Goal: Task Accomplishment & Management: Manage account settings

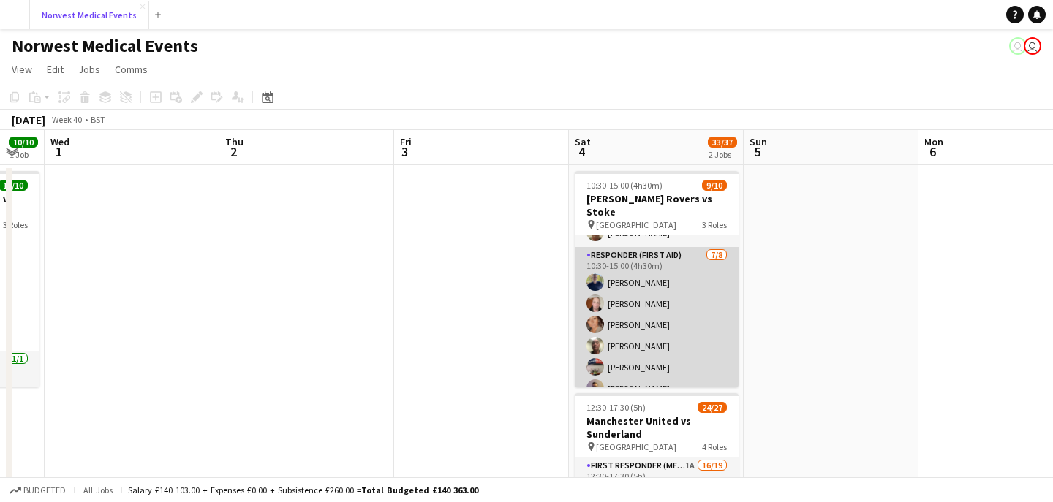
scroll to position [132, 0]
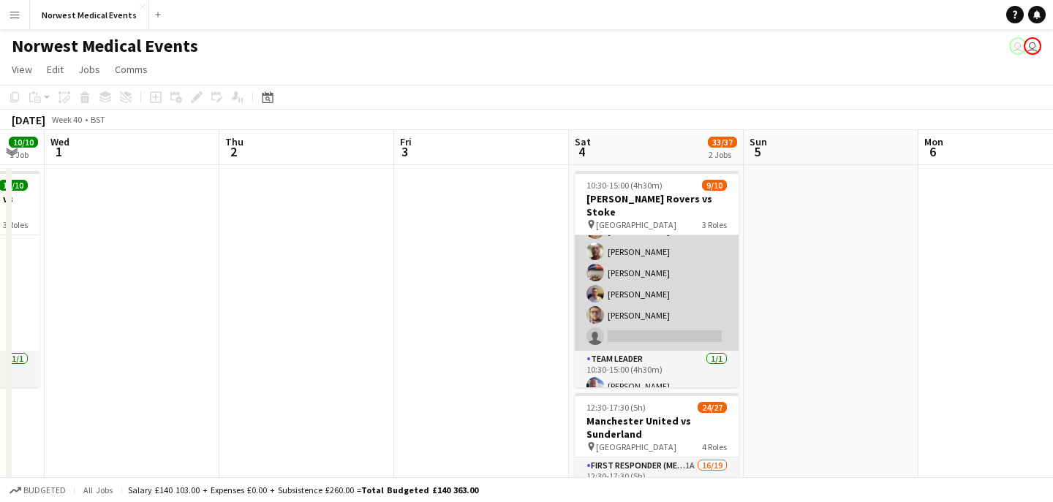
click at [693, 291] on app-card-role "Responder (First Aid) [DATE] 10:30-15:00 (4h30m) [PERSON_NAME] [PERSON_NAME] [P…" at bounding box center [657, 252] width 164 height 198
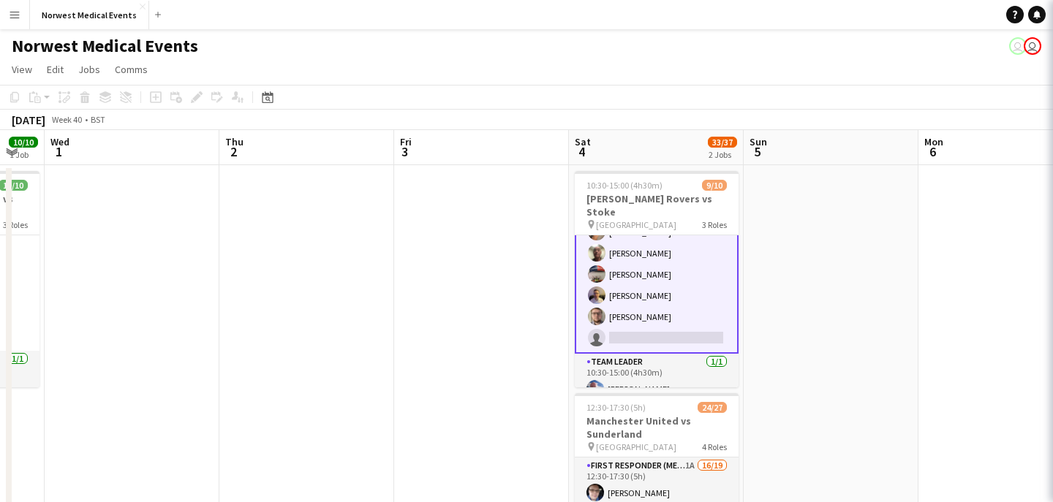
scroll to position [134, 0]
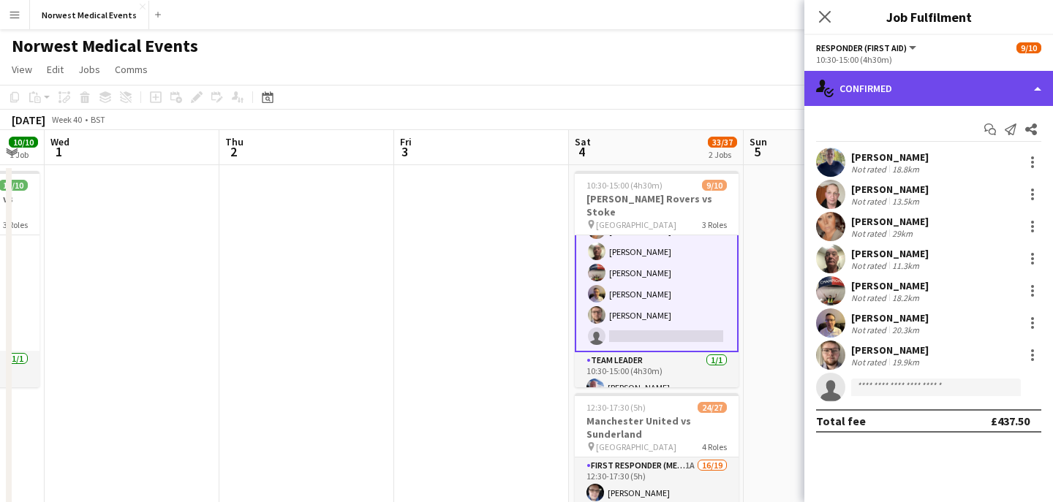
click at [921, 88] on div "single-neutral-actions-check-2 Confirmed" at bounding box center [928, 88] width 249 height 35
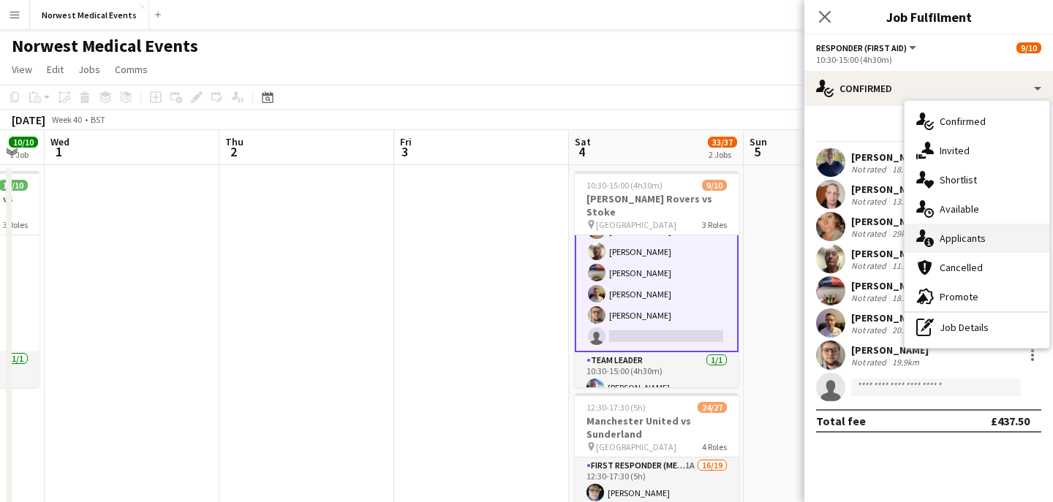
click at [980, 239] on span "Applicants" at bounding box center [963, 238] width 46 height 13
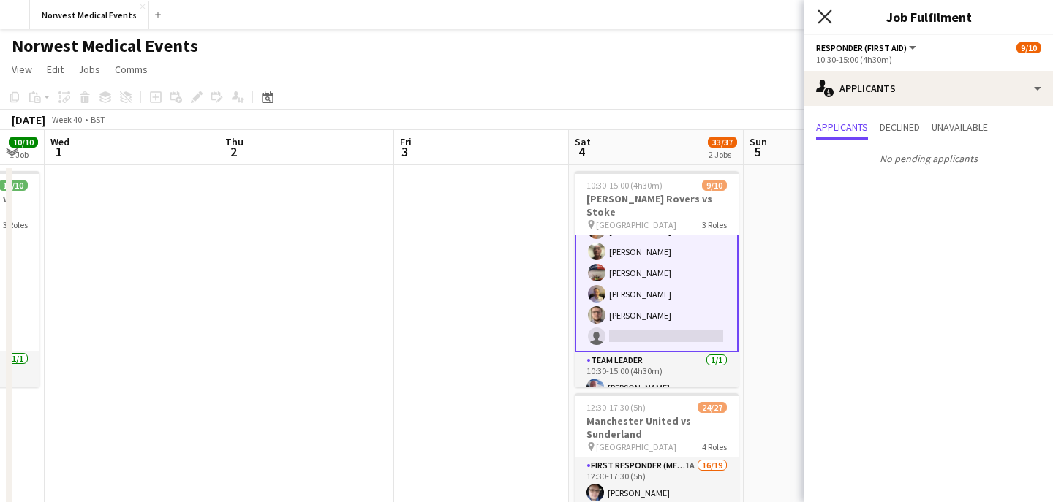
click at [824, 18] on icon at bounding box center [824, 17] width 14 height 14
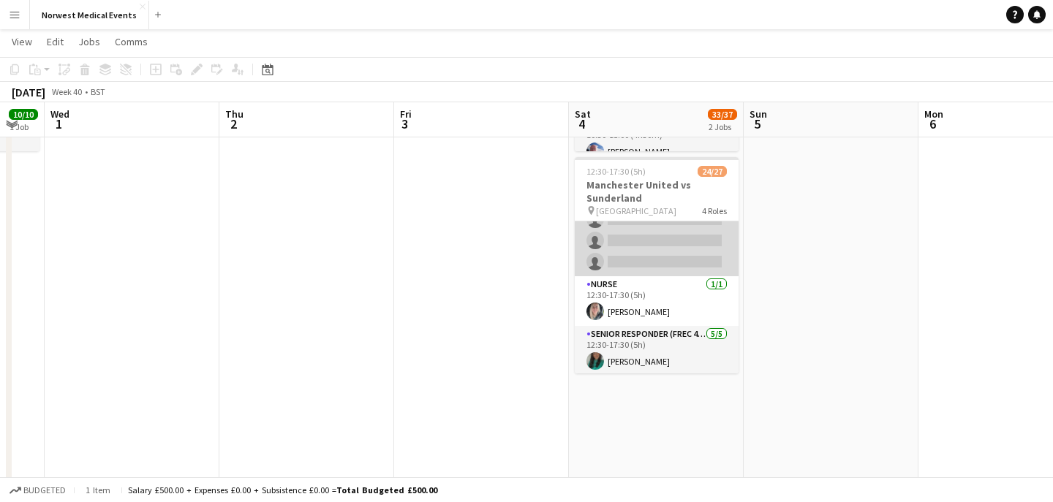
scroll to position [367, 0]
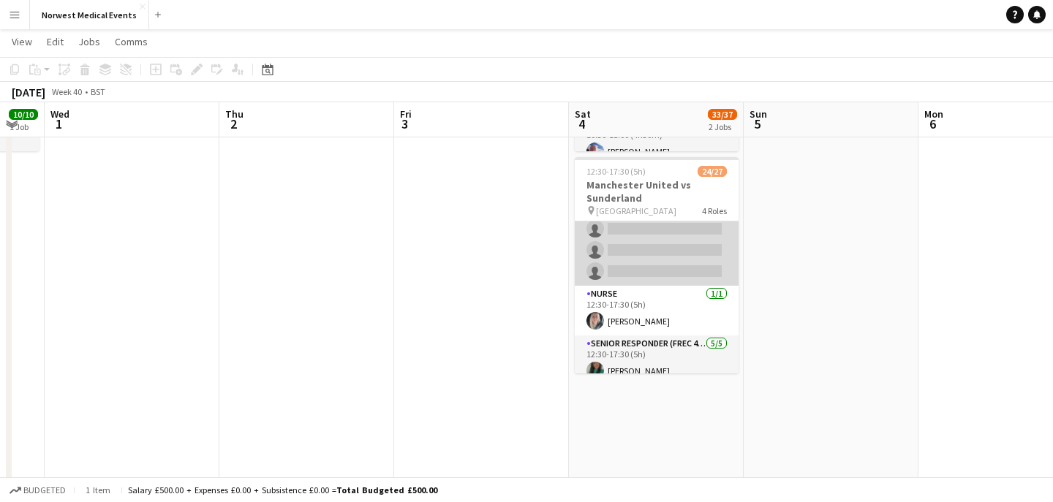
click at [681, 268] on app-card-role "First Responder (Medical) 1A 16/19 12:30-17:30 (5h) [PERSON_NAME] [PERSON_NAME]…" at bounding box center [657, 70] width 164 height 431
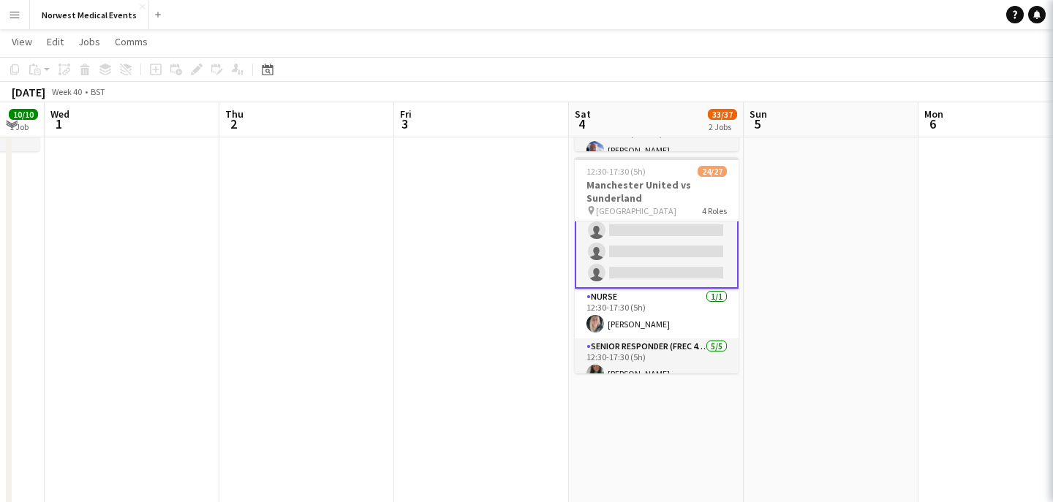
scroll to position [368, 0]
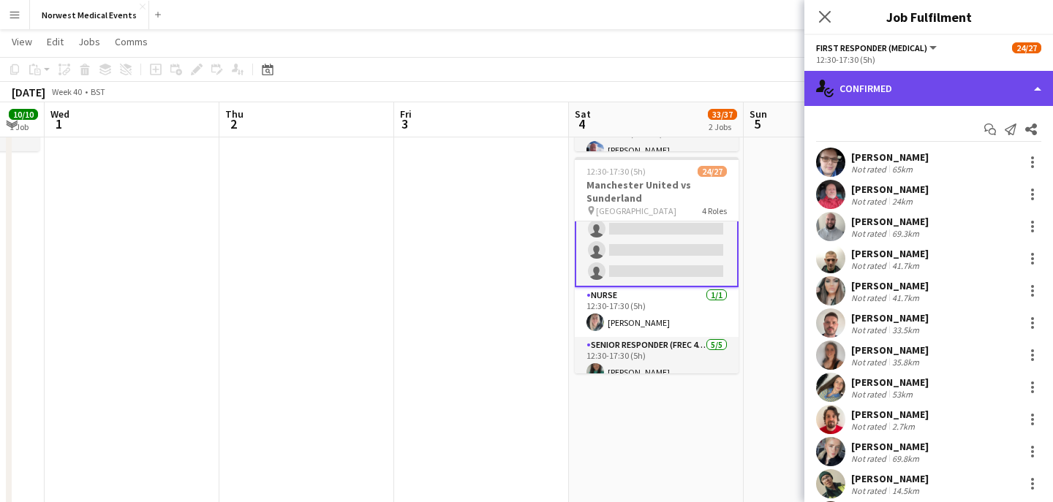
click at [980, 75] on div "single-neutral-actions-check-2 Confirmed" at bounding box center [928, 88] width 249 height 35
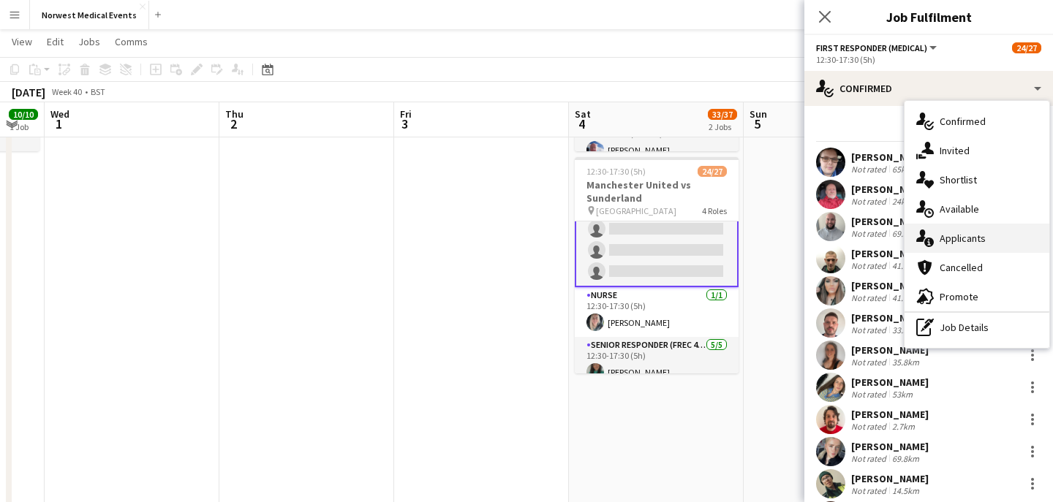
click at [977, 242] on span "Applicants" at bounding box center [963, 238] width 46 height 13
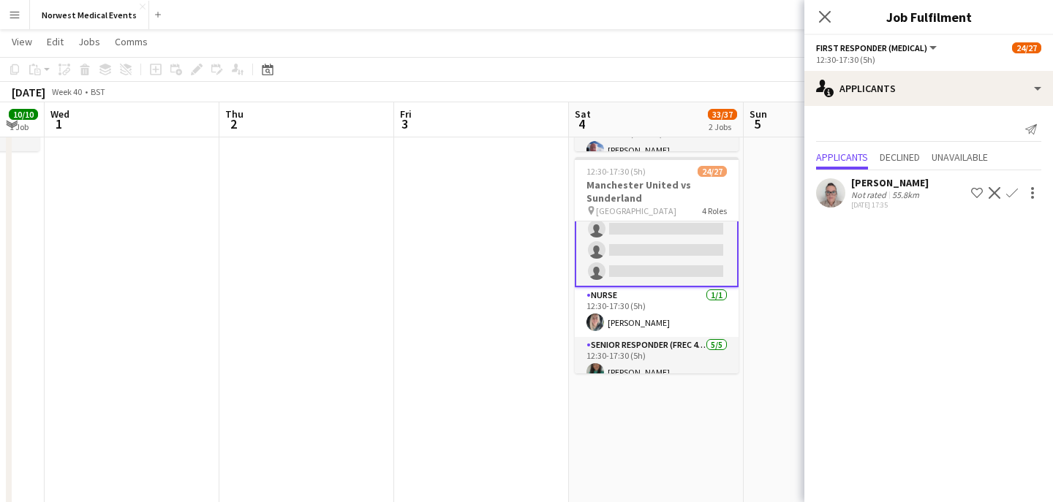
click at [1014, 192] on app-icon "Confirm" at bounding box center [1012, 193] width 12 height 12
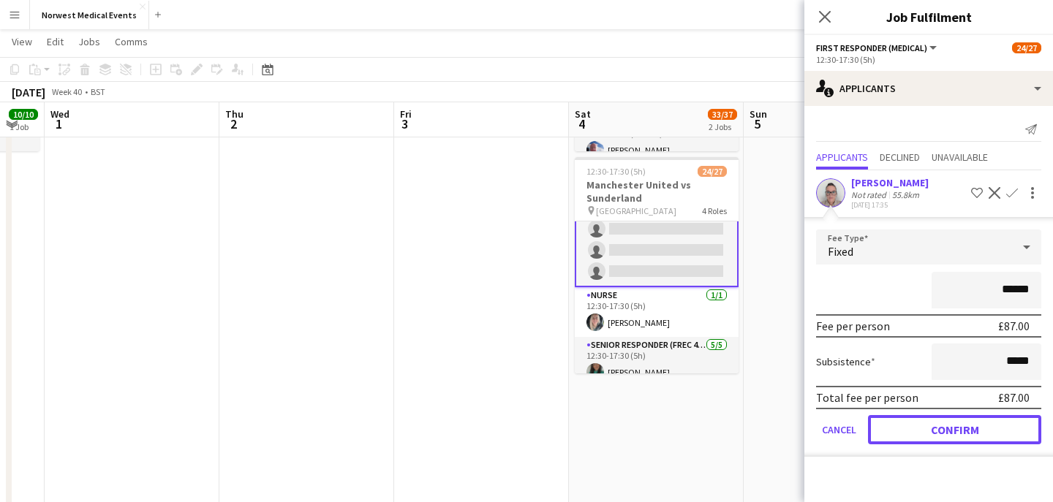
click at [975, 428] on button "Confirm" at bounding box center [954, 429] width 173 height 29
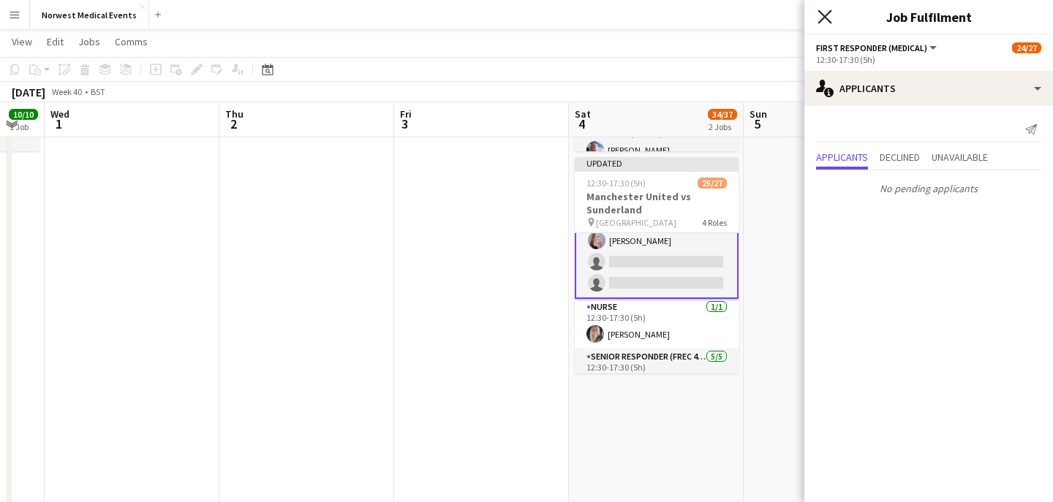
click at [827, 16] on icon "Close pop-in" at bounding box center [824, 17] width 14 height 14
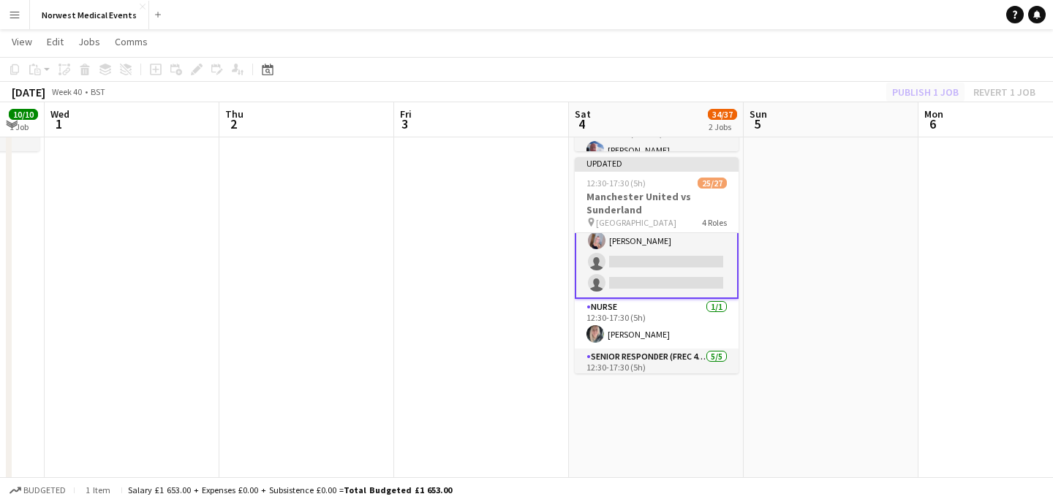
click at [915, 88] on div "Publish 1 job Revert 1 job" at bounding box center [963, 92] width 178 height 19
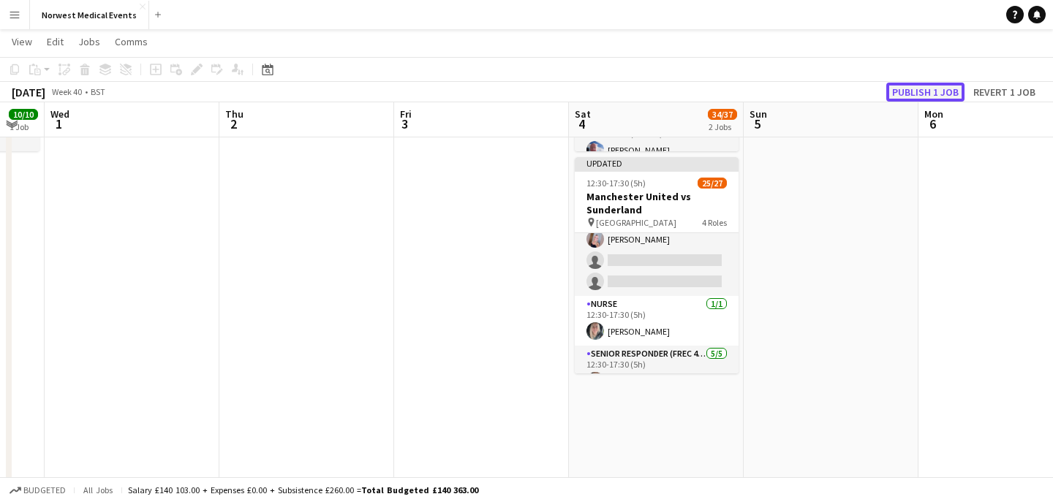
scroll to position [367, 0]
click at [915, 88] on button "Publish 1 job" at bounding box center [925, 92] width 78 height 19
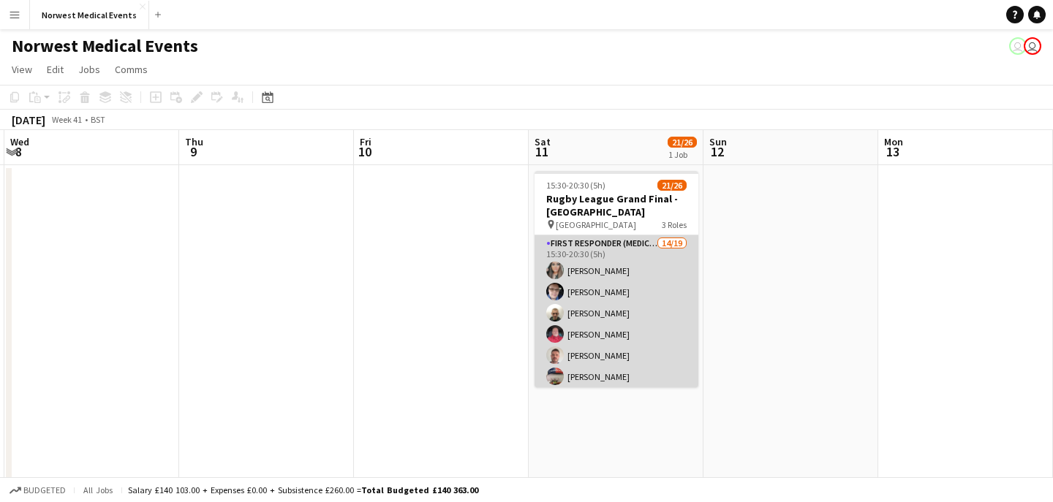
scroll to position [0, 626]
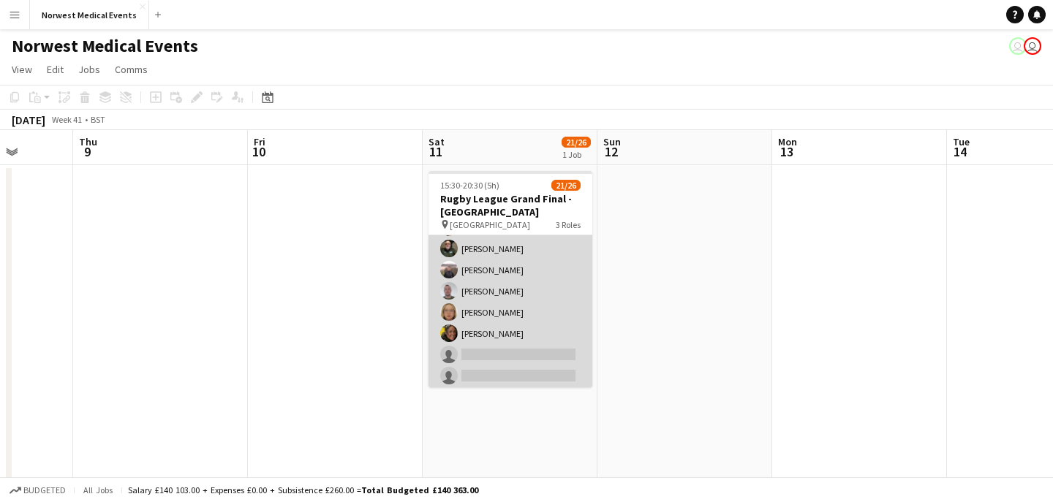
click at [521, 292] on app-card-role "First Responder (Medical) 14/19 15:30-20:30 (5h) [PERSON_NAME] [PERSON_NAME] [P…" at bounding box center [510, 238] width 164 height 431
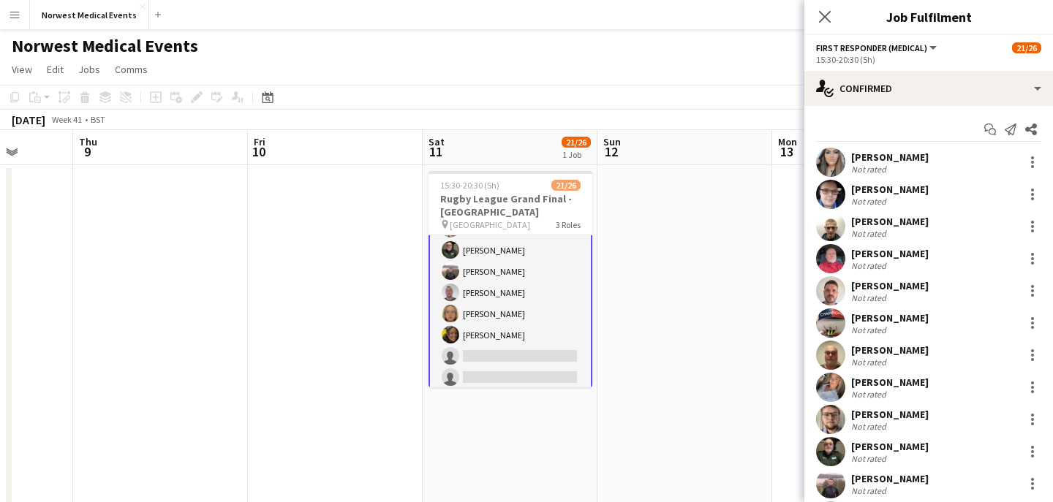
scroll to position [214, 0]
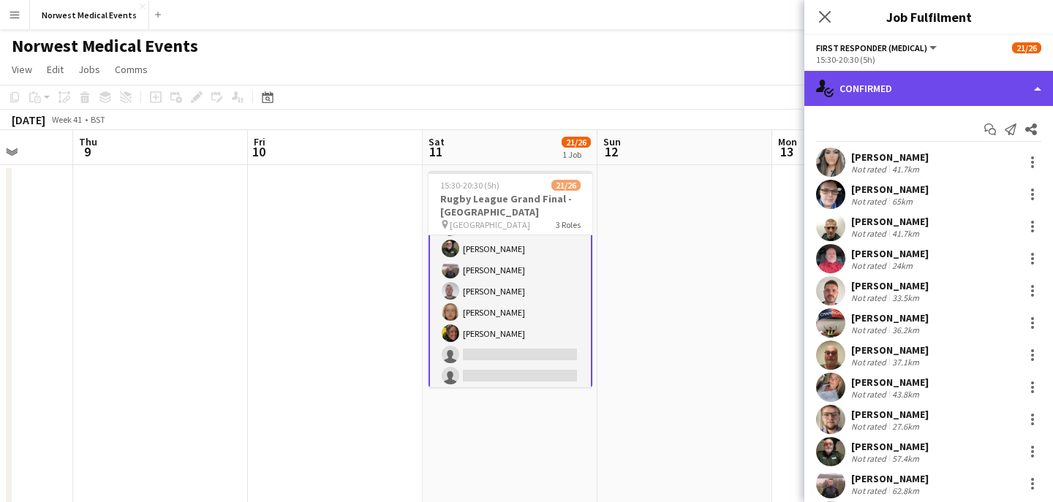
click at [973, 96] on div "single-neutral-actions-check-2 Confirmed" at bounding box center [928, 88] width 249 height 35
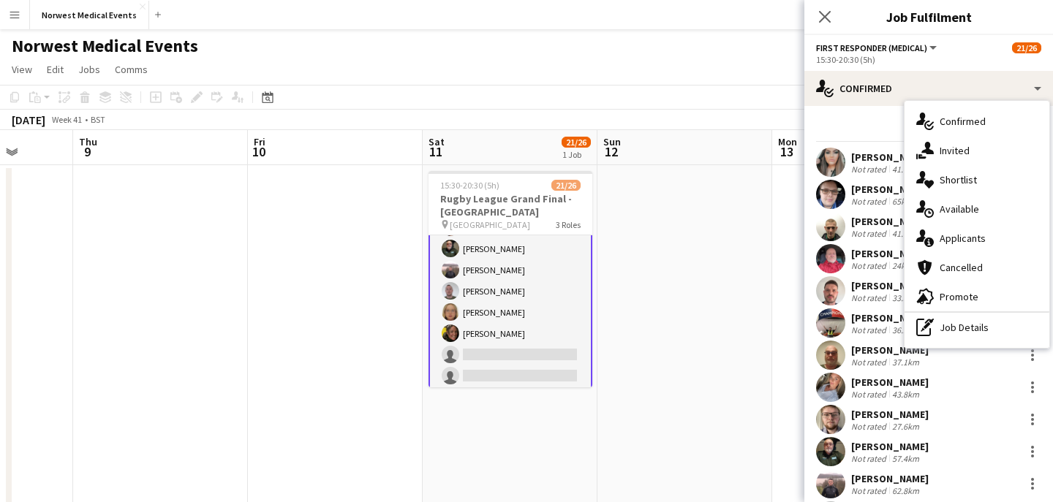
click at [988, 233] on div "single-neutral-actions-information Applicants" at bounding box center [976, 238] width 145 height 29
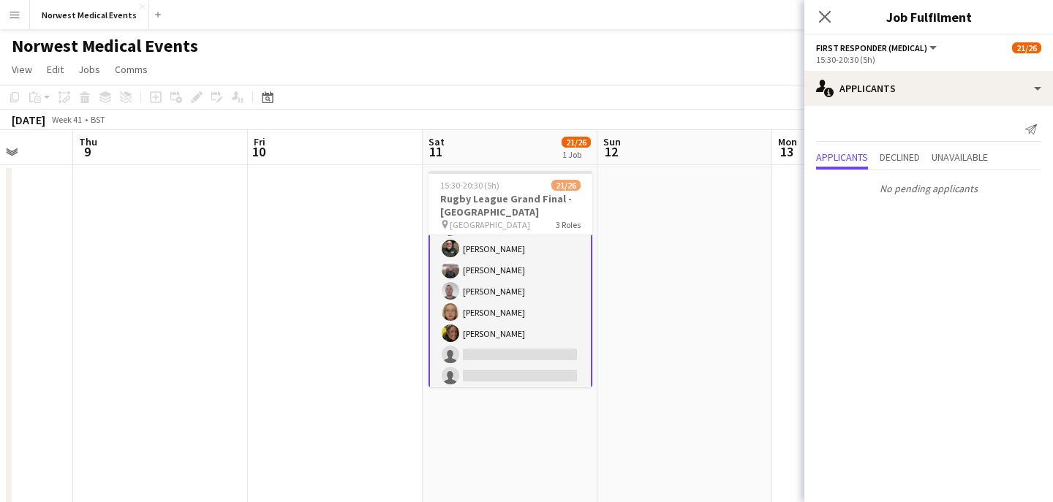
scroll to position [484, 0]
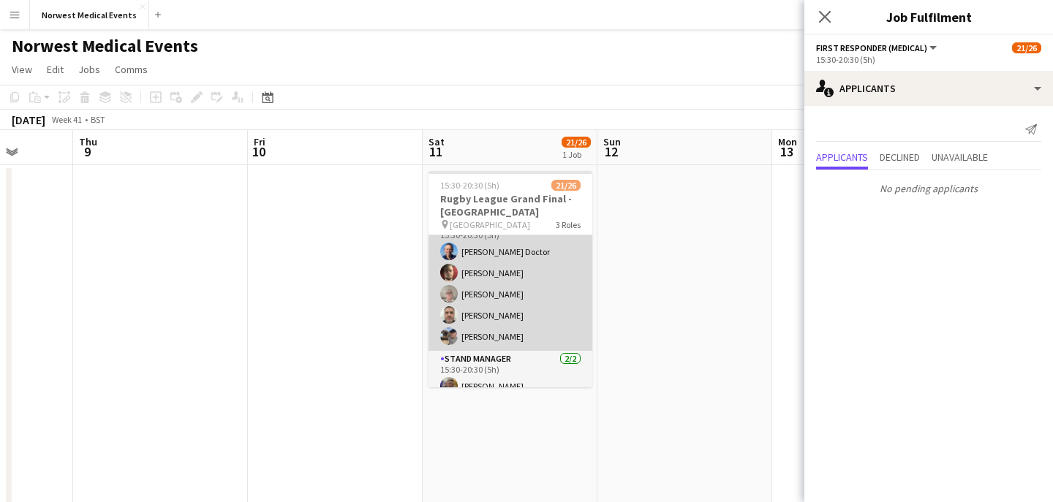
click at [542, 300] on app-card-role "Senior Responder (FREC 4 or Above) [DATE] 15:30-20:30 (5h) [PERSON_NAME] Doctor…" at bounding box center [510, 283] width 164 height 135
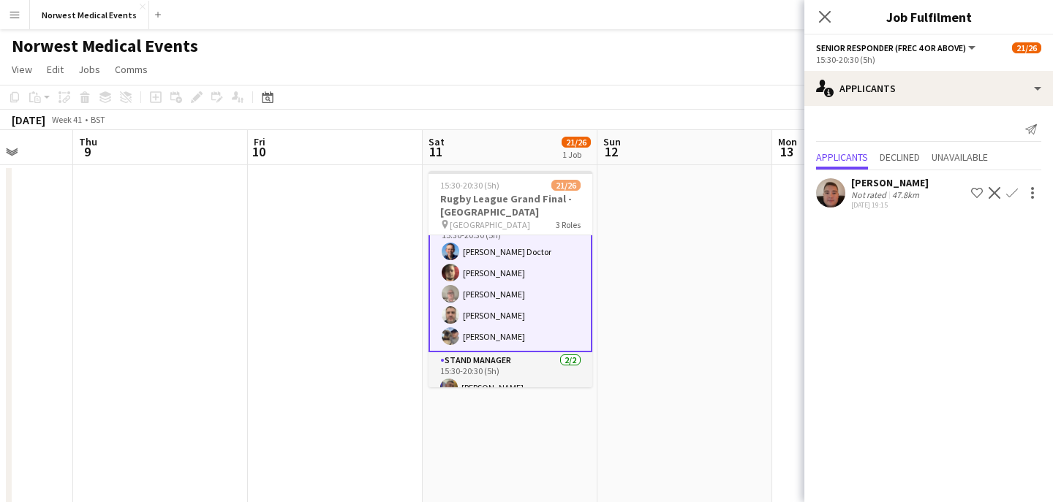
scroll to position [379, 0]
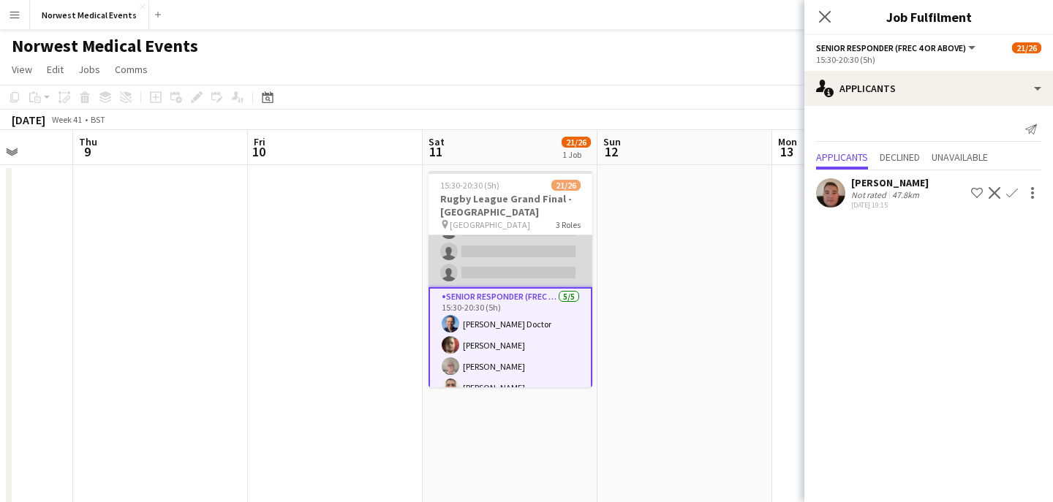
click at [537, 265] on app-card-role "First Responder (Medical) 14/19 15:30-20:30 (5h) [PERSON_NAME] [PERSON_NAME] [P…" at bounding box center [510, 71] width 164 height 431
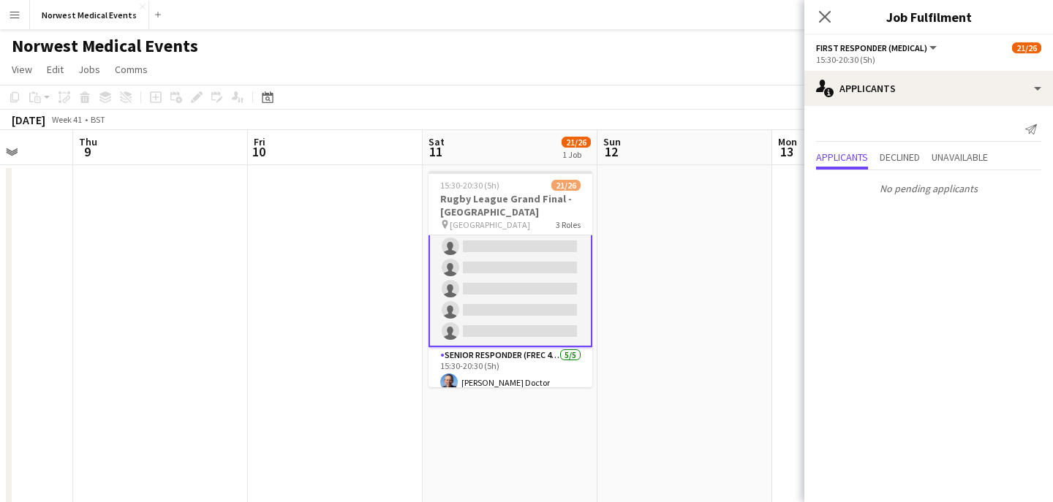
scroll to position [279, 0]
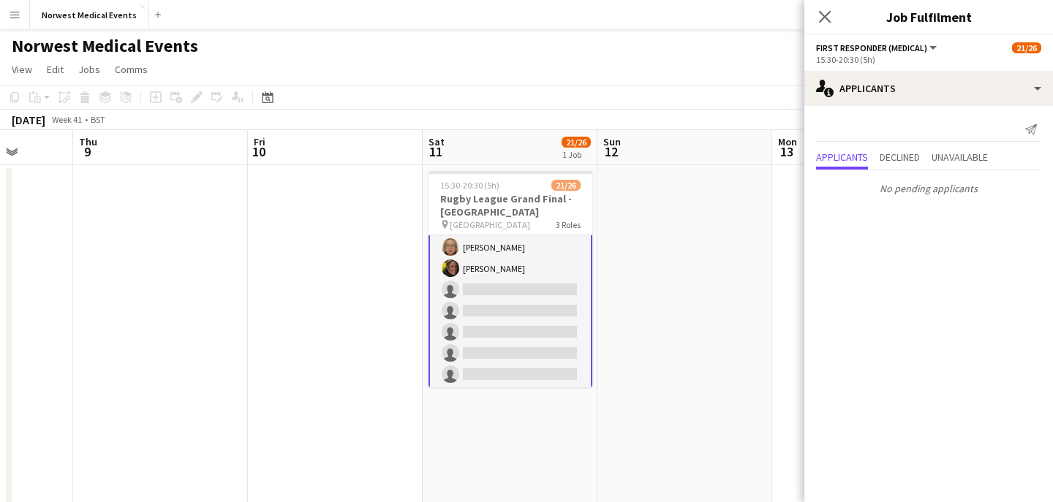
click at [528, 295] on app-card-role "First Responder (Medical) 14/19 15:30-20:30 (5h) [PERSON_NAME] [PERSON_NAME] [P…" at bounding box center [510, 173] width 164 height 434
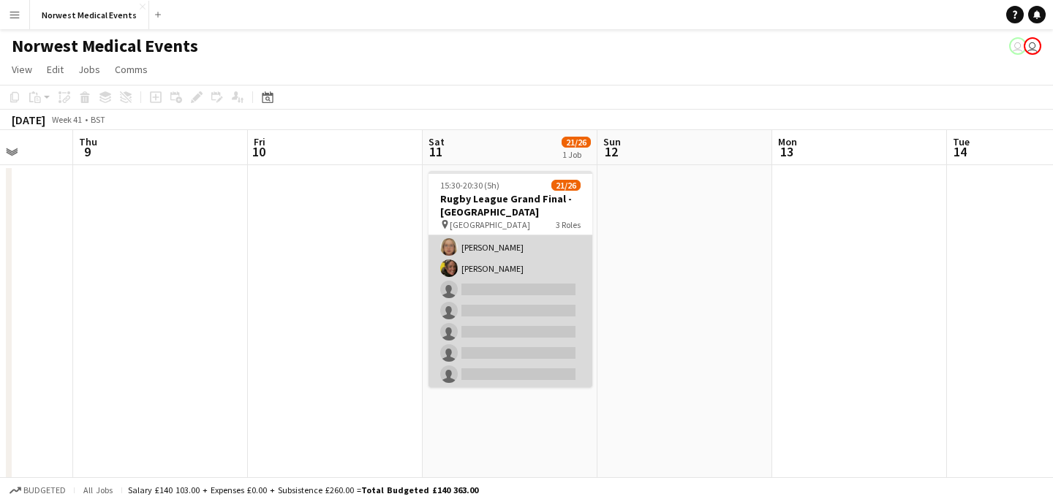
click at [528, 295] on app-card-role "First Responder (Medical) 14/19 15:30-20:30 (5h) [PERSON_NAME] [PERSON_NAME] [P…" at bounding box center [510, 173] width 164 height 431
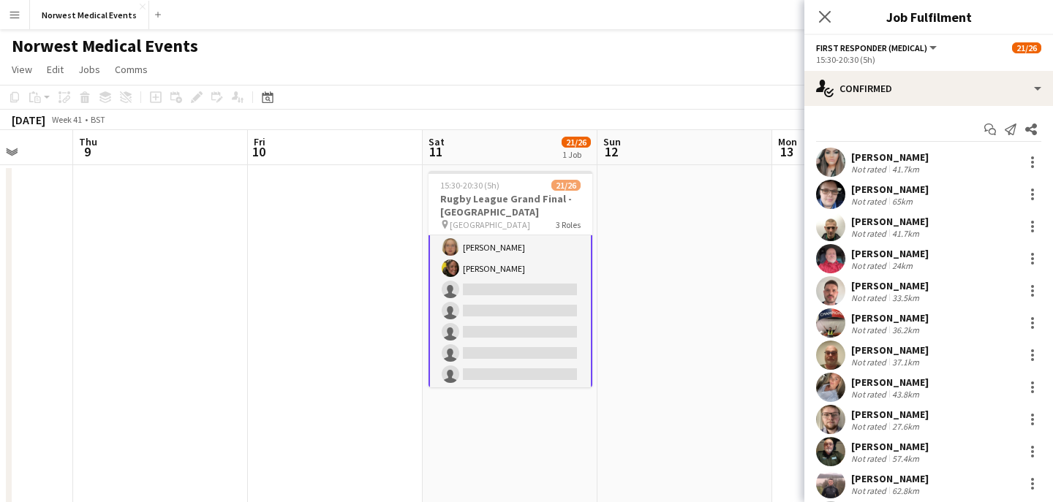
click at [526, 295] on app-card-role "First Responder (Medical) 14/19 15:30-20:30 (5h) [PERSON_NAME] [PERSON_NAME] [P…" at bounding box center [510, 173] width 164 height 434
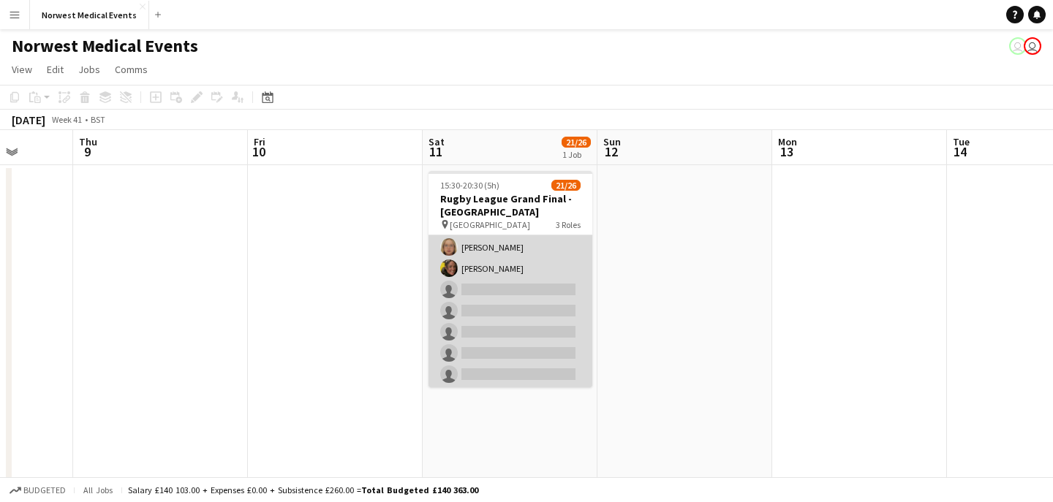
click at [532, 290] on app-card-role "First Responder (Medical) 14/19 15:30-20:30 (5h) [PERSON_NAME] [PERSON_NAME] [P…" at bounding box center [510, 173] width 164 height 431
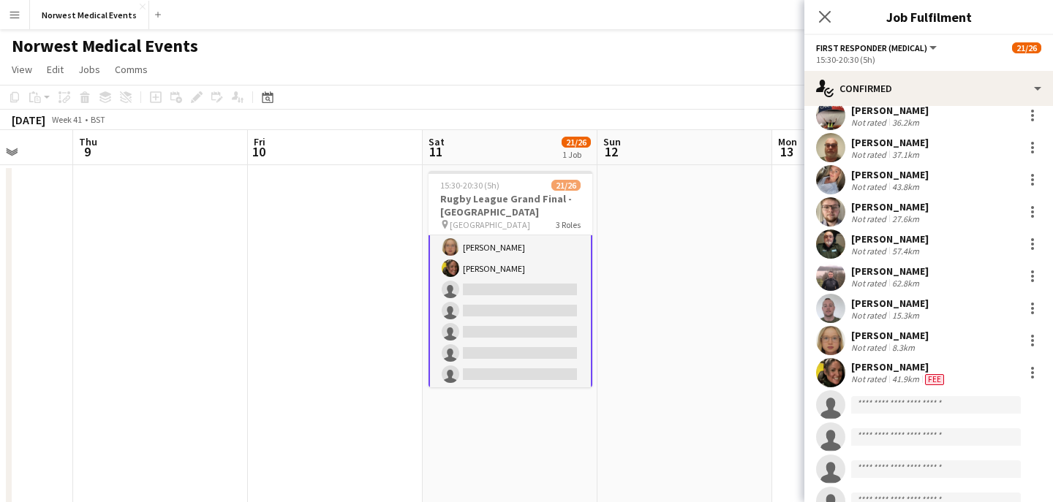
scroll to position [230, 0]
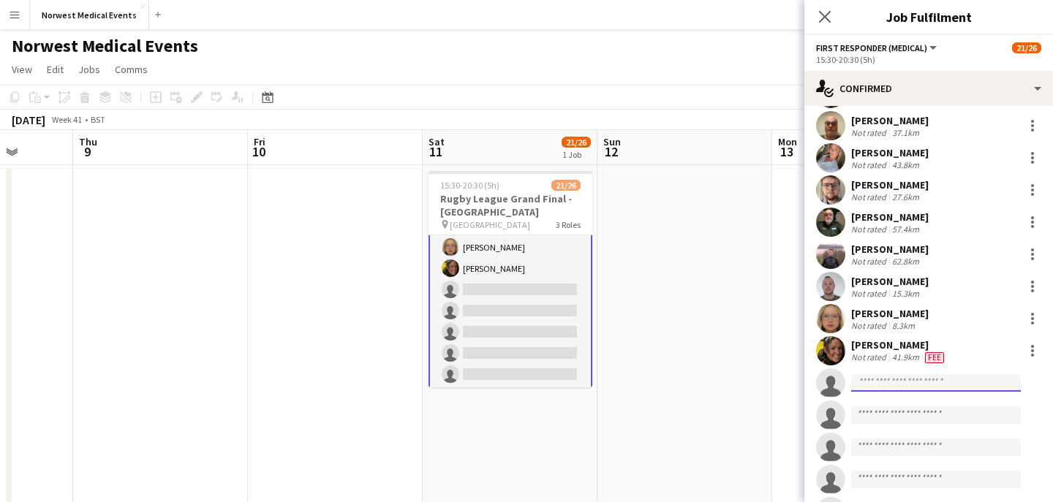
click at [923, 388] on input at bounding box center [936, 383] width 170 height 18
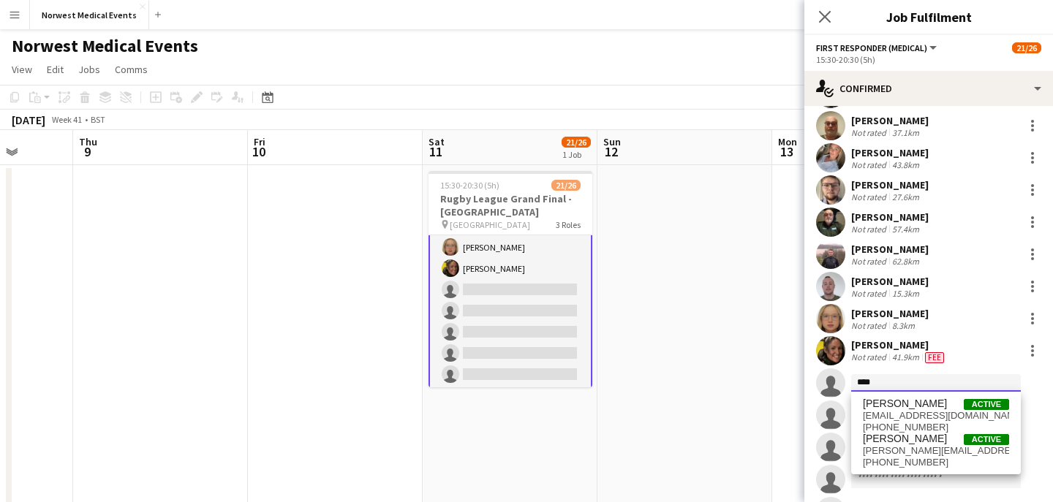
type input "****"
click at [925, 400] on span "[PERSON_NAME] Active" at bounding box center [936, 404] width 146 height 12
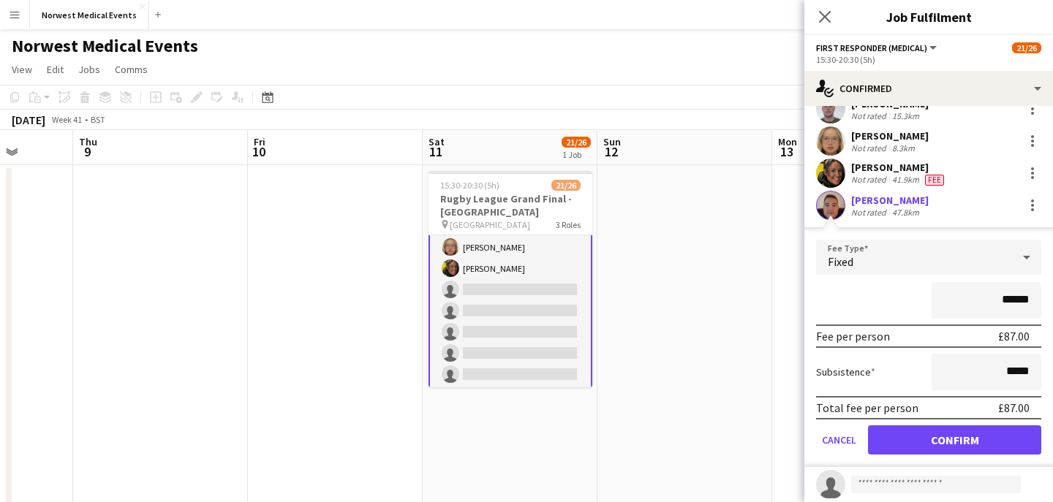
scroll to position [419, 0]
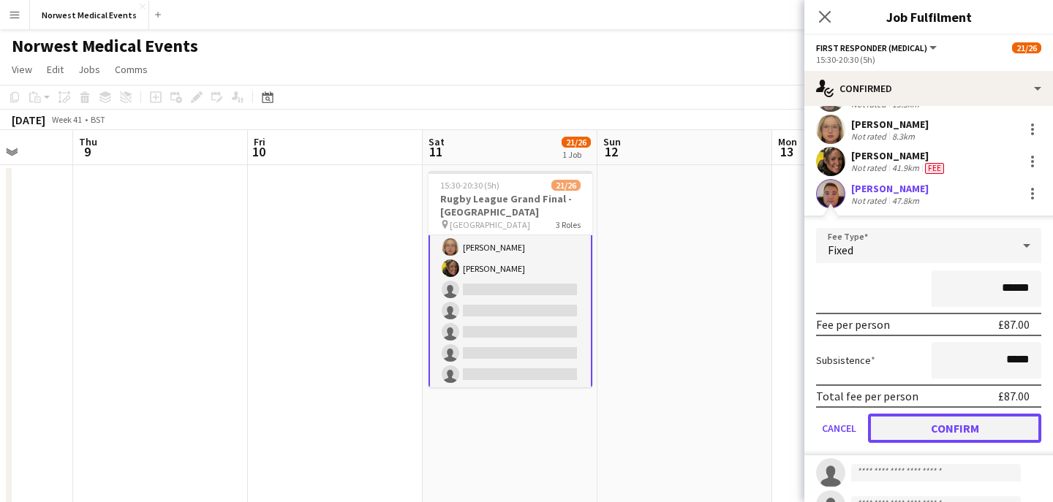
click at [980, 420] on button "Confirm" at bounding box center [954, 428] width 173 height 29
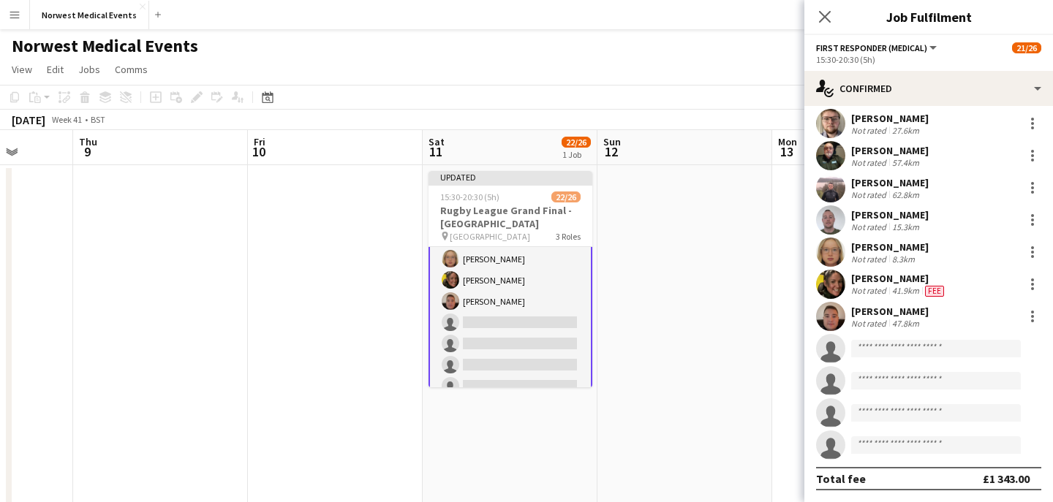
scroll to position [296, 0]
click at [825, 26] on div "Close pop-in" at bounding box center [824, 17] width 41 height 34
click at [825, 16] on icon at bounding box center [824, 17] width 14 height 14
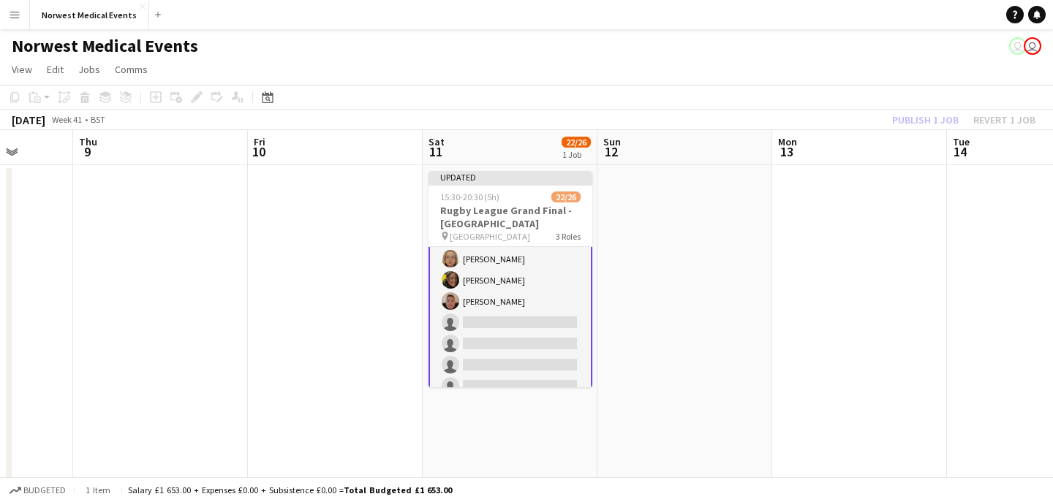
click at [916, 116] on div "Publish 1 job Revert 1 job" at bounding box center [963, 119] width 178 height 19
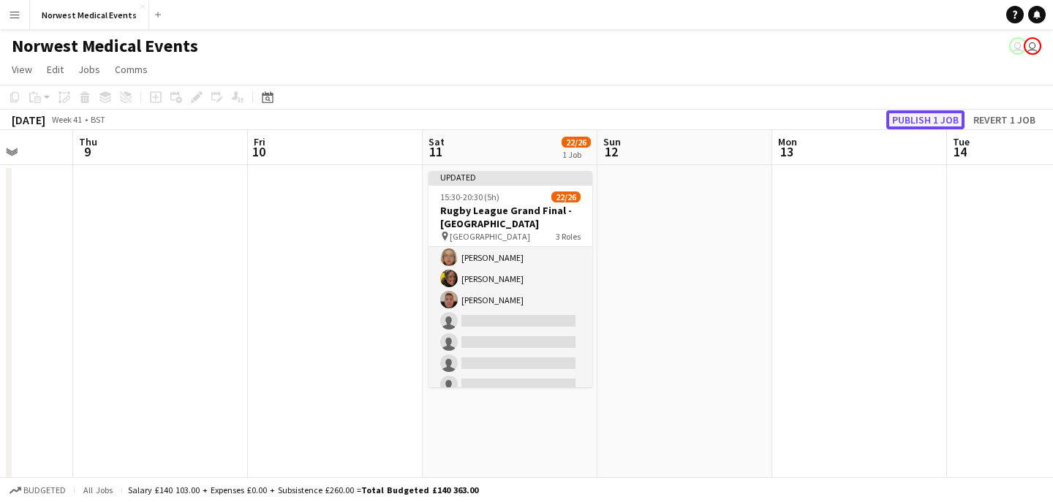
scroll to position [278, 0]
click at [916, 116] on button "Publish 1 job" at bounding box center [925, 119] width 78 height 19
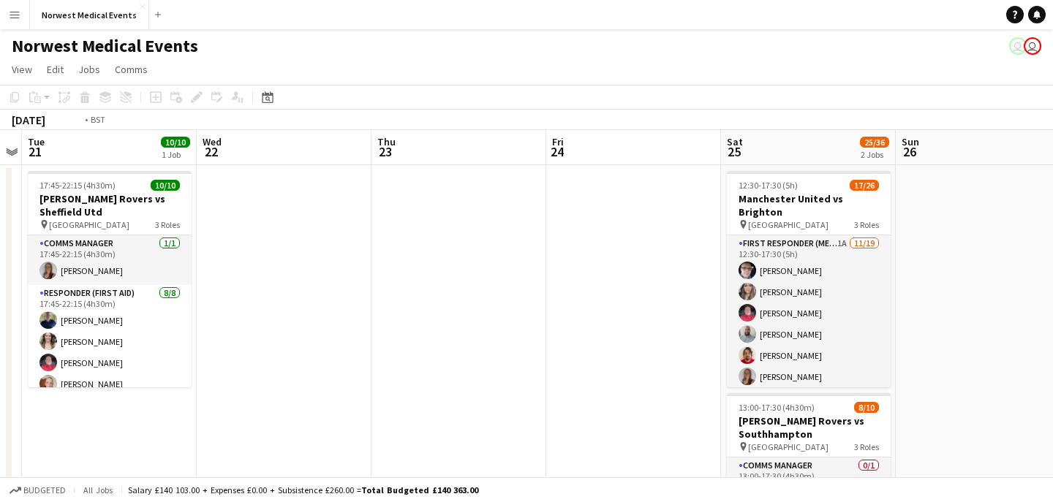
scroll to position [0, 494]
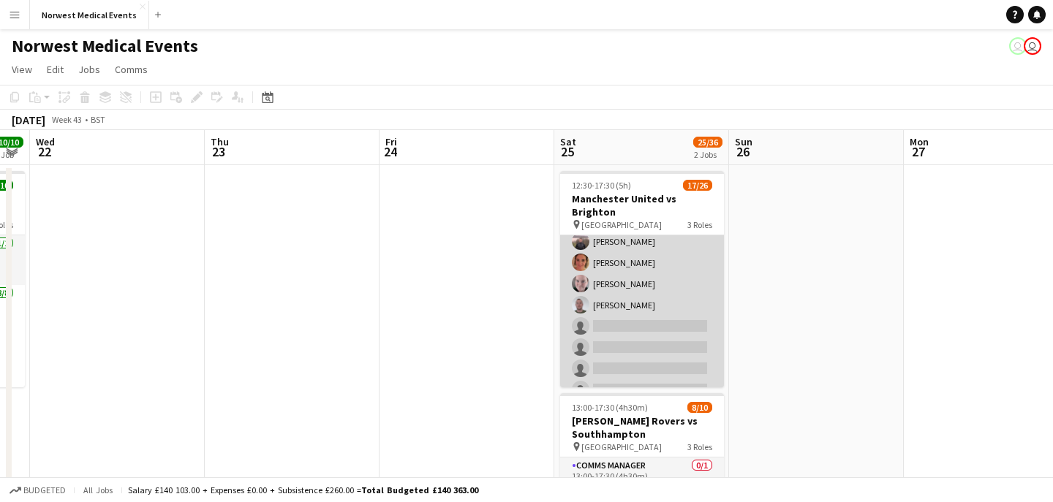
click at [669, 290] on app-card-role "First Responder (Medical) 1A [DATE] 12:30-17:30 (5h) [PERSON_NAME] [PERSON_NAME…" at bounding box center [642, 273] width 164 height 431
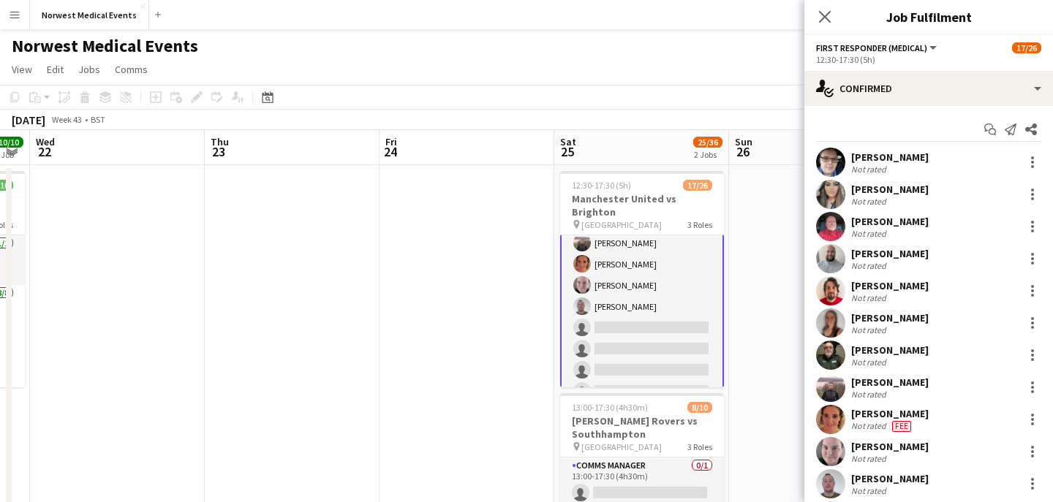
scroll to position [179, 0]
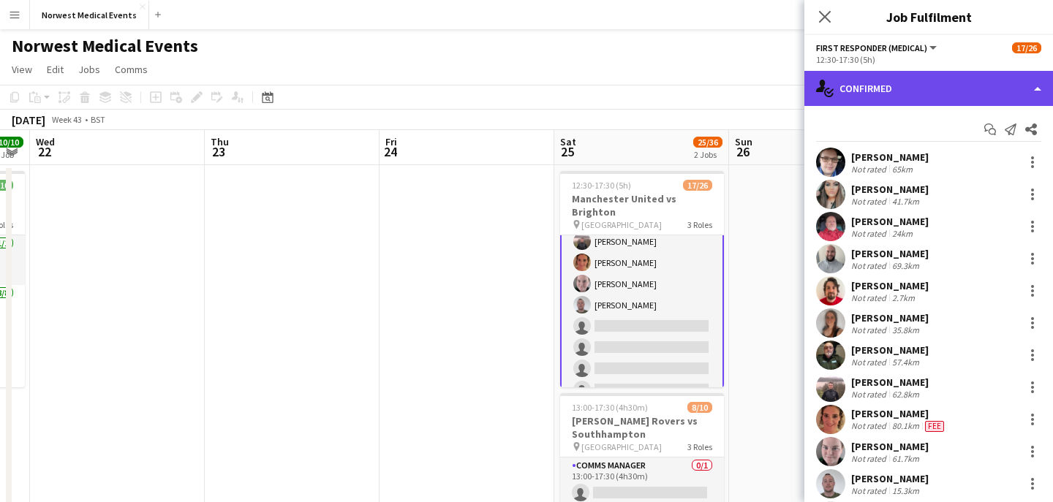
click at [872, 81] on div "single-neutral-actions-check-2 Confirmed" at bounding box center [928, 88] width 249 height 35
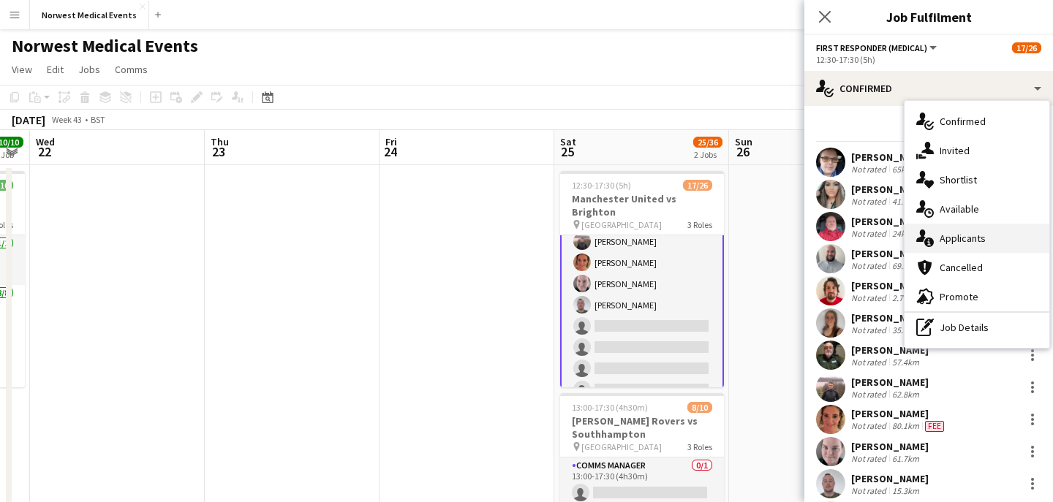
click at [966, 232] on span "Applicants" at bounding box center [963, 238] width 46 height 13
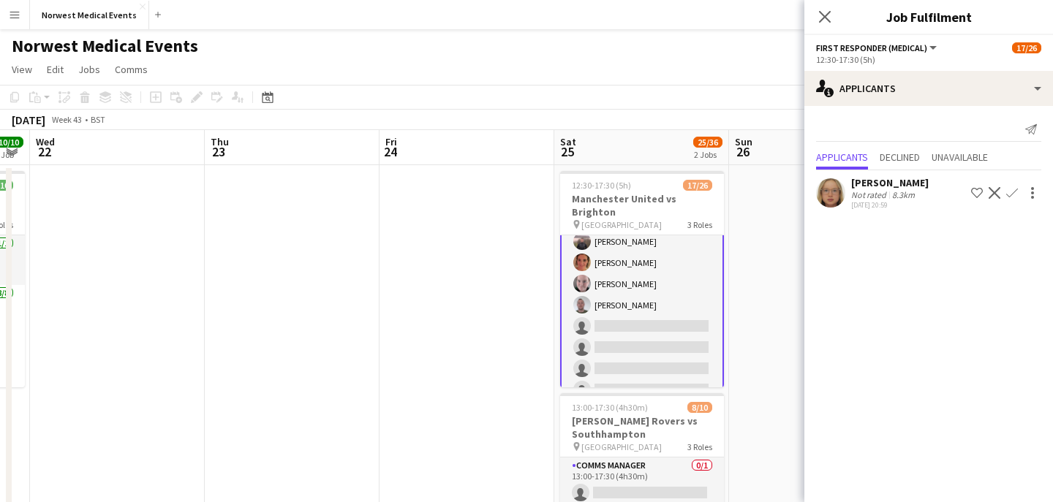
click at [1013, 191] on app-icon "Confirm" at bounding box center [1012, 193] width 12 height 12
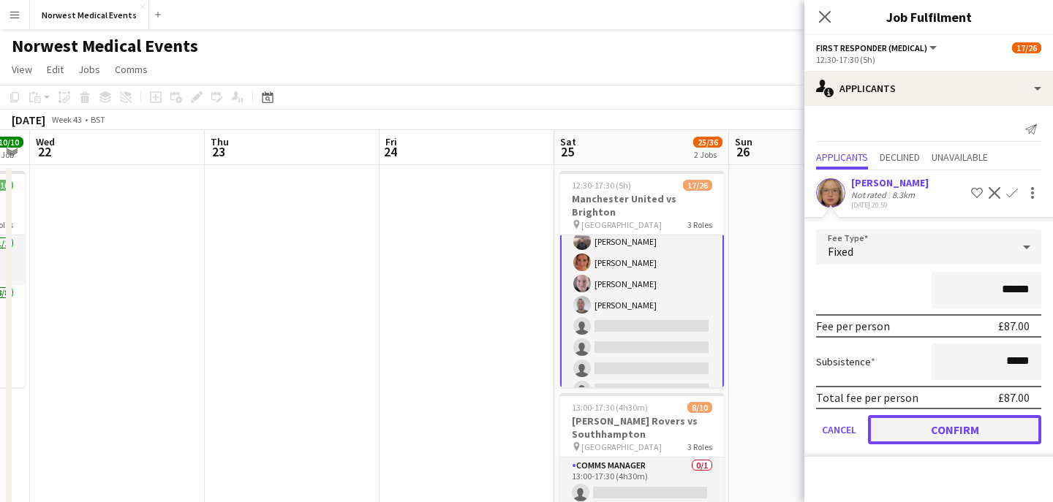
click at [980, 429] on button "Confirm" at bounding box center [954, 429] width 173 height 29
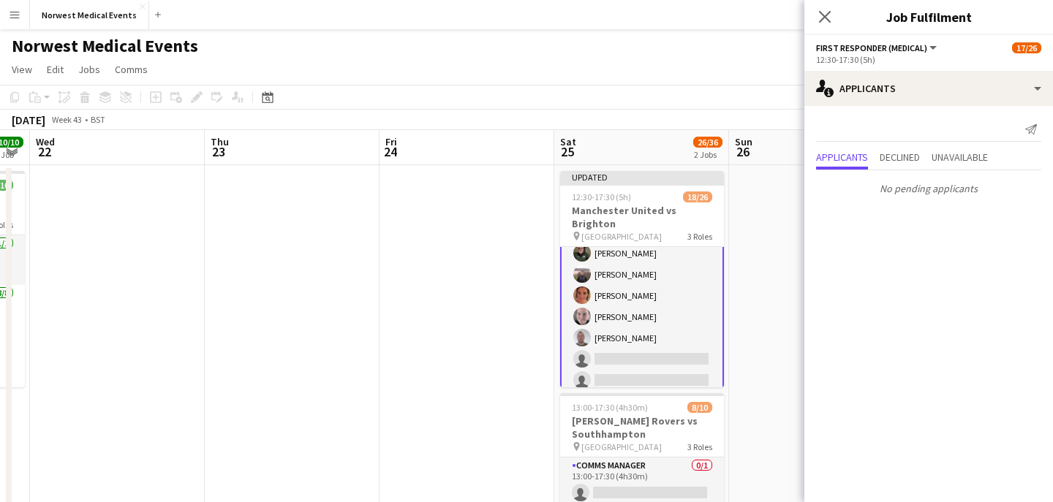
click at [827, 18] on icon at bounding box center [825, 17] width 12 height 12
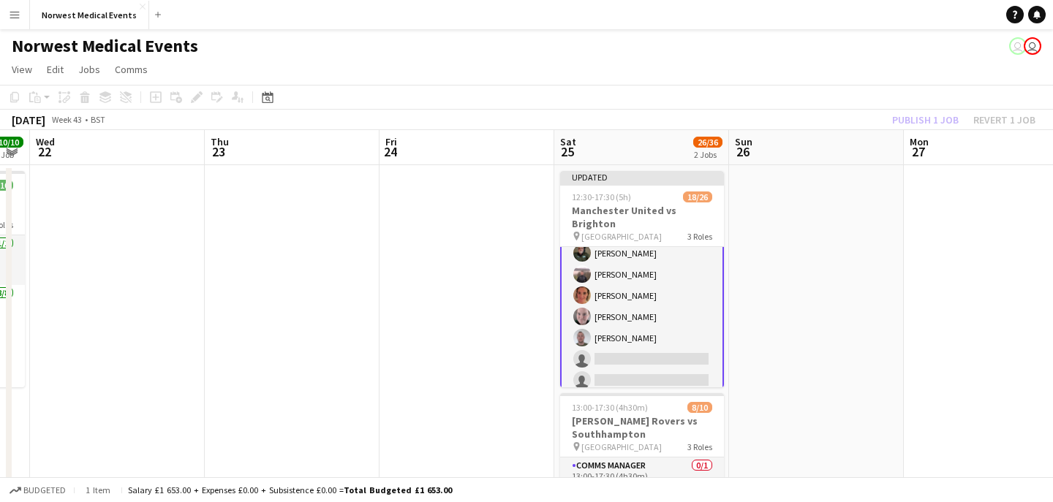
click at [918, 123] on div "Publish 1 job Revert 1 job" at bounding box center [963, 119] width 178 height 19
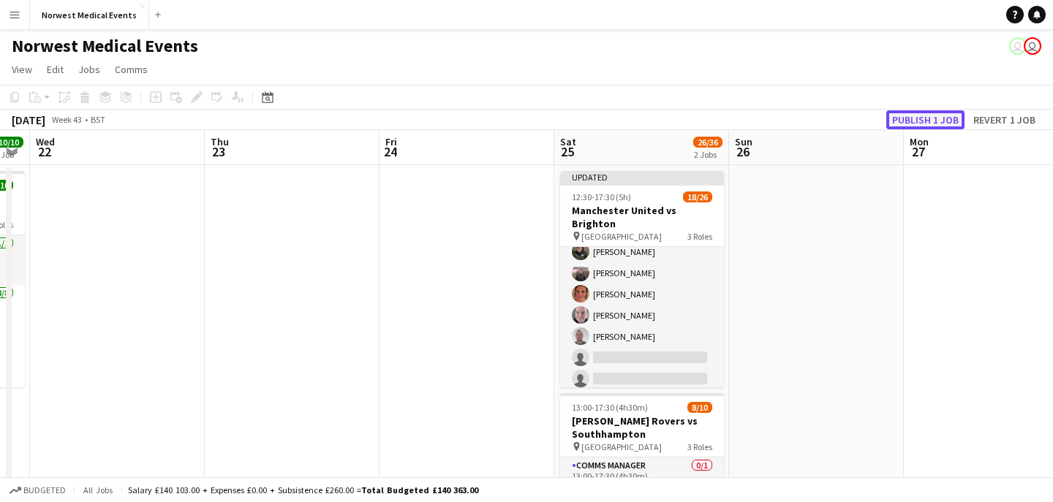
scroll to position [178, 0]
click at [918, 122] on button "Publish 1 job" at bounding box center [925, 119] width 78 height 19
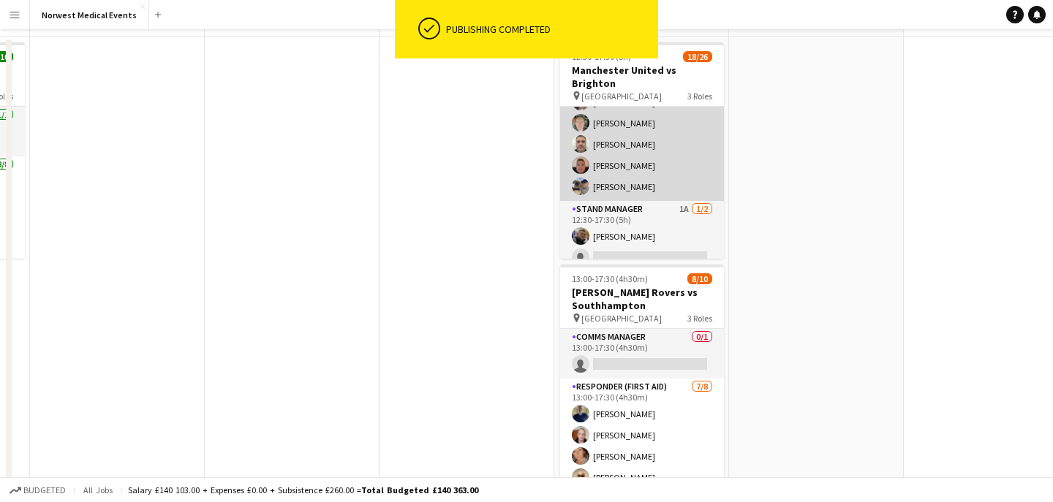
scroll to position [236, 0]
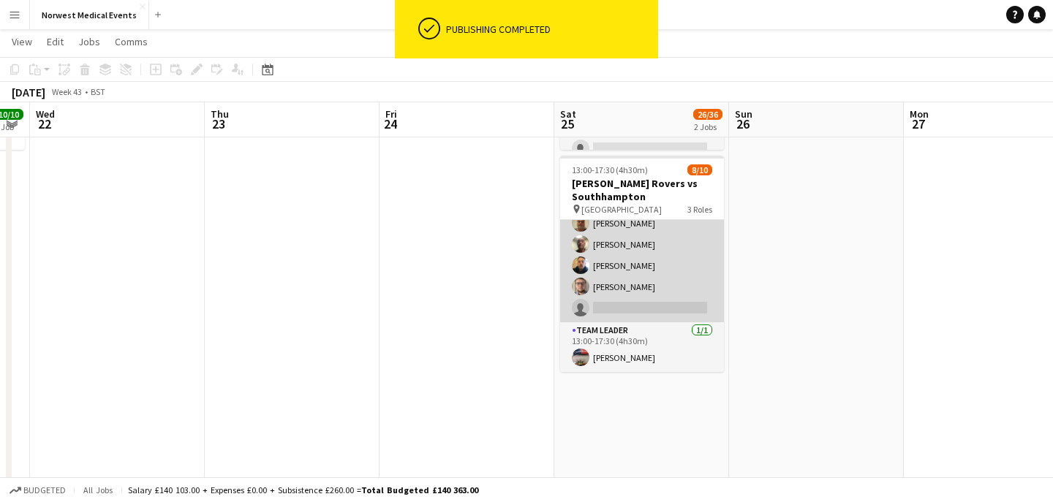
click at [648, 287] on app-card-role "Responder (First Aid) [DATE] 13:00-17:30 (4h30m) [PERSON_NAME] [PERSON_NAME] [P…" at bounding box center [642, 223] width 164 height 198
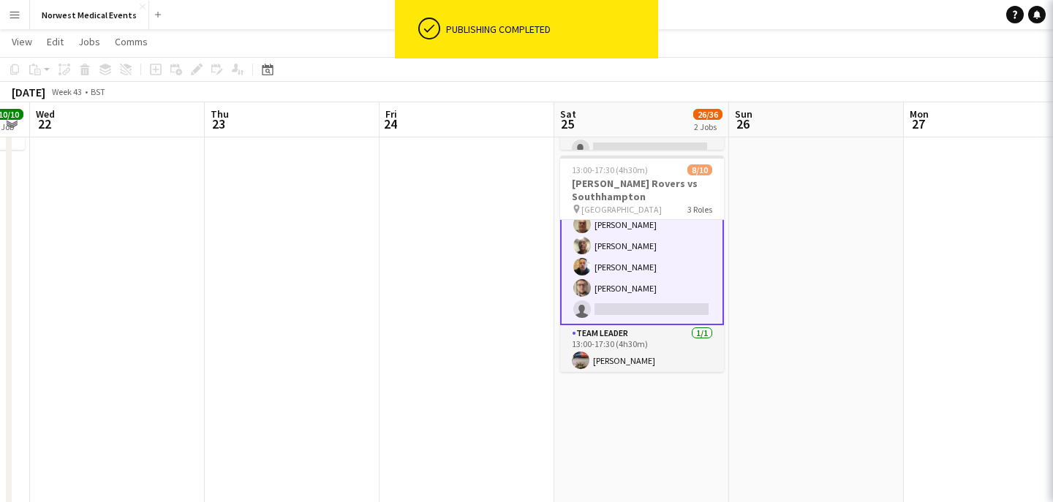
scroll to position [147, 0]
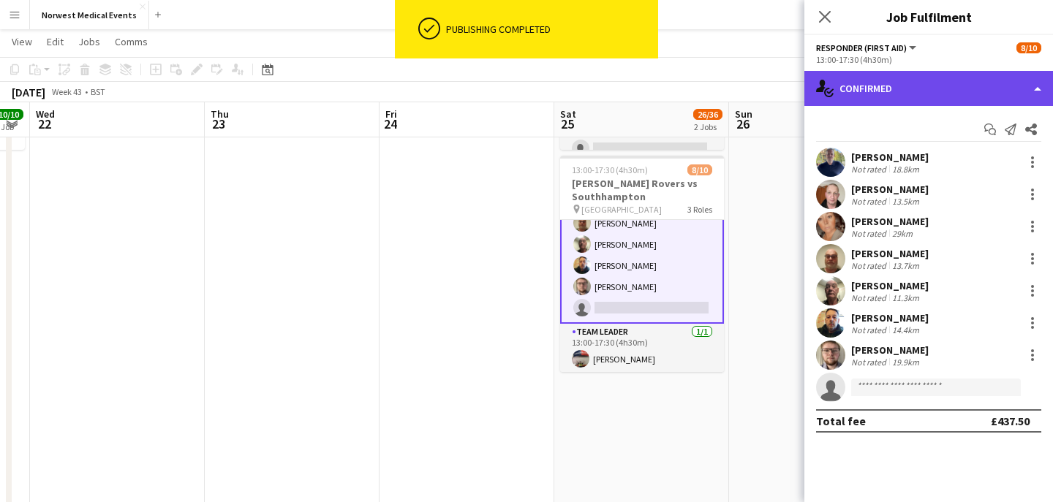
click at [889, 84] on div "single-neutral-actions-check-2 Confirmed" at bounding box center [928, 88] width 249 height 35
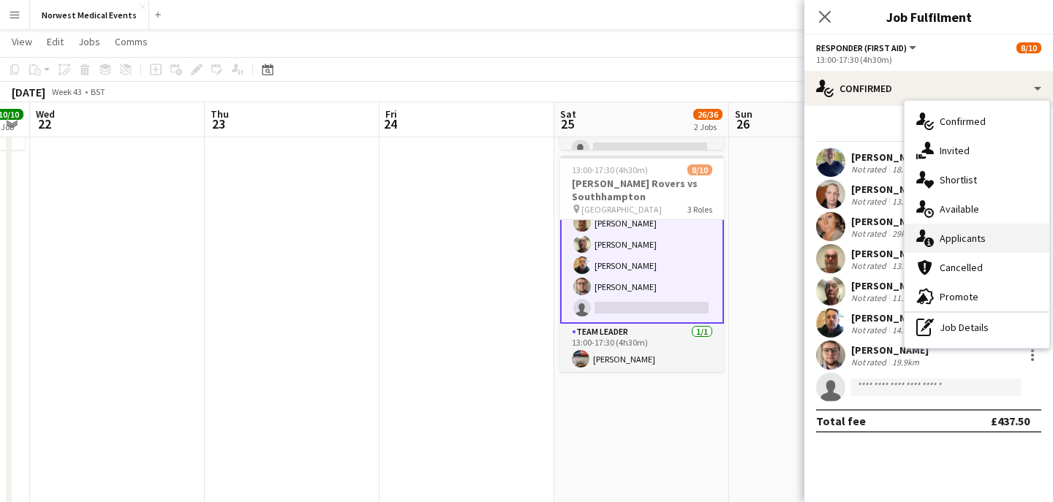
click at [956, 235] on span "Applicants" at bounding box center [963, 238] width 46 height 13
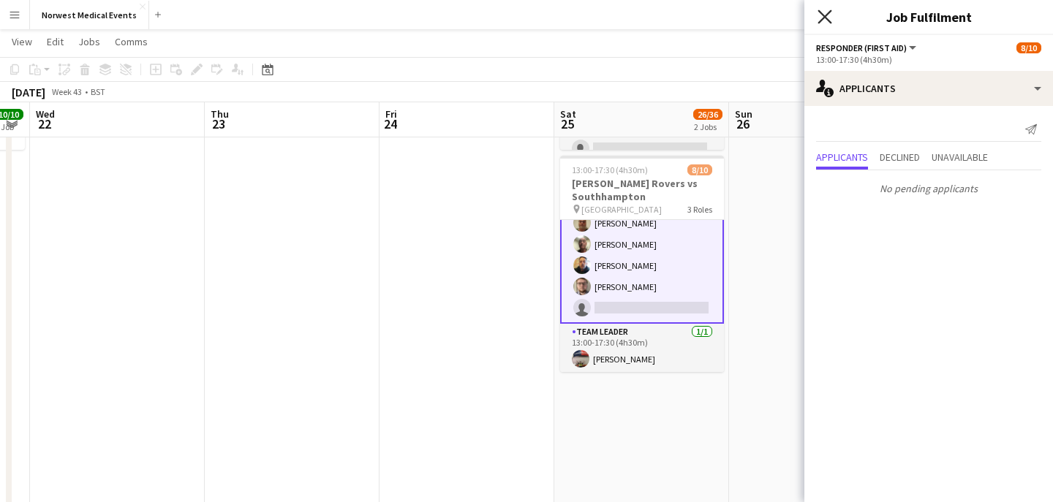
click at [828, 18] on icon "Close pop-in" at bounding box center [824, 17] width 14 height 14
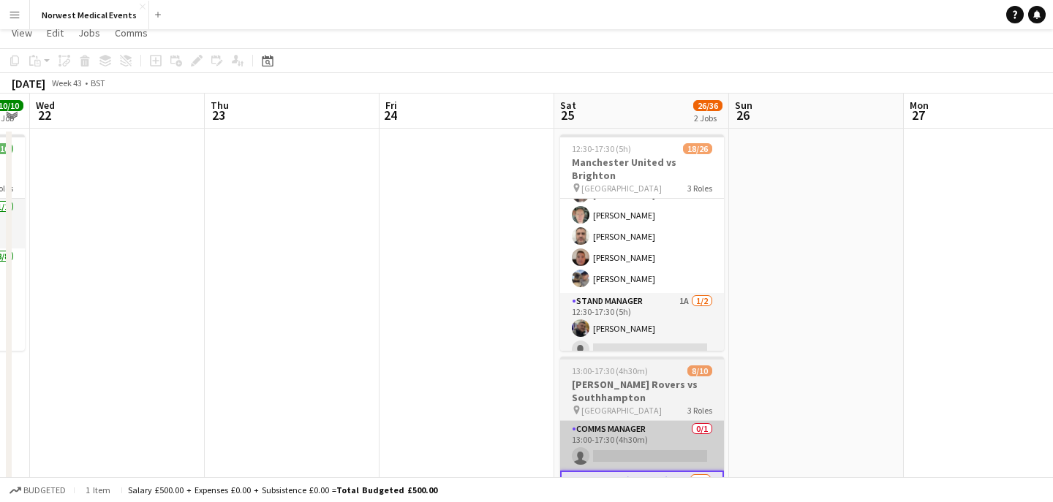
scroll to position [0, 0]
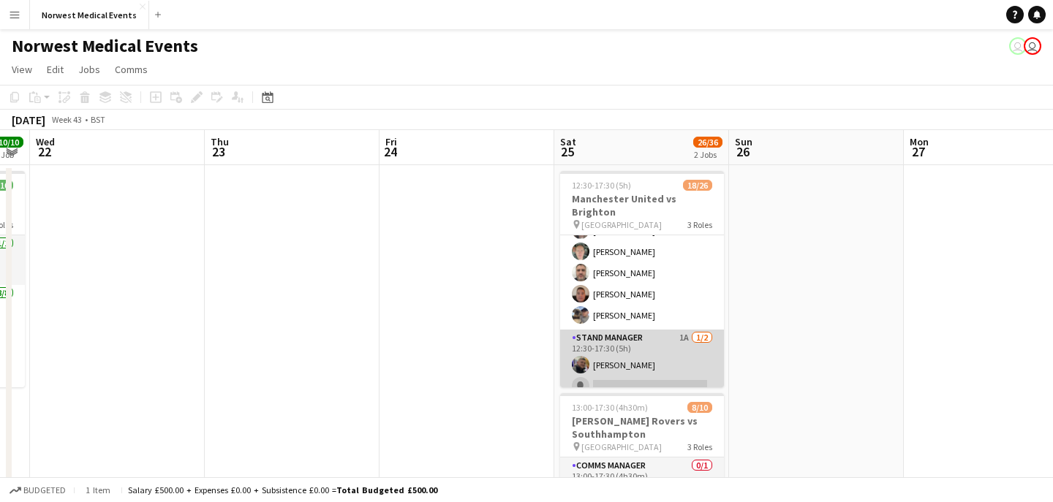
click at [636, 357] on app-card-role "Stand Manager 1A [DATE] 12:30-17:30 (5h) [PERSON_NAME] single-neutral-actions" at bounding box center [642, 365] width 164 height 71
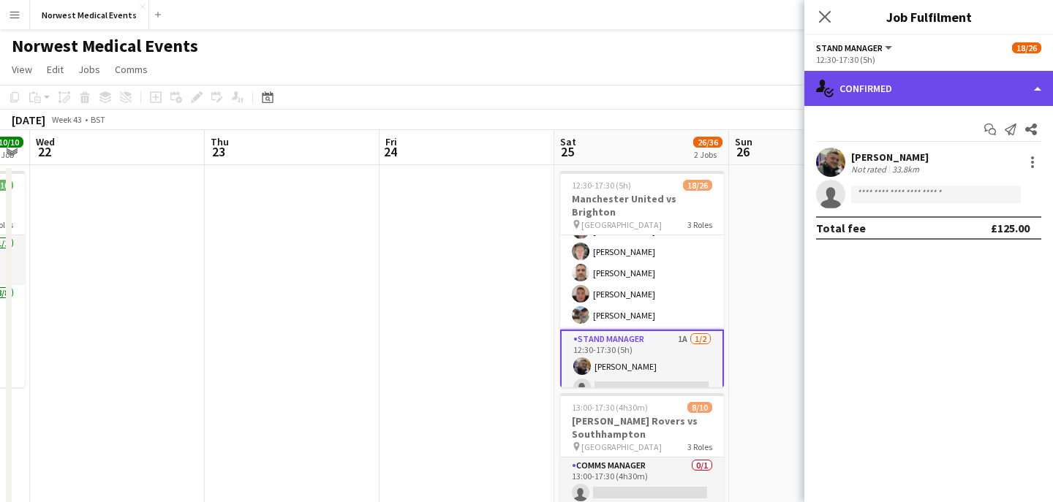
click at [913, 105] on div "single-neutral-actions-check-2 Confirmed" at bounding box center [928, 88] width 249 height 35
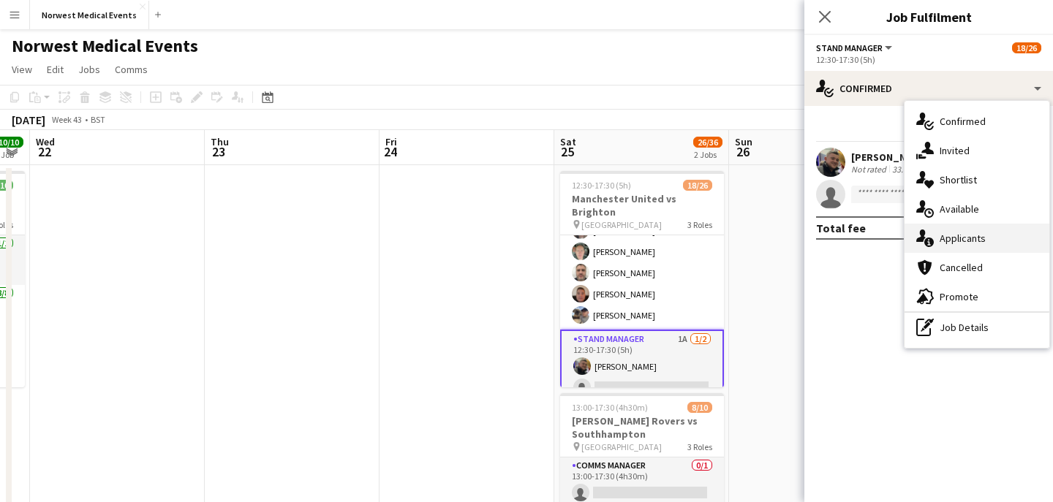
click at [972, 241] on span "Applicants" at bounding box center [963, 238] width 46 height 13
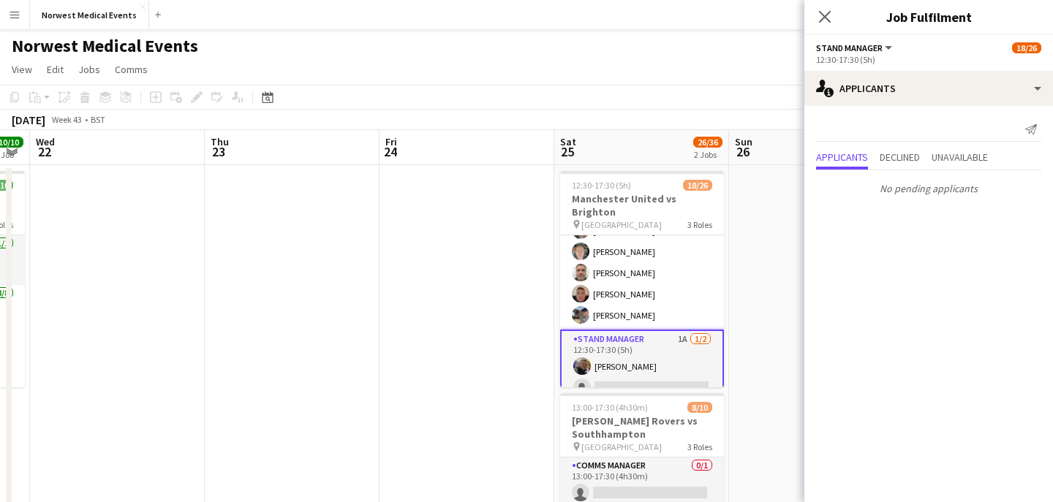
click at [825, 28] on div "Close pop-in" at bounding box center [824, 17] width 41 height 34
click at [825, 15] on icon at bounding box center [824, 17] width 14 height 14
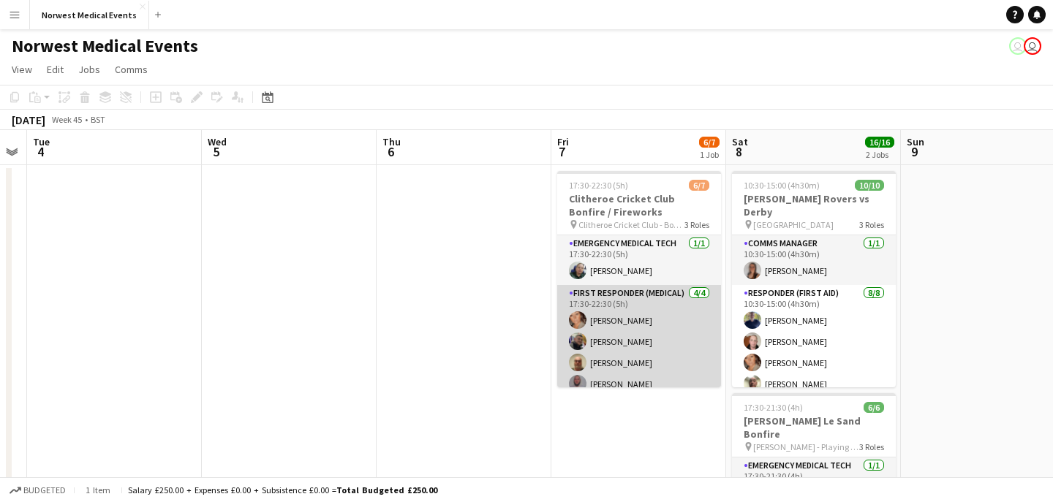
scroll to position [82, 0]
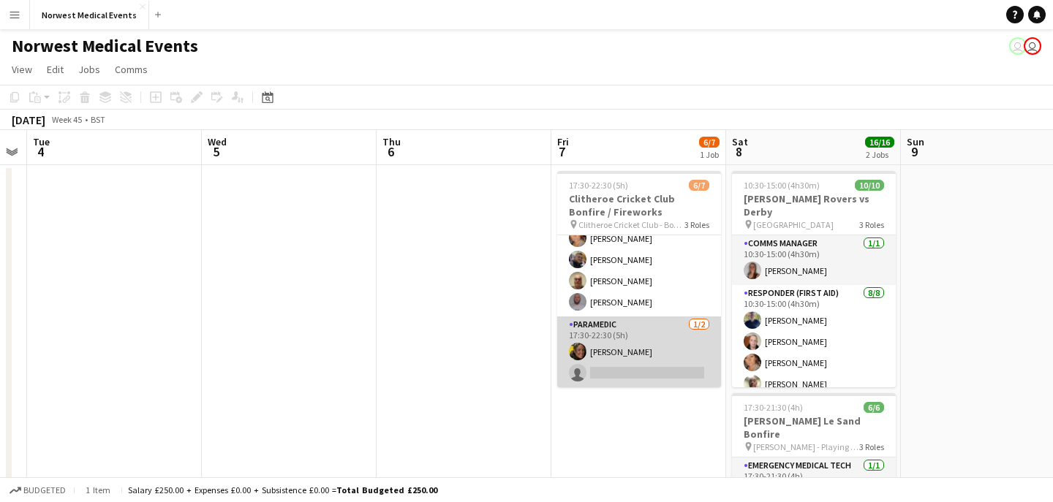
click at [638, 357] on app-card-role "Paramedic [DATE] 17:30-22:30 (5h) [PERSON_NAME] single-neutral-actions" at bounding box center [639, 352] width 164 height 71
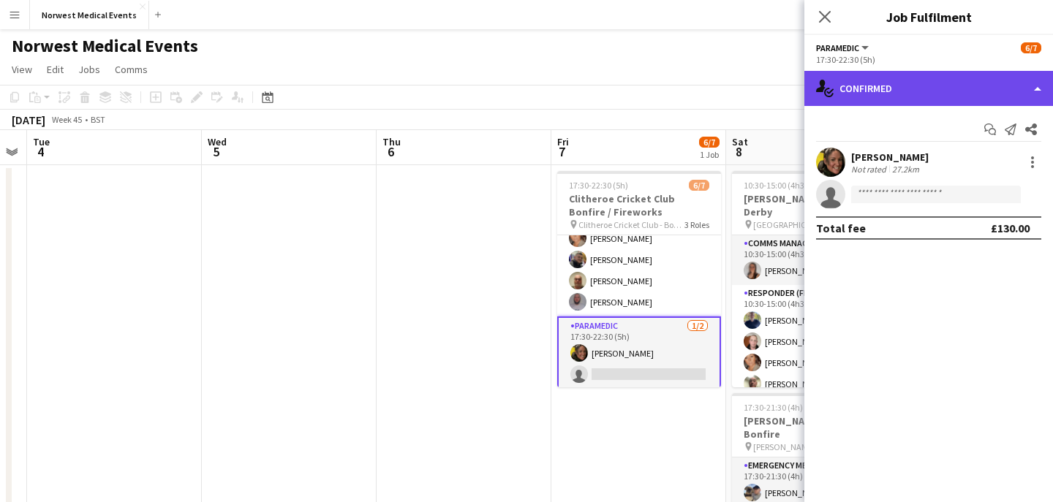
click at [892, 90] on div "single-neutral-actions-check-2 Confirmed" at bounding box center [928, 88] width 249 height 35
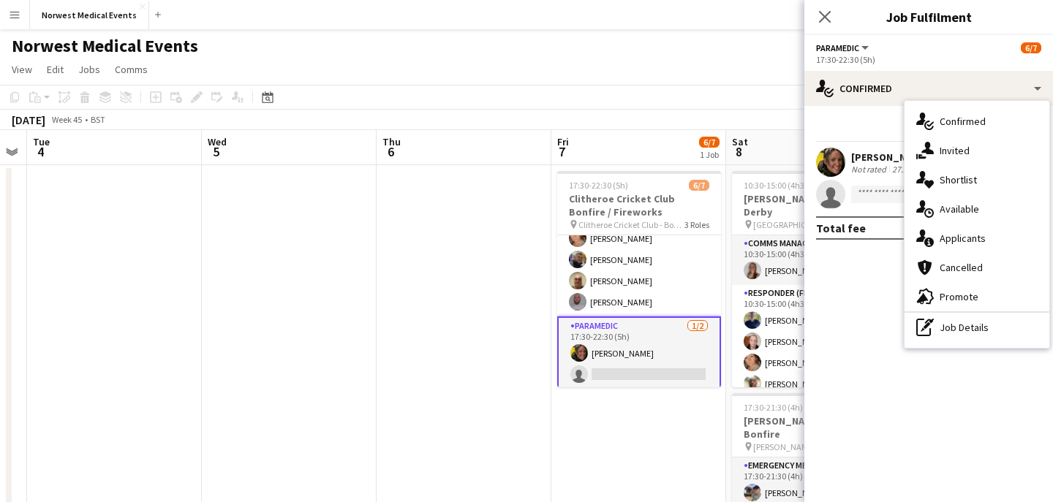
click at [956, 243] on span "Applicants" at bounding box center [963, 238] width 46 height 13
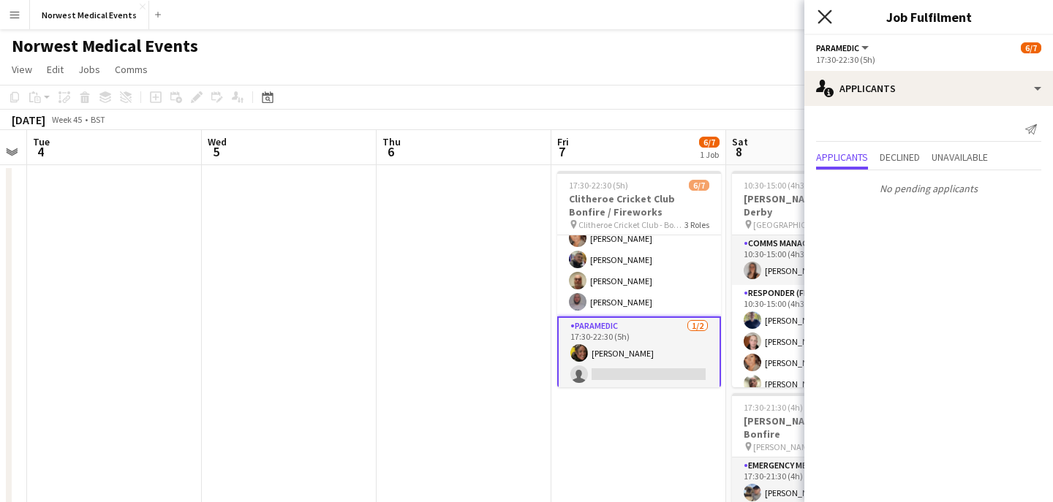
click at [825, 12] on icon "Close pop-in" at bounding box center [824, 17] width 14 height 14
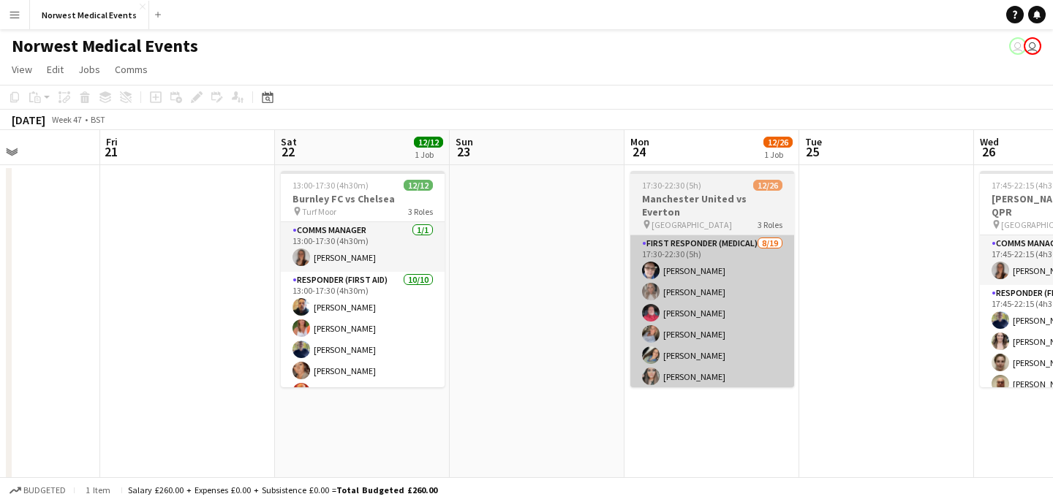
scroll to position [0, 532]
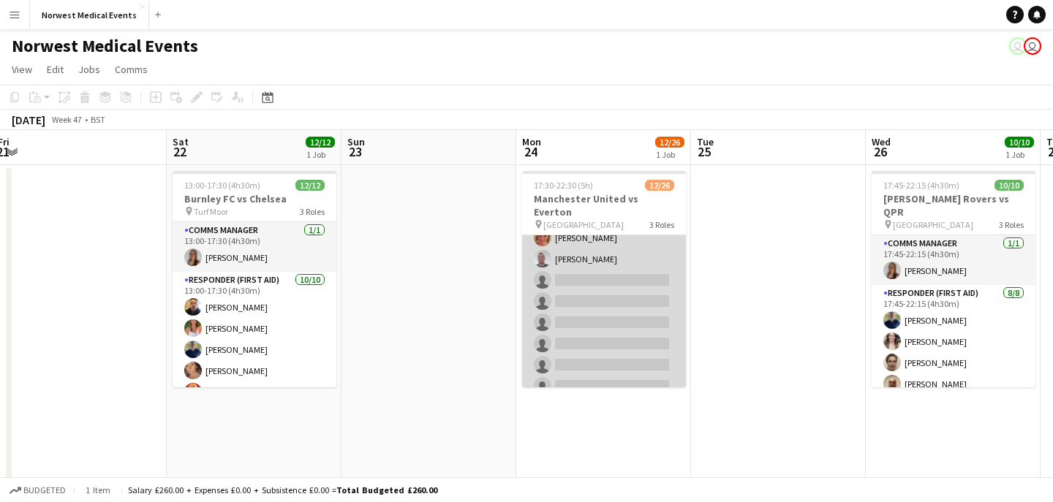
click at [598, 281] on app-card-role "First Responder (Medical) [DATE] 17:30-22:30 (5h) [PERSON_NAME] [PERSON_NAME] […" at bounding box center [604, 290] width 164 height 431
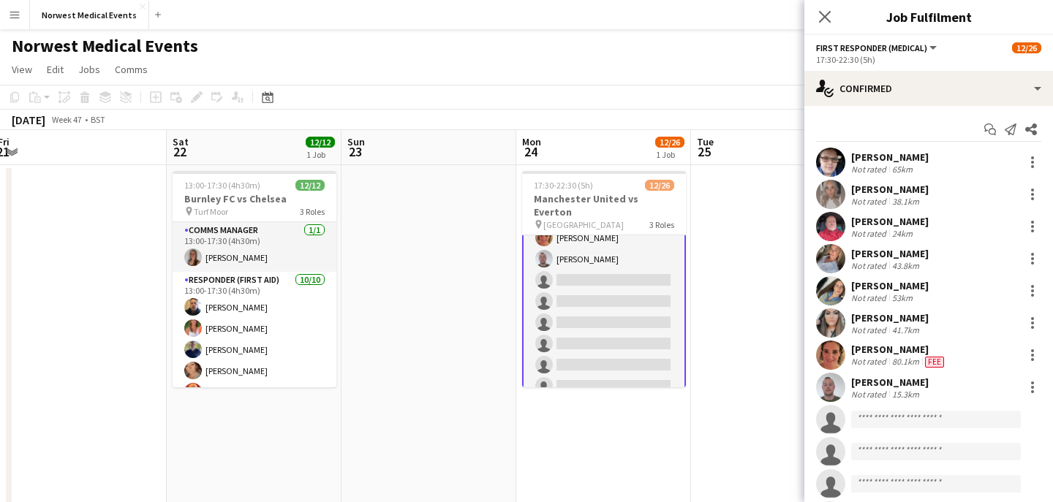
click at [882, 106] on div "Start chat Send notification Share [PERSON_NAME] Not rated 65km [PERSON_NAME] N…" at bounding box center [928, 452] width 249 height 692
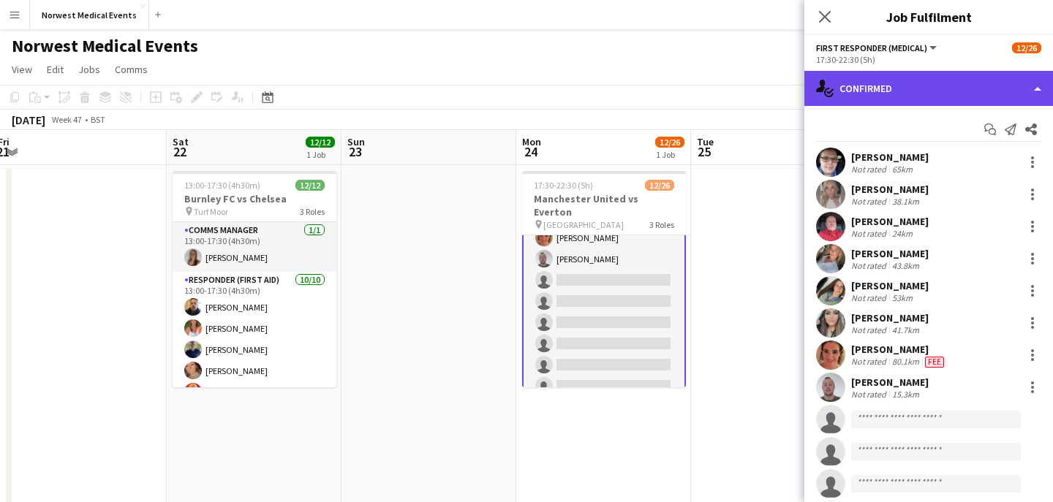
click at [896, 91] on div "single-neutral-actions-check-2 Confirmed" at bounding box center [928, 88] width 249 height 35
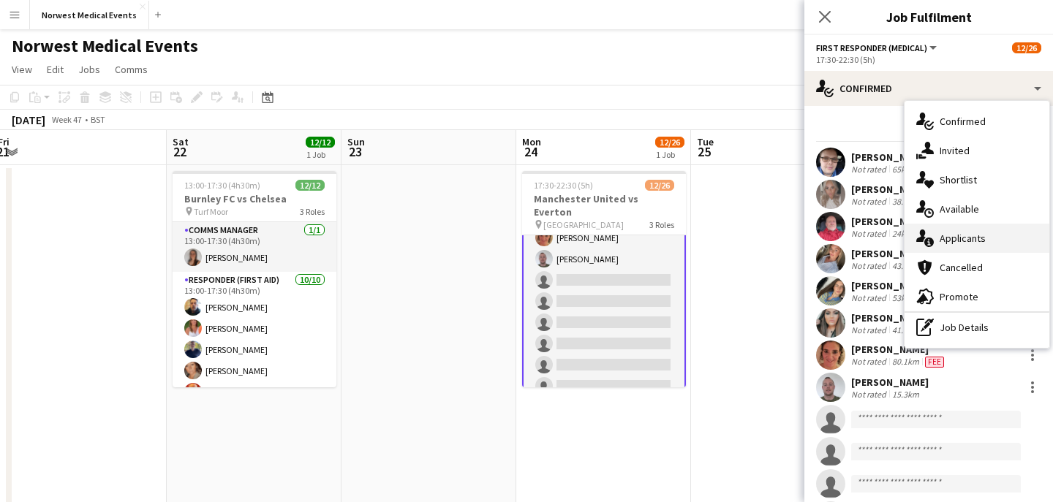
click at [971, 235] on span "Applicants" at bounding box center [963, 238] width 46 height 13
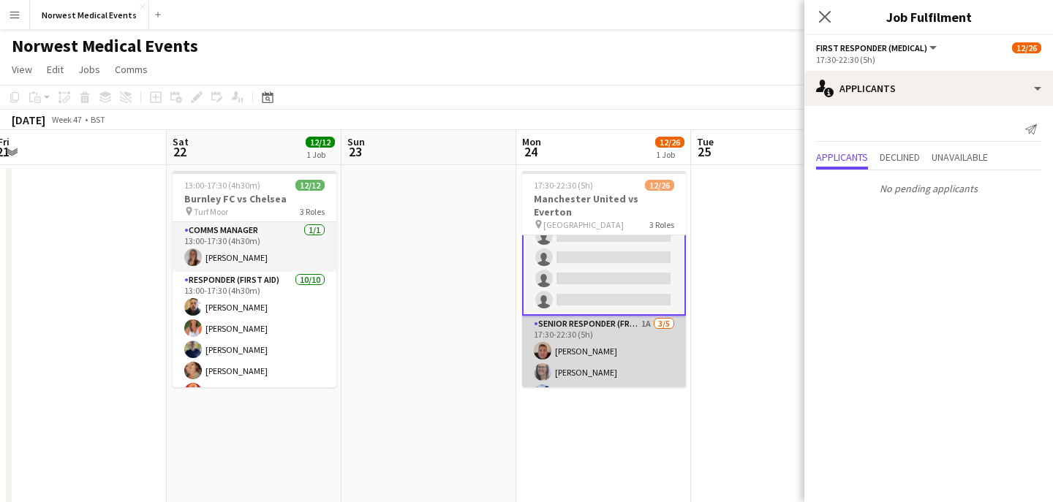
scroll to position [374, 0]
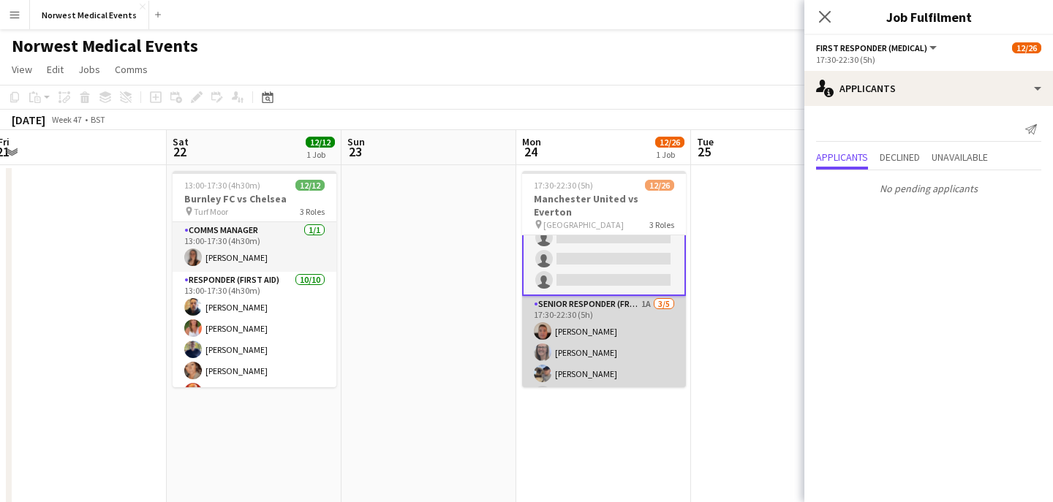
click at [632, 331] on app-card-role "Senior Responder (FREC 4 or Above) 1A [DATE] 17:30-22:30 (5h) [PERSON_NAME] [PE…" at bounding box center [604, 363] width 164 height 135
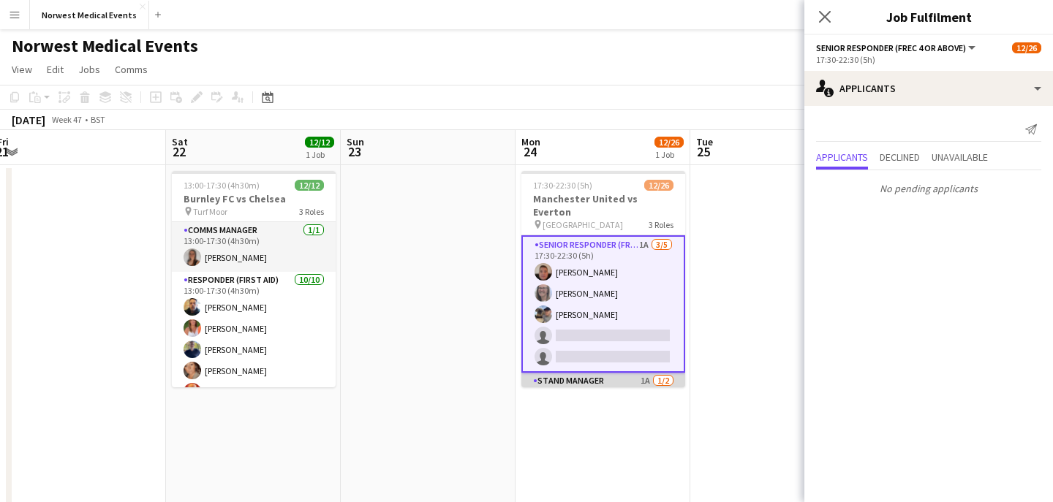
scroll to position [475, 0]
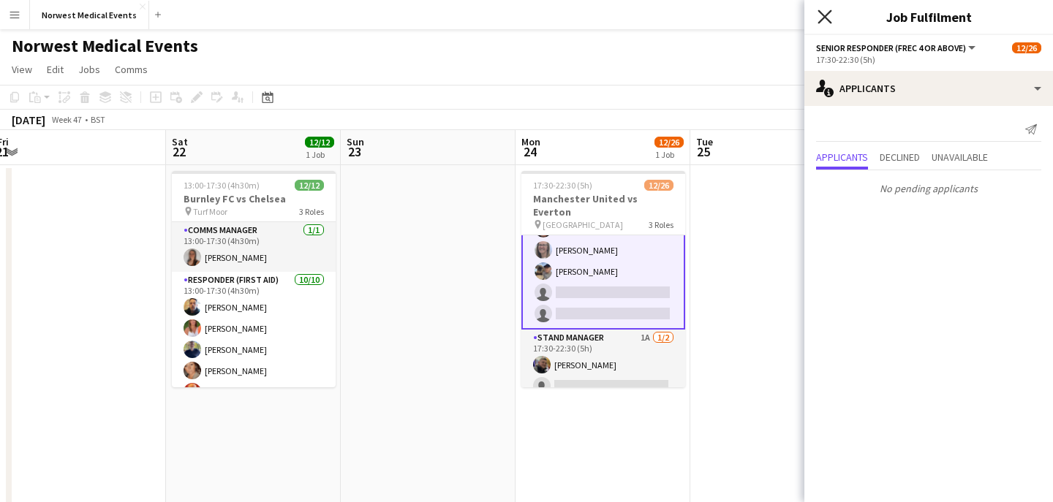
click at [823, 18] on icon at bounding box center [824, 17] width 14 height 14
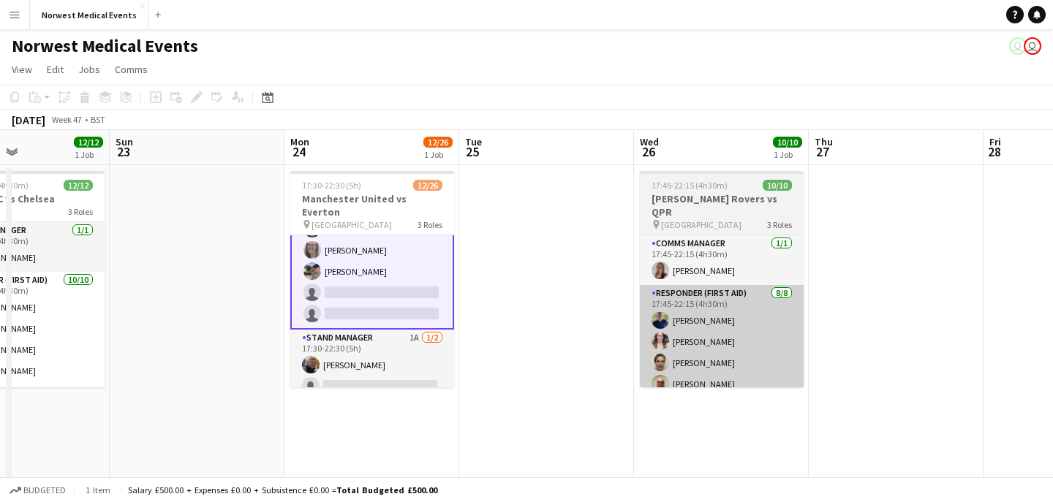
scroll to position [0, 415]
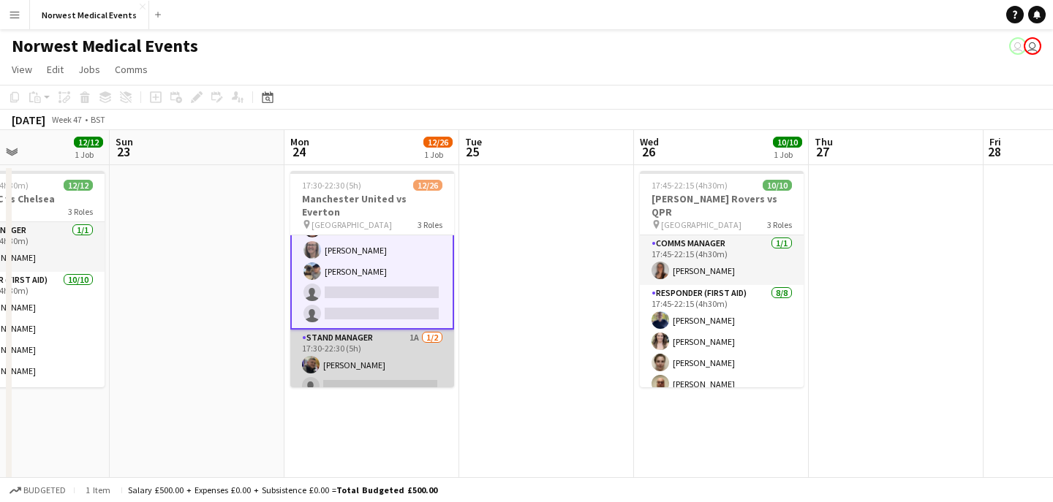
click at [404, 363] on app-card-role "Stand Manager 1A [DATE] 17:30-22:30 (5h) [PERSON_NAME] single-neutral-actions" at bounding box center [372, 365] width 164 height 71
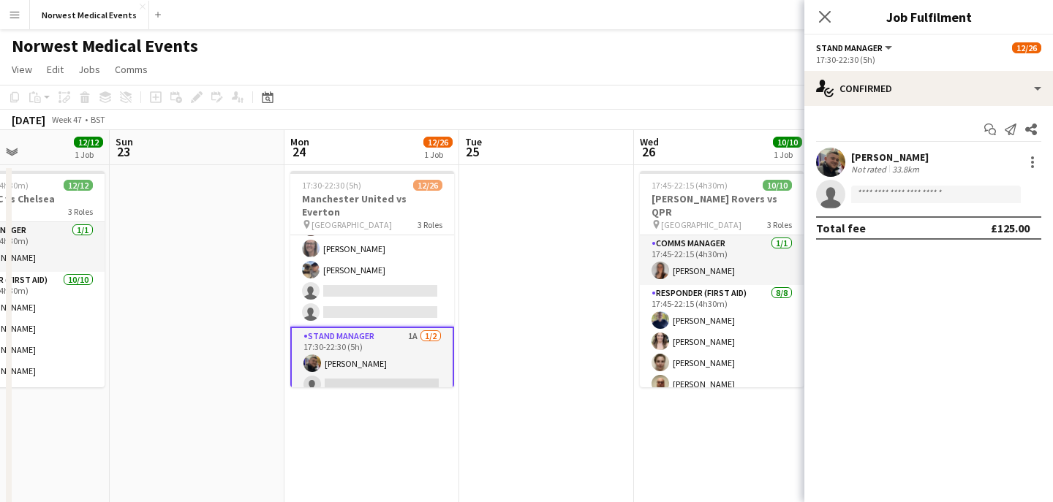
scroll to position [473, 0]
click at [891, 193] on input at bounding box center [936, 195] width 170 height 18
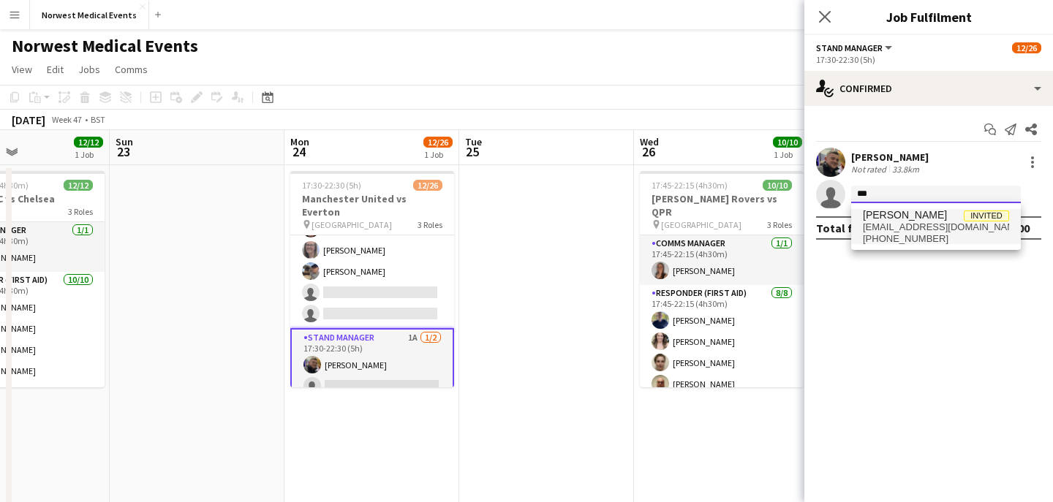
type input "***"
click at [899, 210] on span "[PERSON_NAME]" at bounding box center [905, 215] width 84 height 12
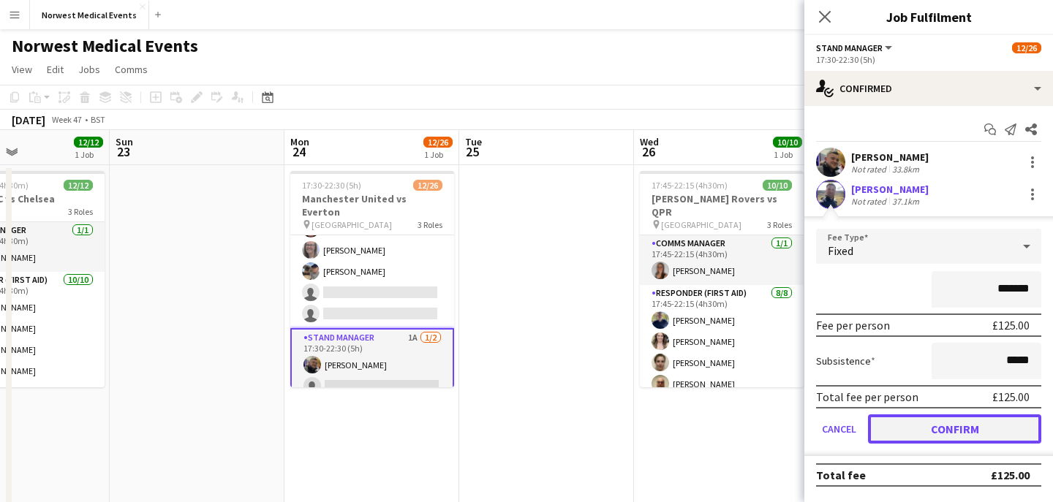
click at [942, 429] on button "Confirm" at bounding box center [954, 429] width 173 height 29
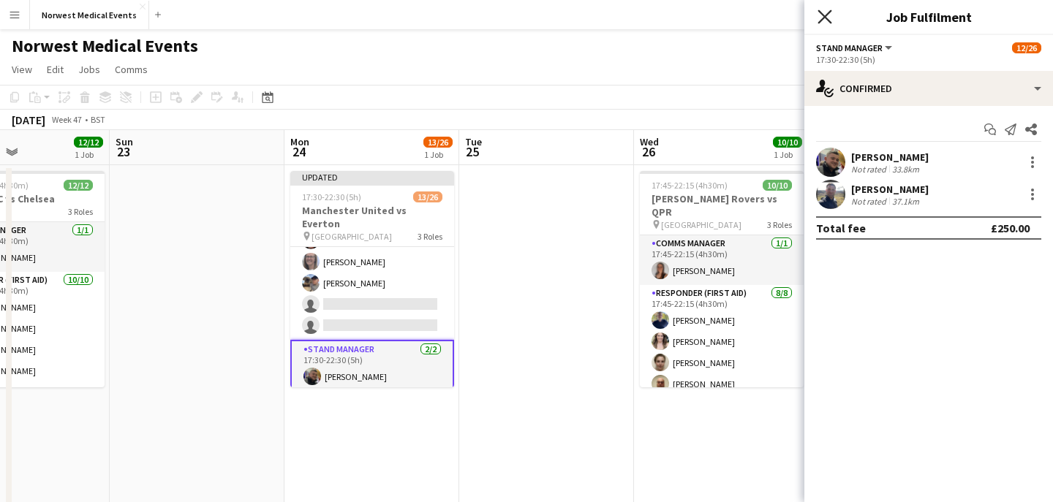
click at [828, 14] on icon at bounding box center [824, 17] width 14 height 14
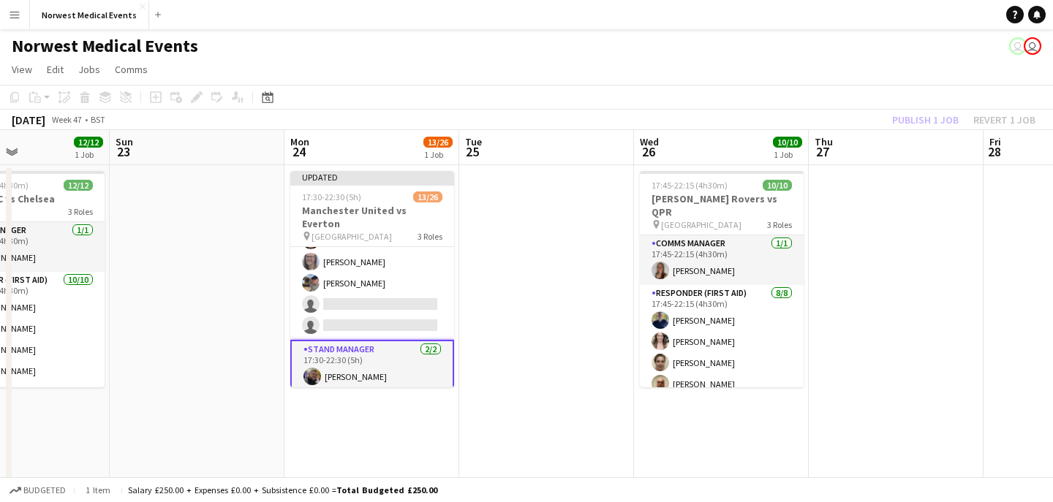
click at [912, 122] on div "Publish 1 job Revert 1 job" at bounding box center [963, 119] width 178 height 19
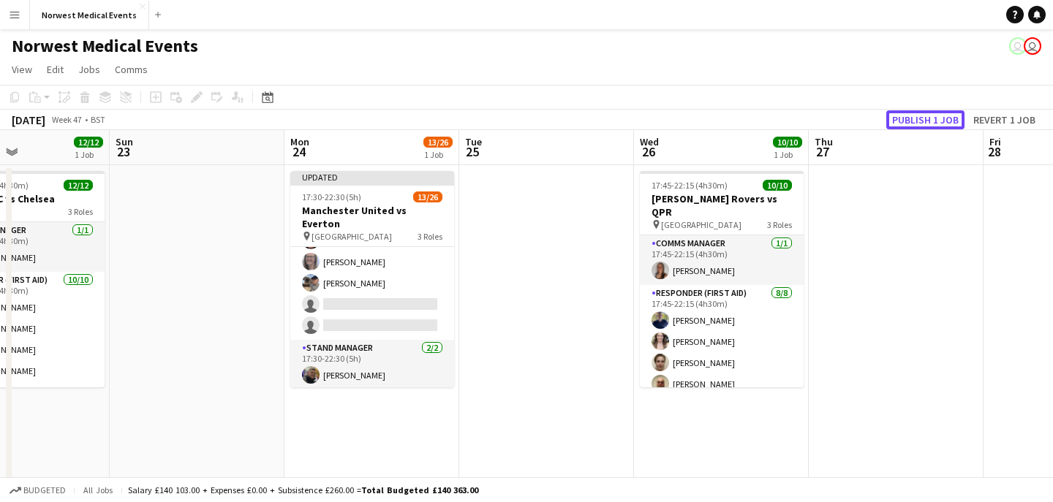
click at [912, 122] on button "Publish 1 job" at bounding box center [925, 119] width 78 height 19
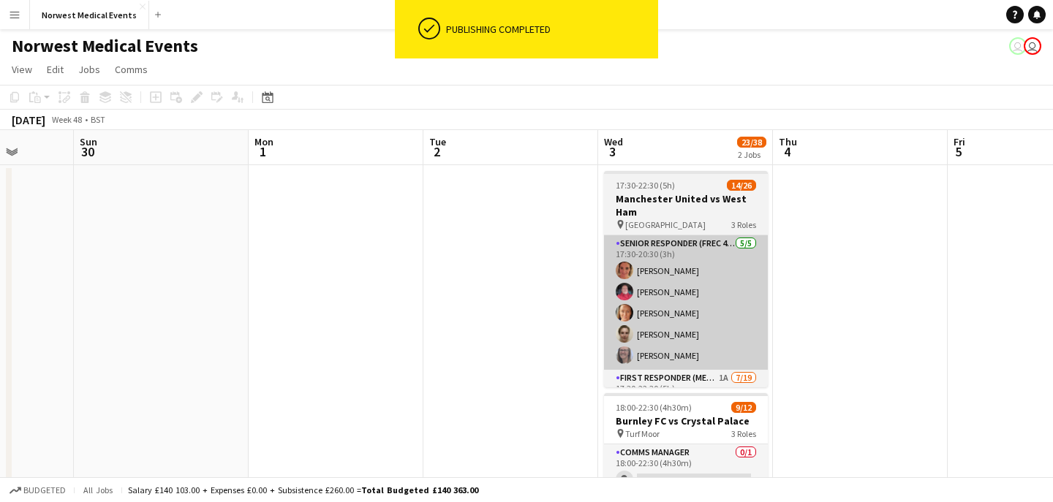
scroll to position [0, 714]
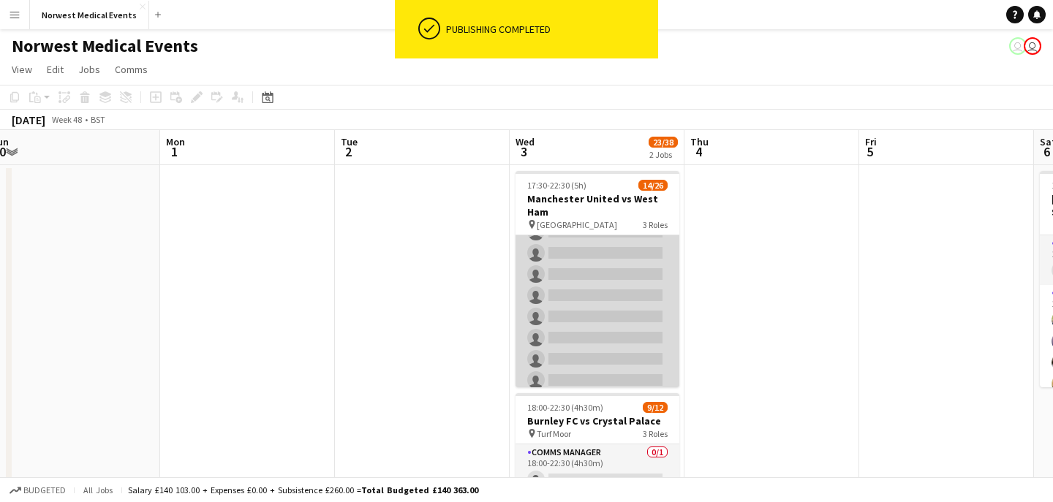
click at [616, 290] on app-card-role "First Responder (Medical) 1A [DATE] 17:30-22:30 (5h) [PERSON_NAME] [PERSON_NAME…" at bounding box center [597, 242] width 164 height 431
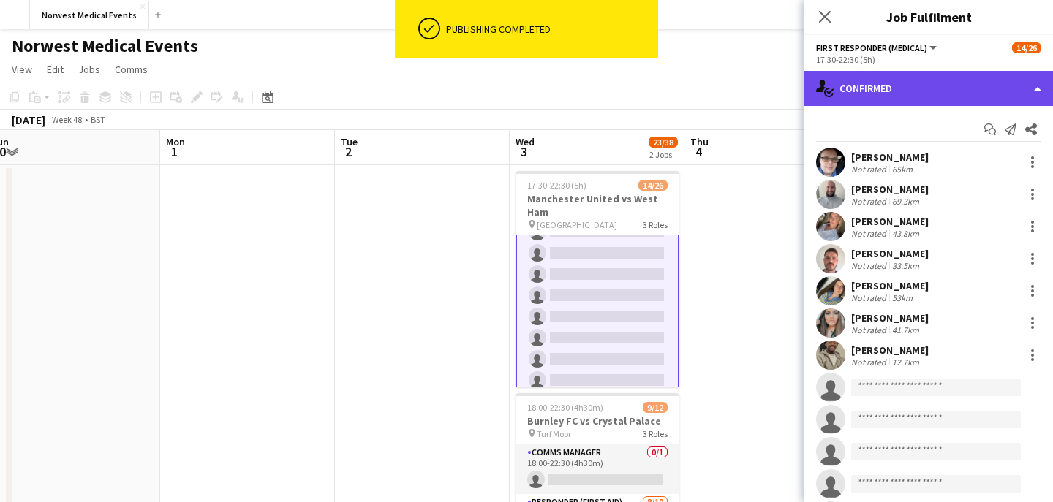
click at [911, 91] on div "single-neutral-actions-check-2 Confirmed" at bounding box center [928, 88] width 249 height 35
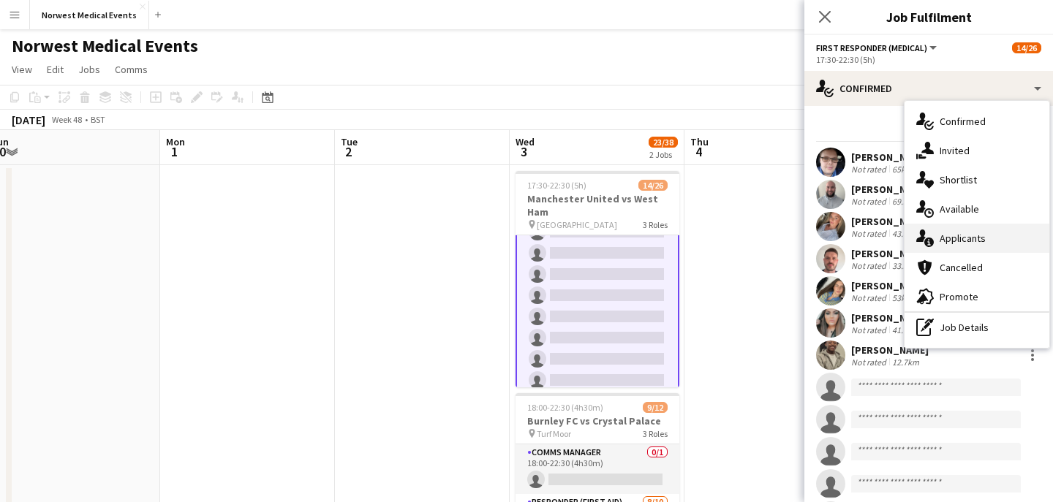
click at [971, 234] on span "Applicants" at bounding box center [963, 238] width 46 height 13
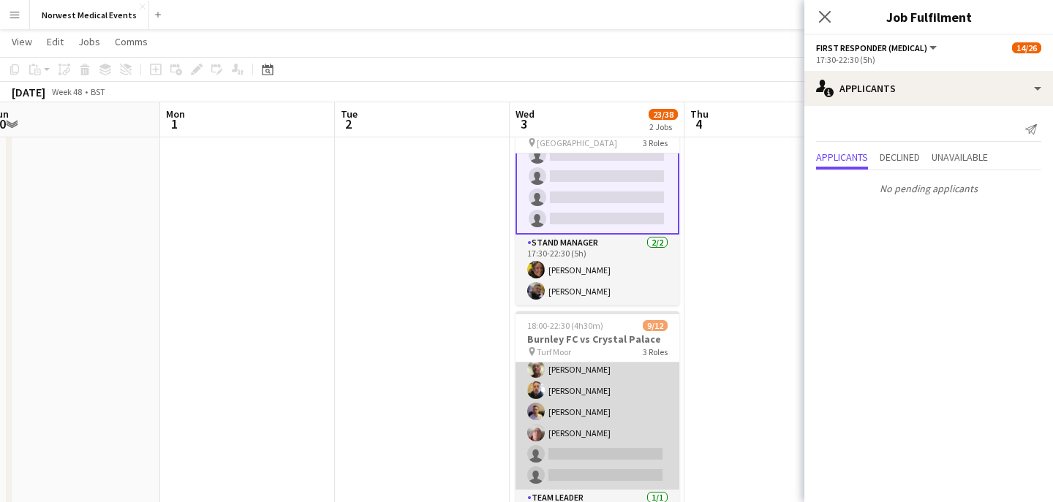
scroll to position [170, 0]
click at [606, 400] on app-card-role "Responder (First Aid) [DATE] 18:00-22:30 (4h30m) [PERSON_NAME] [PERSON_NAME] [P…" at bounding box center [597, 363] width 164 height 241
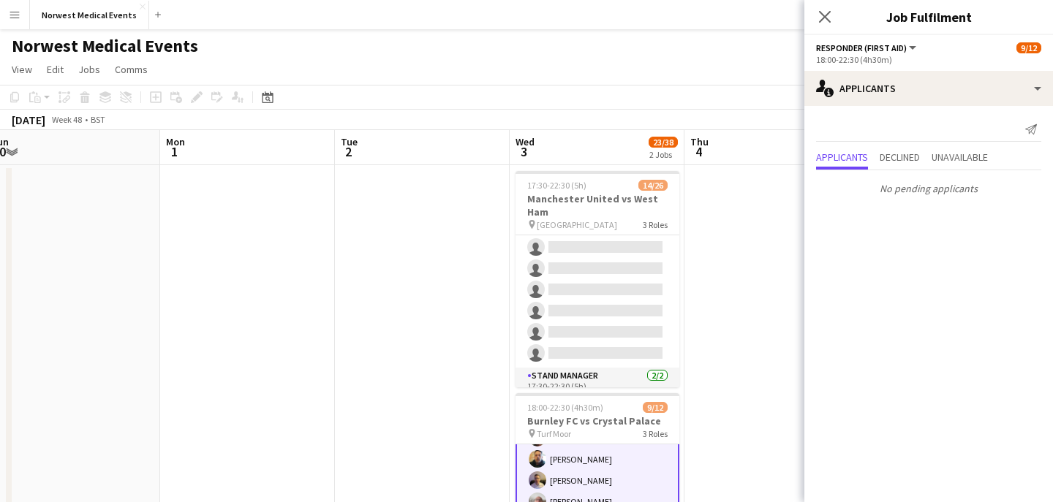
scroll to position [485, 0]
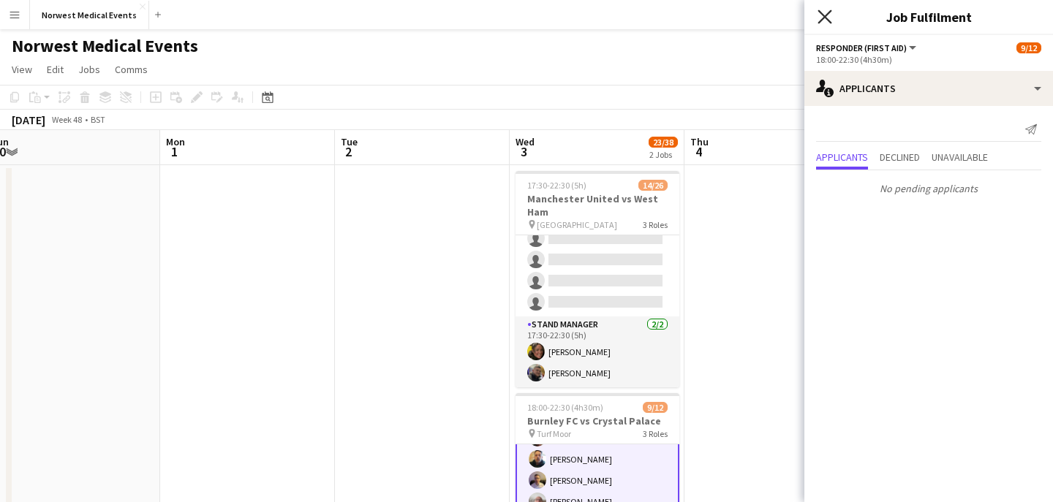
click at [825, 18] on icon "Close pop-in" at bounding box center [824, 17] width 14 height 14
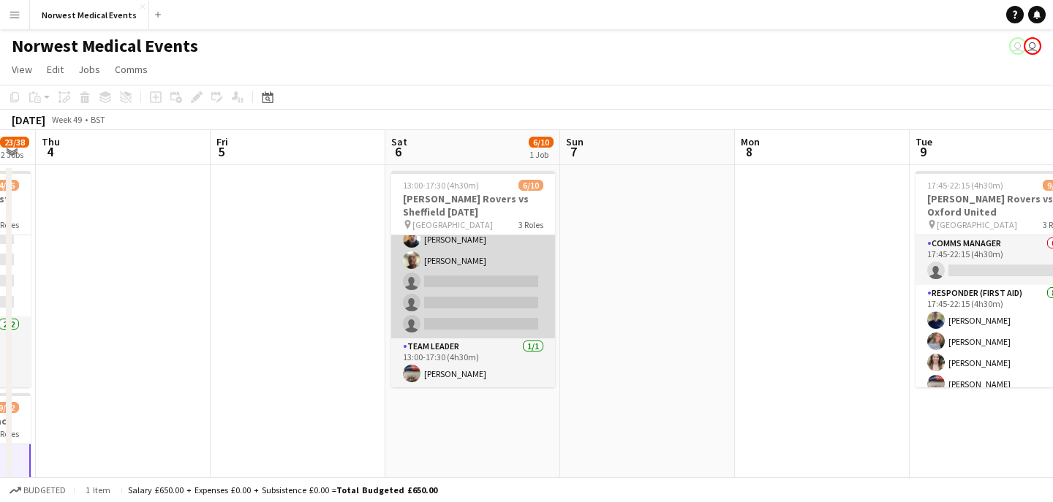
scroll to position [145, 0]
click at [485, 284] on app-card-role "Responder (First Aid) [DATE] 13:00-17:30 (4h30m) [PERSON_NAME] [PERSON_NAME] [P…" at bounding box center [473, 239] width 164 height 198
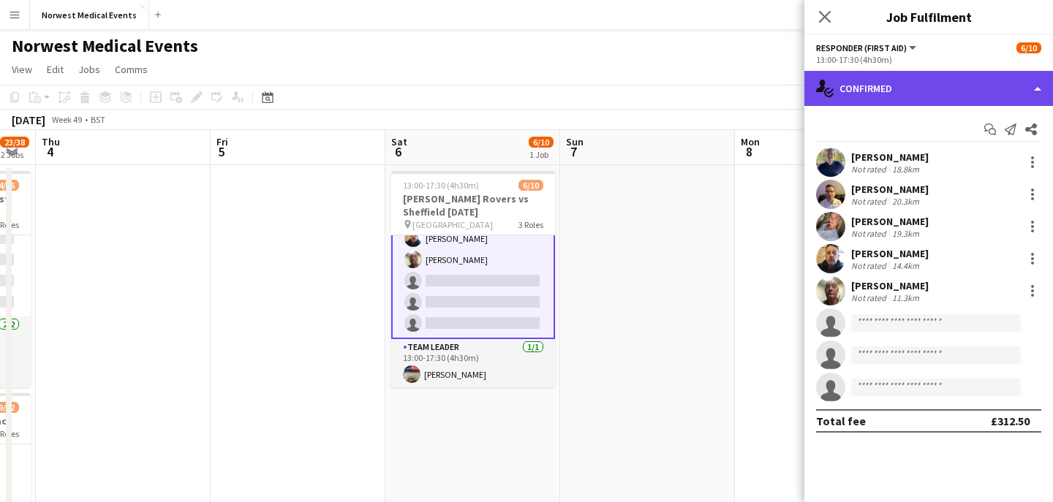
click at [904, 103] on div "single-neutral-actions-check-2 Confirmed" at bounding box center [928, 88] width 249 height 35
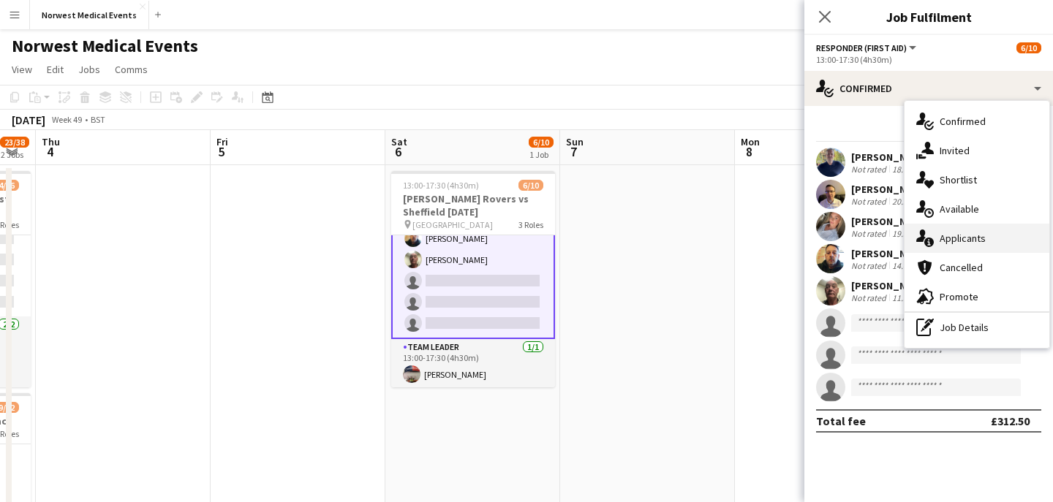
click at [984, 240] on span "Applicants" at bounding box center [963, 238] width 46 height 13
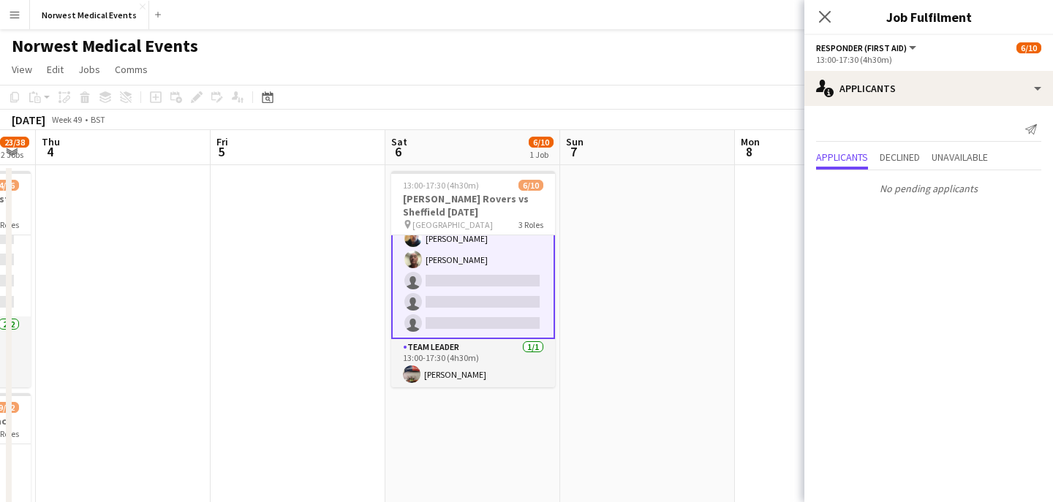
click at [828, 28] on div "Close pop-in" at bounding box center [824, 17] width 41 height 34
click at [477, 294] on app-card-role "Responder (First Aid) [DATE] 13:00-17:30 (4h30m) [PERSON_NAME] [PERSON_NAME] [P…" at bounding box center [473, 238] width 164 height 201
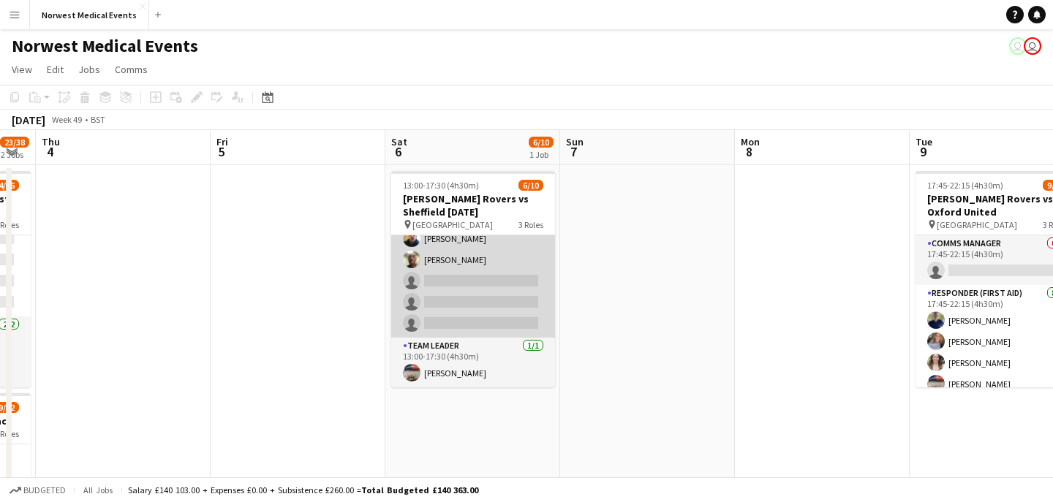
click at [482, 284] on app-card-role "Responder (First Aid) [DATE] 13:00-17:30 (4h30m) [PERSON_NAME] [PERSON_NAME] [P…" at bounding box center [473, 239] width 164 height 198
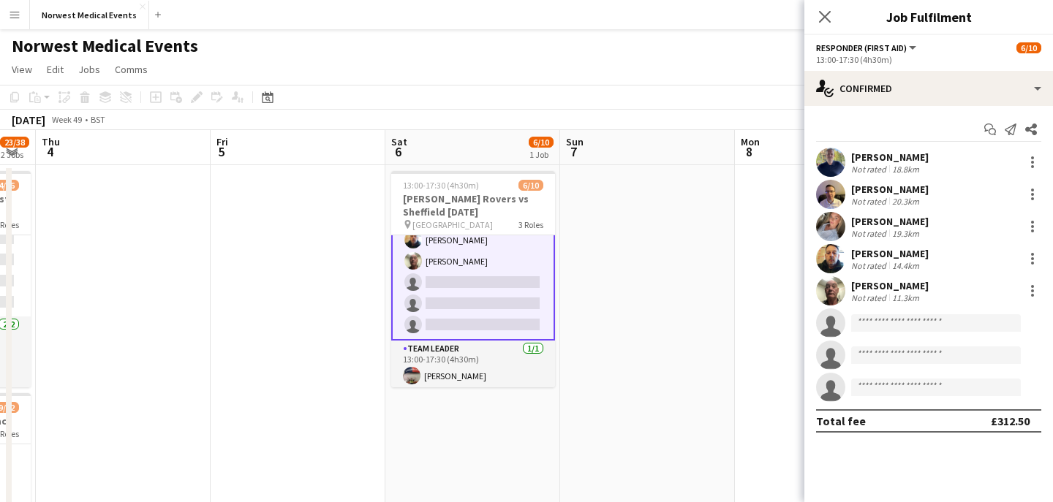
scroll to position [147, 0]
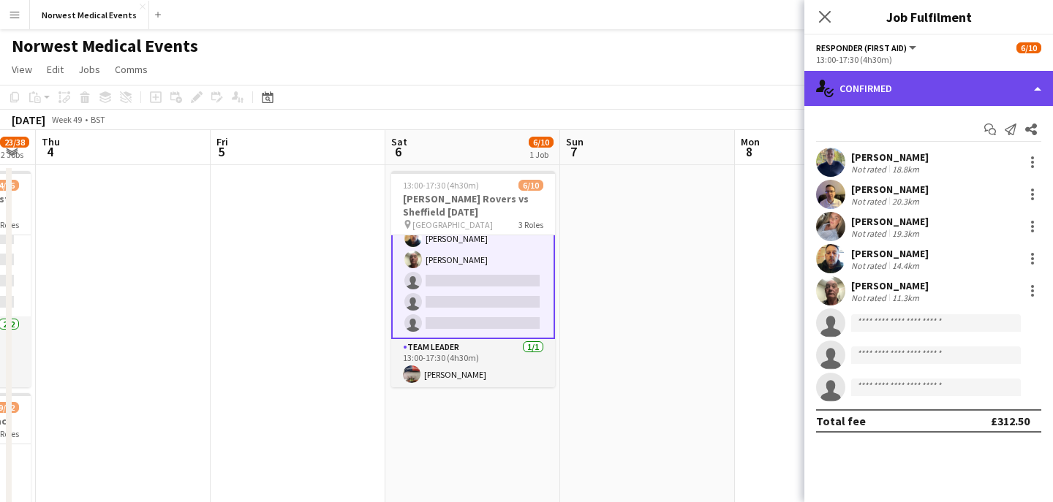
click at [898, 105] on div "single-neutral-actions-check-2 Confirmed" at bounding box center [928, 88] width 249 height 35
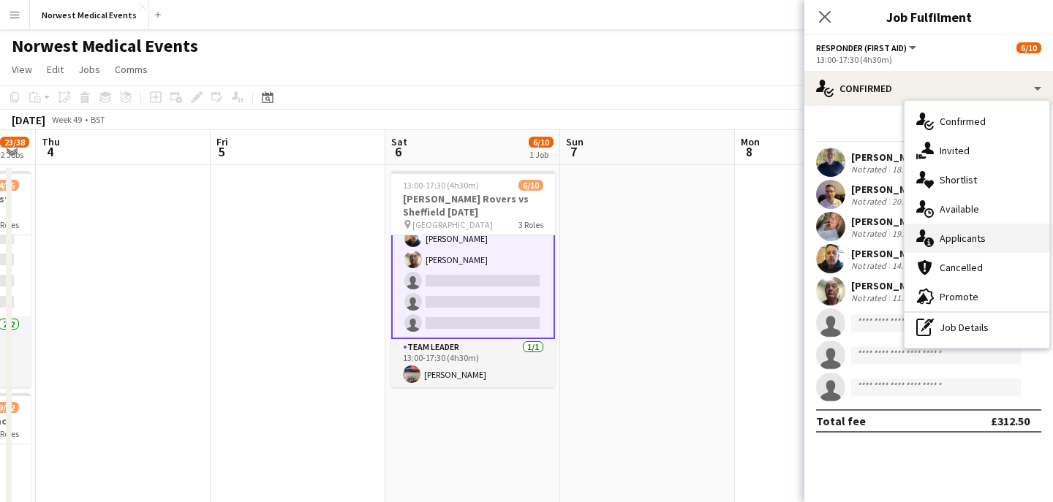
click at [948, 242] on span "Applicants" at bounding box center [963, 238] width 46 height 13
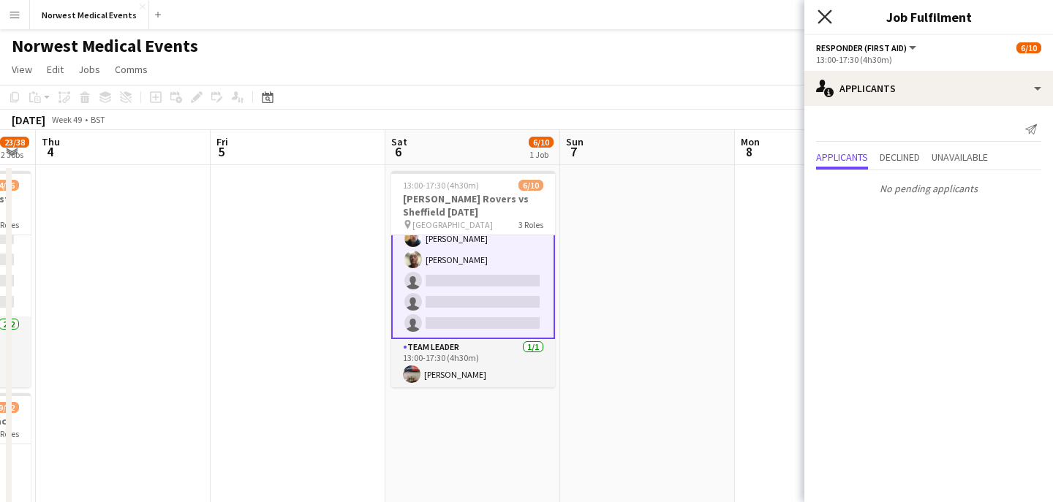
click at [819, 13] on icon "Close pop-in" at bounding box center [824, 17] width 14 height 14
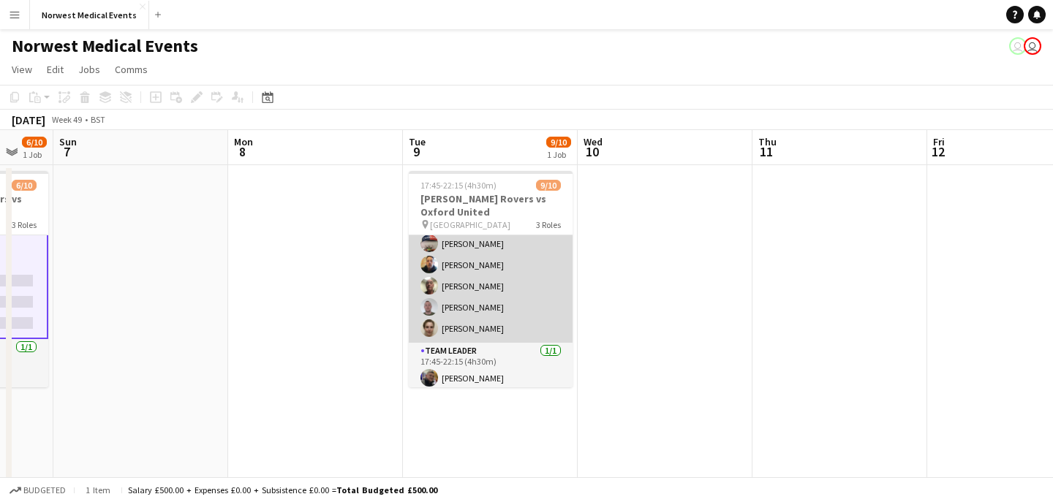
scroll to position [0, 0]
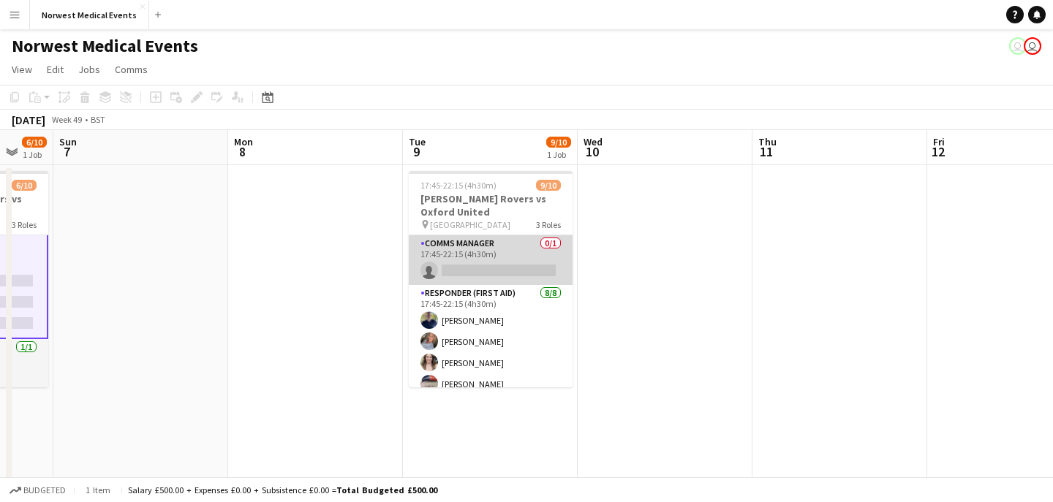
click at [510, 268] on app-card-role "Comms Manager 0/1 17:45-22:15 (4h30m) single-neutral-actions" at bounding box center [491, 260] width 164 height 50
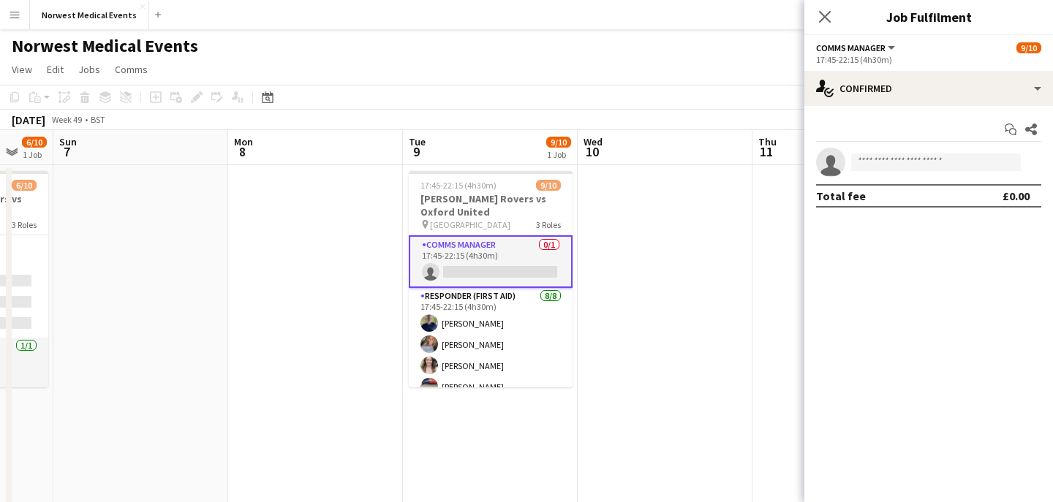
scroll to position [145, 0]
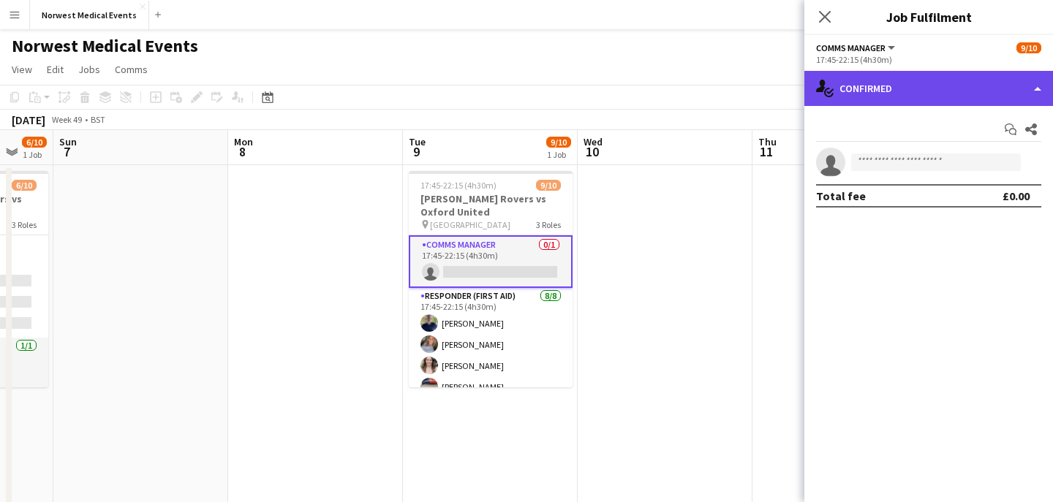
click at [878, 77] on div "single-neutral-actions-check-2 Confirmed" at bounding box center [928, 88] width 249 height 35
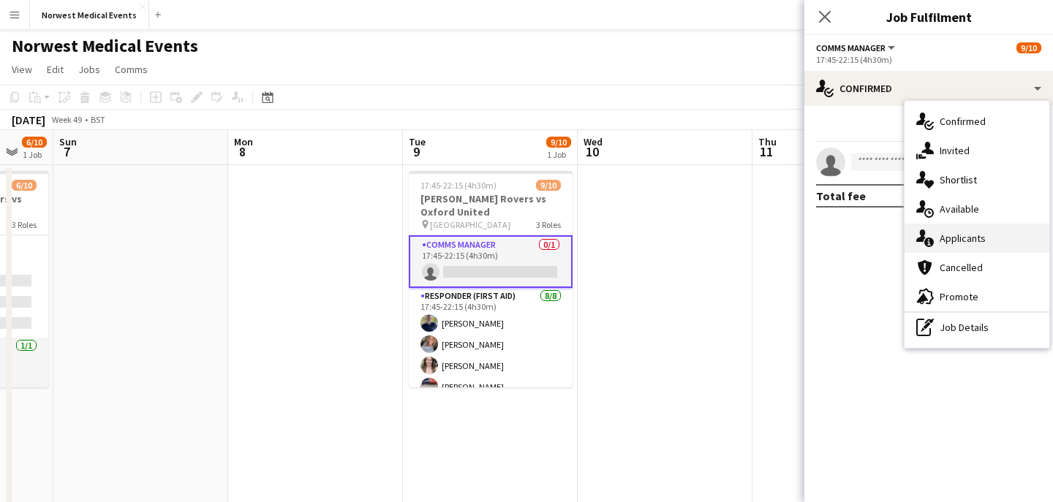
click at [972, 236] on span "Applicants" at bounding box center [963, 238] width 46 height 13
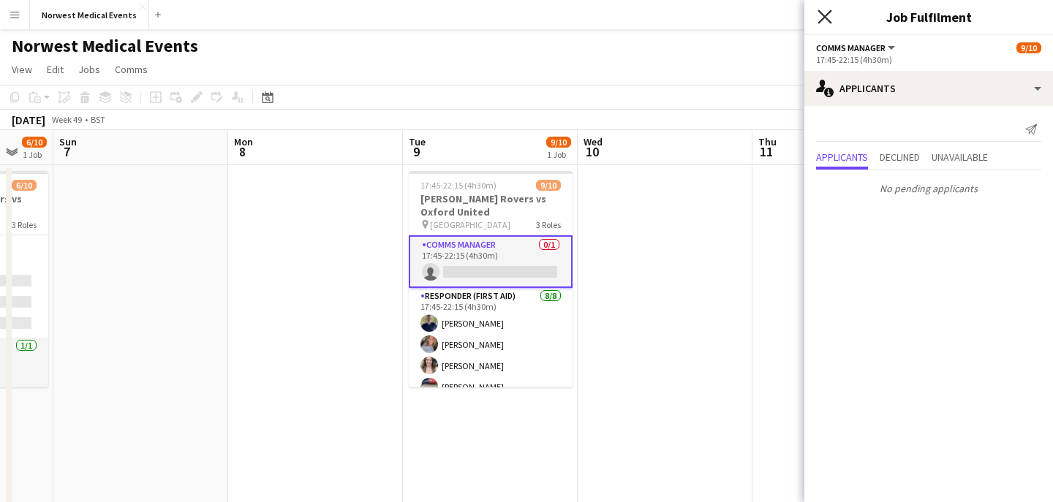
click at [824, 18] on icon "Close pop-in" at bounding box center [824, 17] width 14 height 14
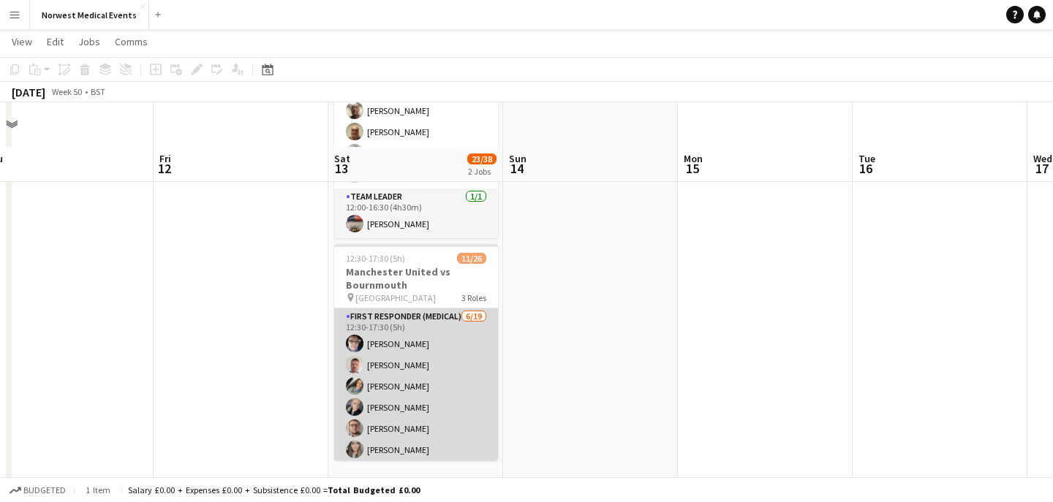
scroll to position [213, 0]
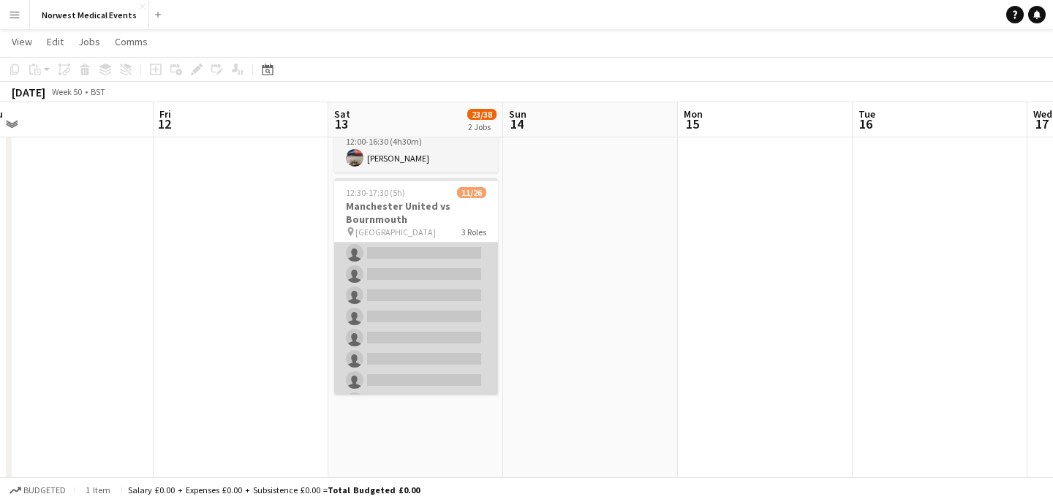
click at [450, 311] on app-card-role "First Responder (Medical) [DATE] 12:30-17:30 (5h) [PERSON_NAME] [PERSON_NAME] […" at bounding box center [416, 221] width 164 height 431
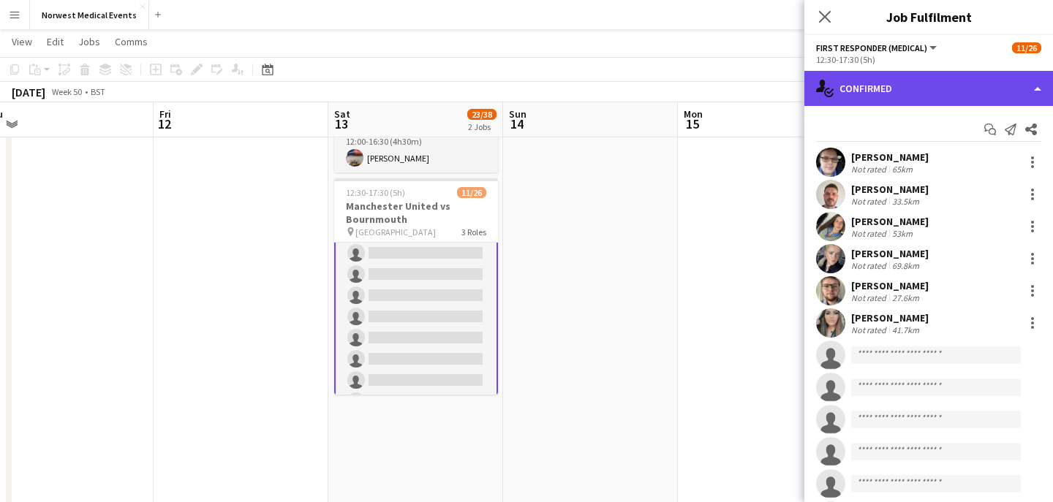
click at [899, 80] on div "single-neutral-actions-check-2 Confirmed" at bounding box center [928, 88] width 249 height 35
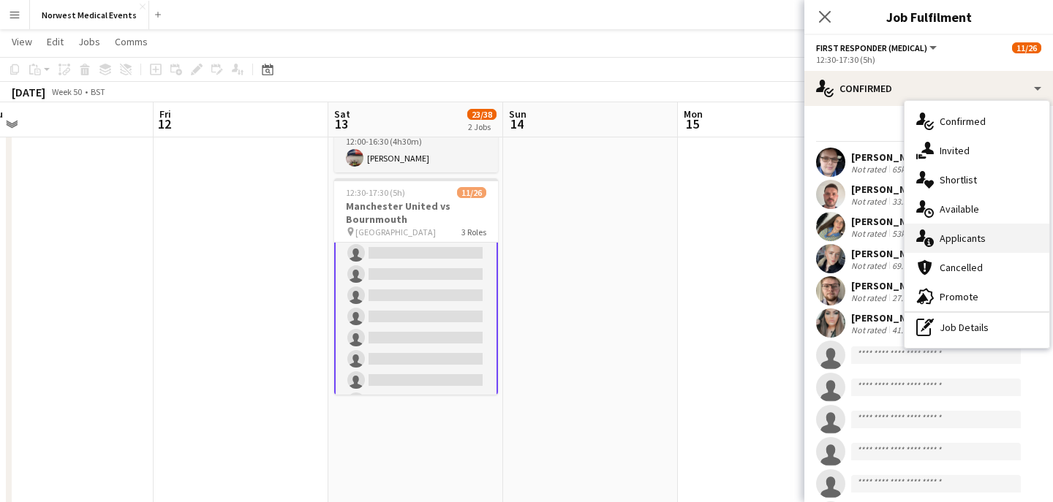
click at [985, 233] on div "single-neutral-actions-information Applicants" at bounding box center [976, 238] width 145 height 29
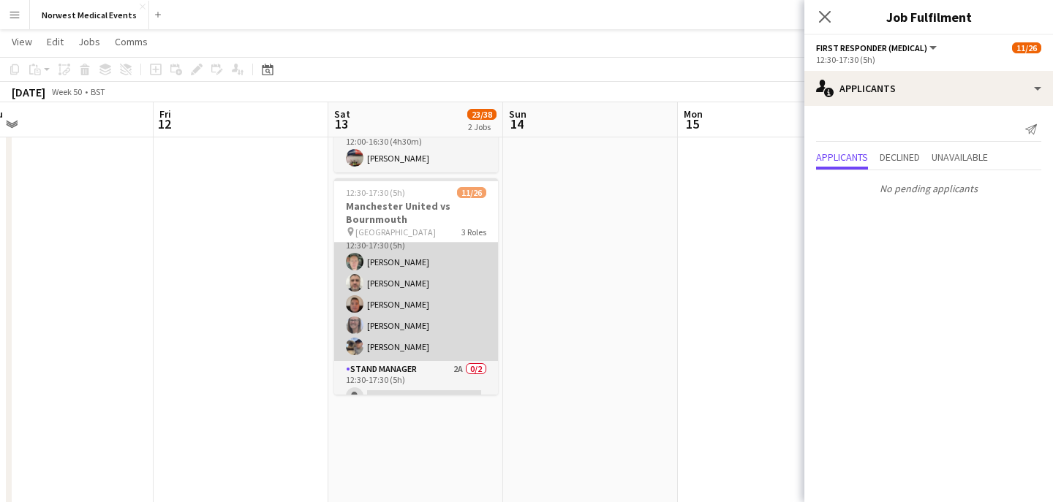
click at [419, 325] on app-card-role "Senior Responder (FREC 4 or Above) [DATE] 12:30-17:30 (5h) [PERSON_NAME] [PERSO…" at bounding box center [416, 294] width 164 height 135
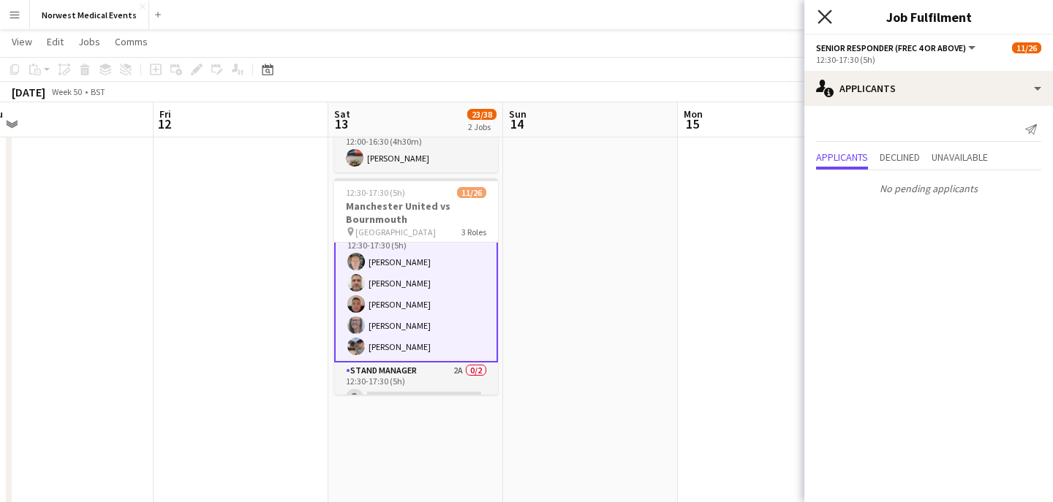
click at [821, 22] on icon "Close pop-in" at bounding box center [824, 17] width 14 height 14
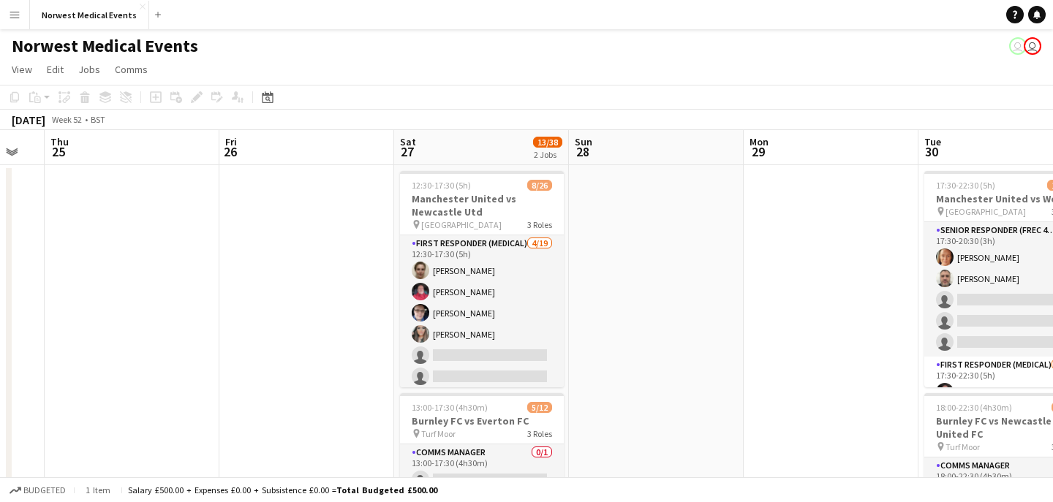
scroll to position [0, 654]
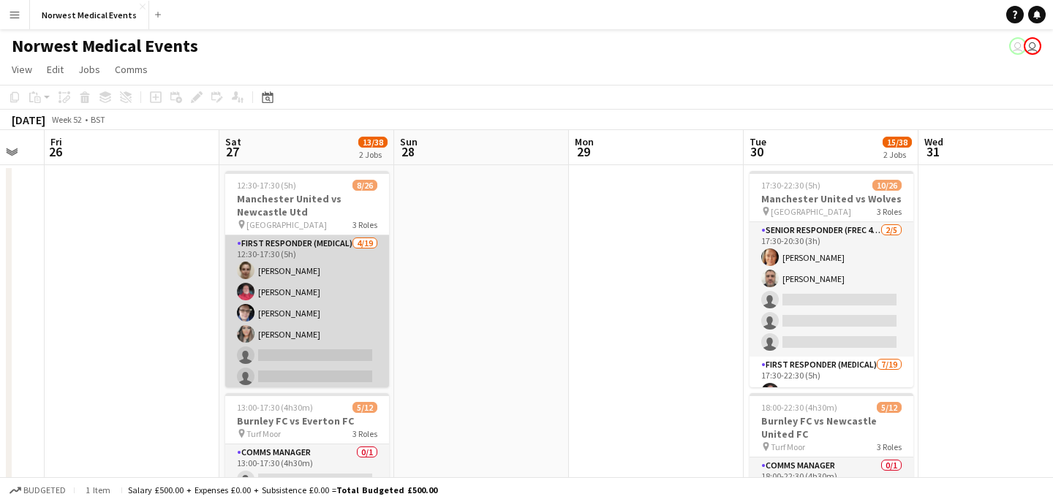
click at [353, 317] on app-card-role "First Responder (Medical) [DATE] 12:30-17:30 (5h) [PERSON_NAME] [PERSON_NAME] […" at bounding box center [307, 450] width 164 height 431
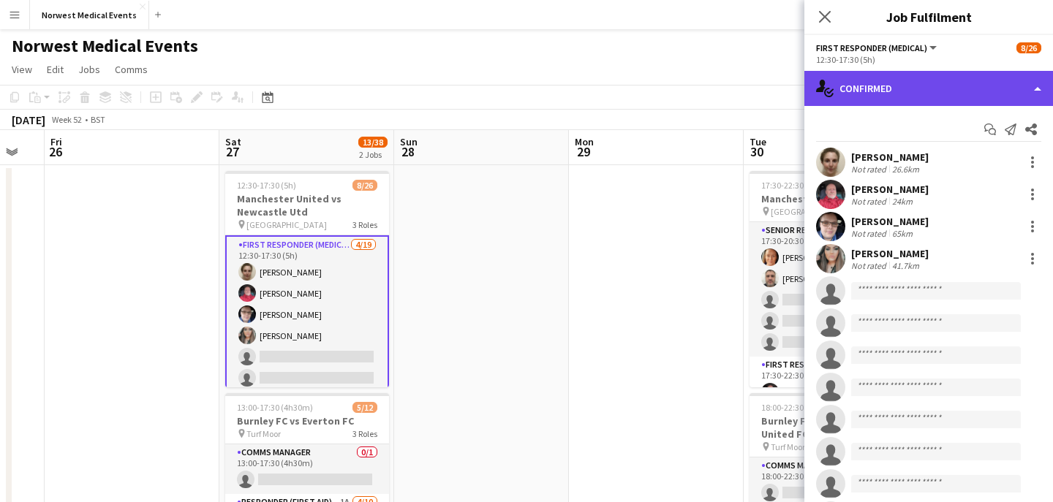
click at [909, 94] on div "single-neutral-actions-check-2 Confirmed" at bounding box center [928, 88] width 249 height 35
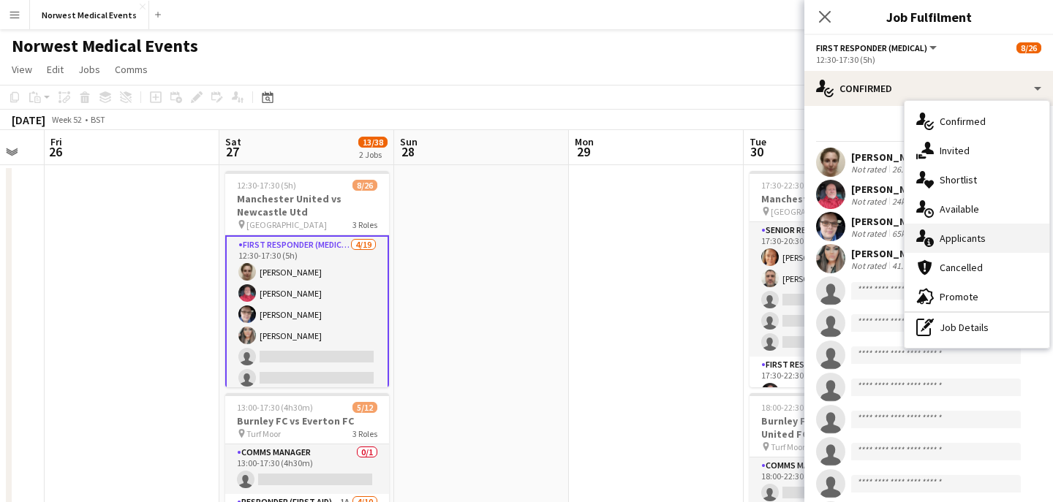
click at [991, 249] on div "single-neutral-actions-information Applicants" at bounding box center [976, 238] width 145 height 29
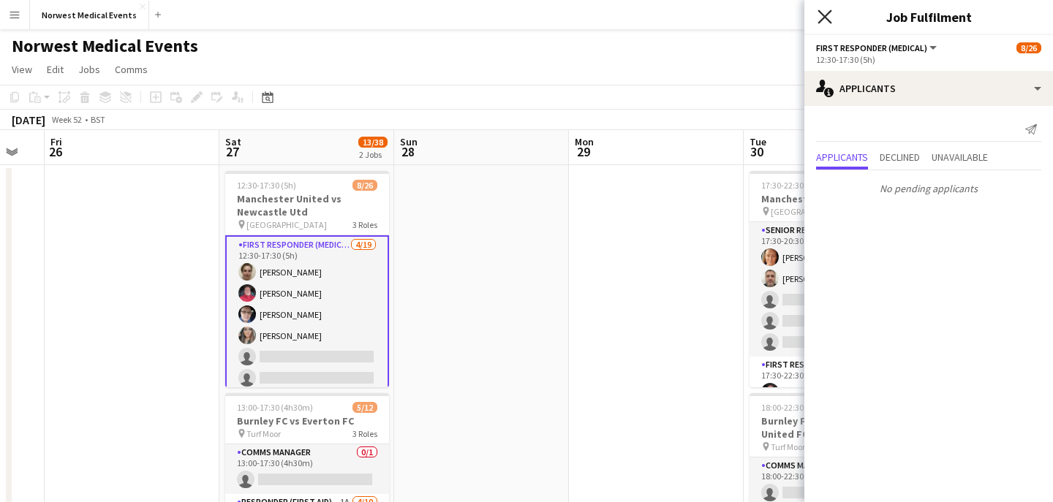
click at [822, 16] on icon "Close pop-in" at bounding box center [824, 17] width 14 height 14
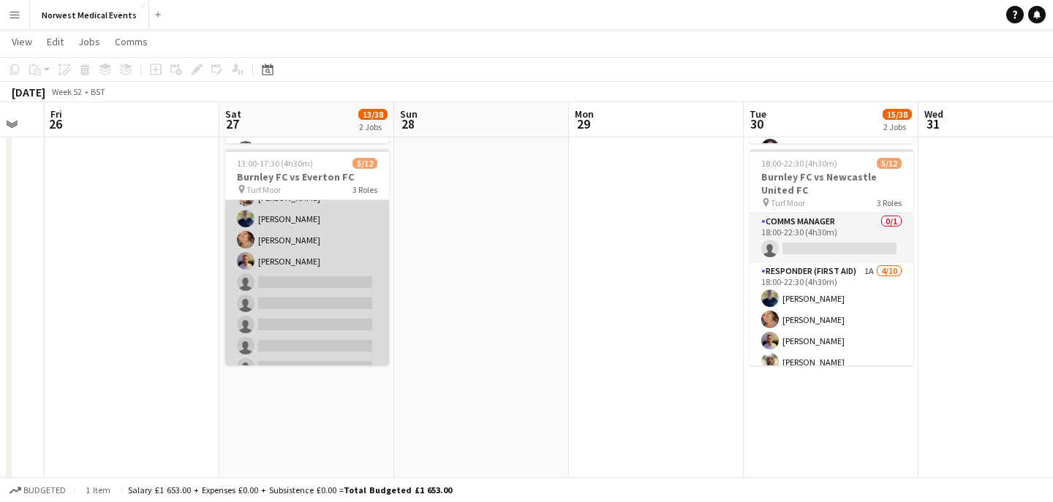
scroll to position [173, 0]
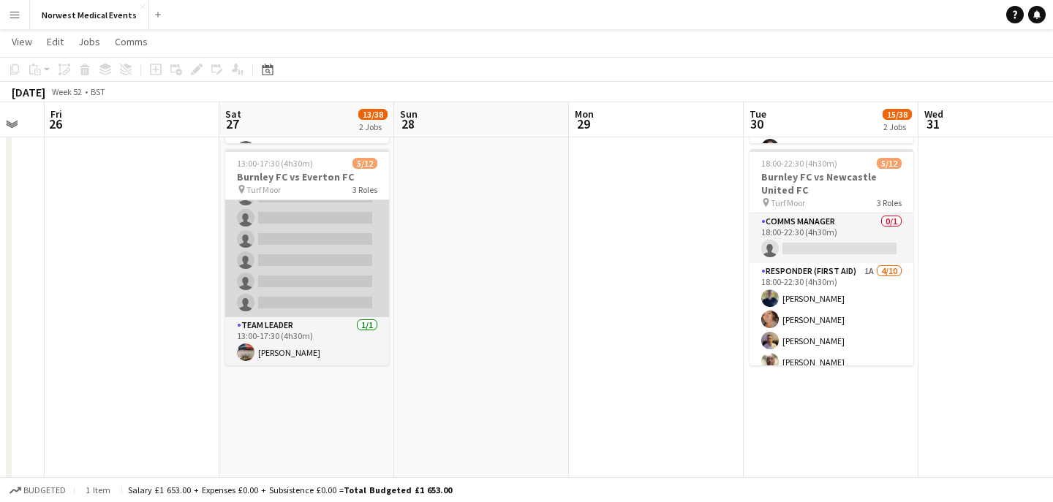
click at [333, 284] on app-card-role "Responder (First Aid) 1A [DATE] 13:00-17:30 (4h30m) [PERSON_NAME] [PERSON_NAME]…" at bounding box center [307, 197] width 164 height 241
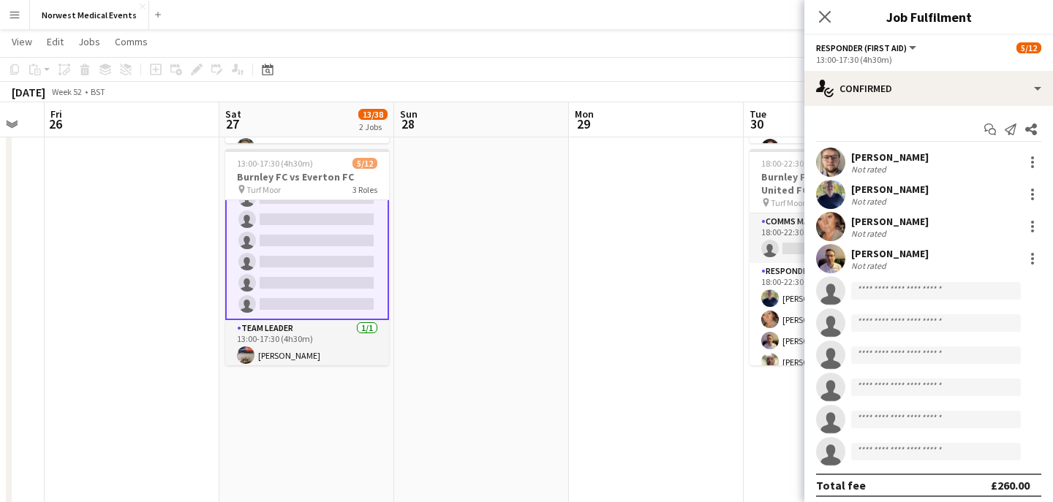
scroll to position [175, 0]
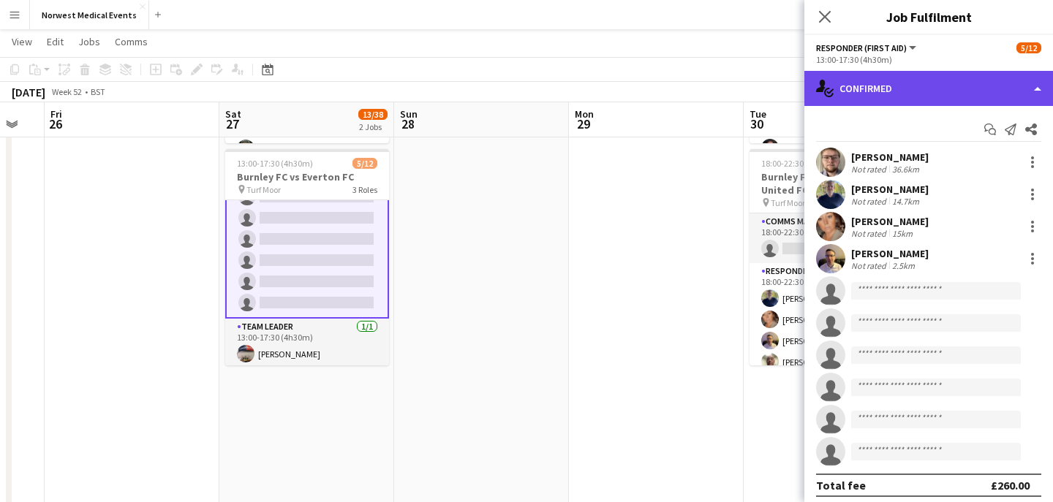
click at [899, 83] on div "single-neutral-actions-check-2 Confirmed" at bounding box center [928, 88] width 249 height 35
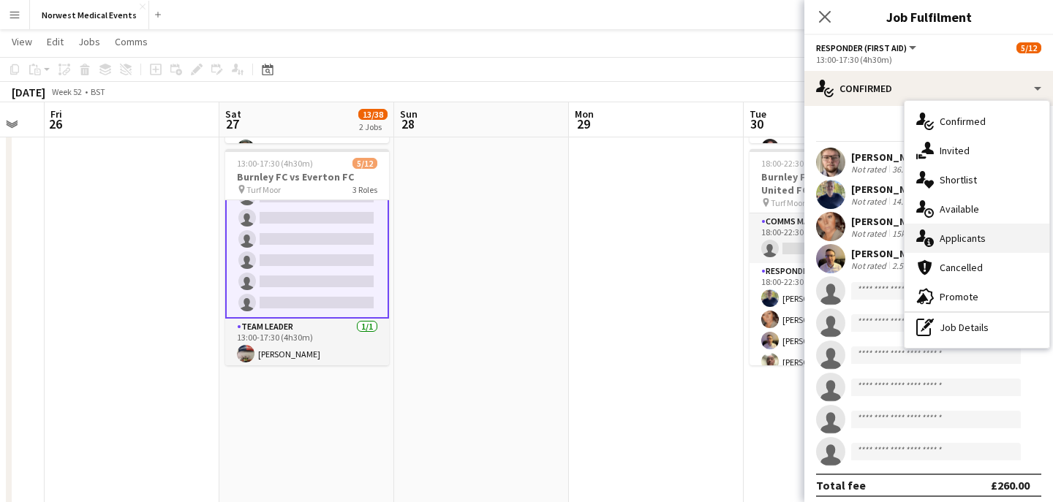
click at [1005, 243] on div "single-neutral-actions-information Applicants" at bounding box center [976, 238] width 145 height 29
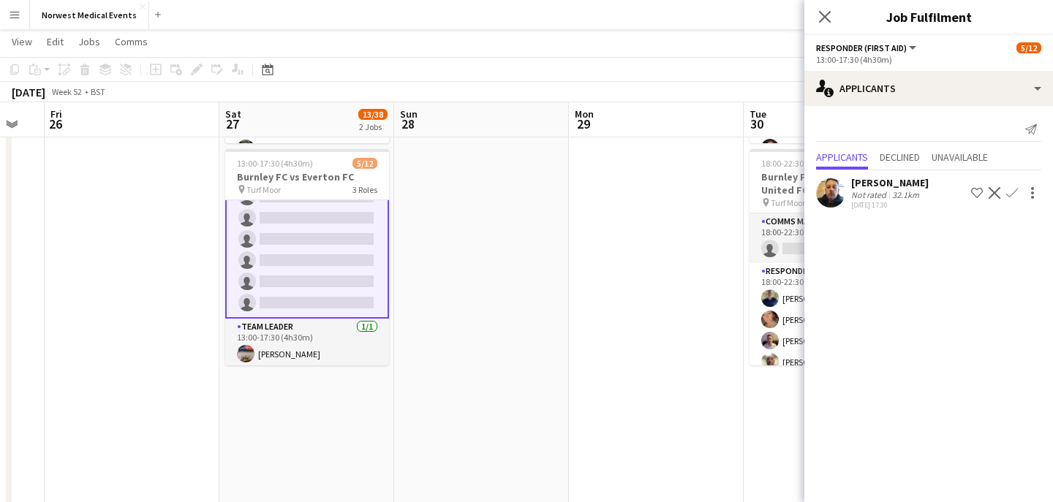
click at [1013, 190] on app-icon "Confirm" at bounding box center [1012, 193] width 12 height 12
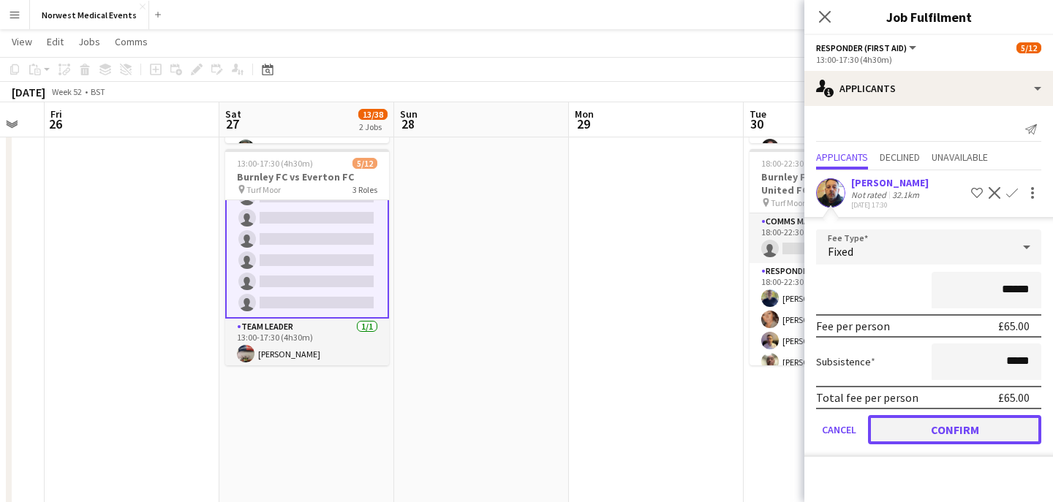
click at [965, 436] on button "Confirm" at bounding box center [954, 429] width 173 height 29
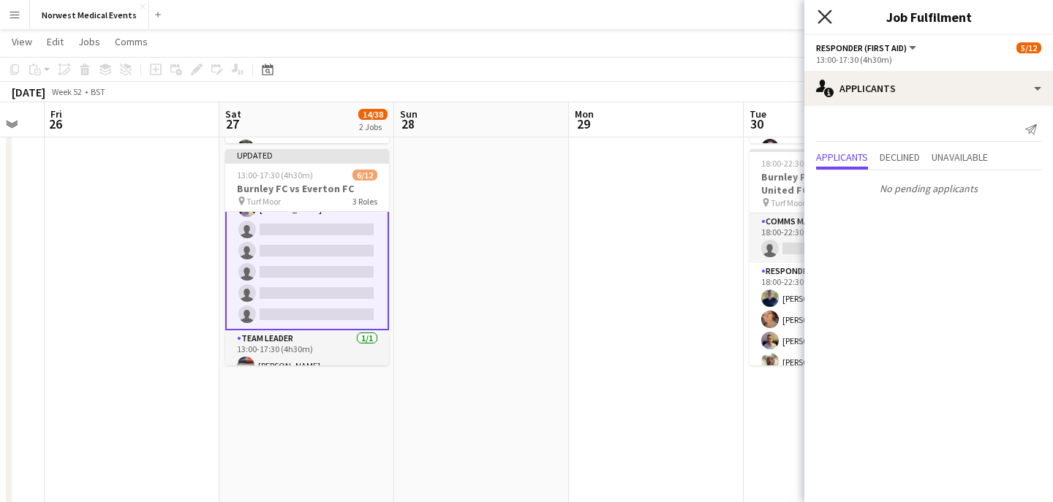
click at [827, 19] on icon at bounding box center [824, 17] width 14 height 14
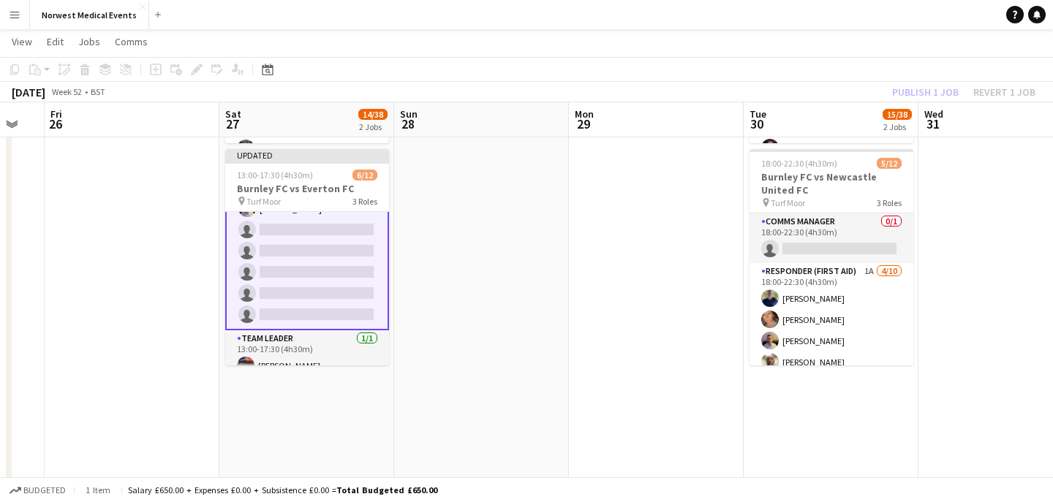
click at [922, 87] on div "Publish 1 job Revert 1 job" at bounding box center [963, 92] width 178 height 19
click at [922, 87] on button "Publish 1 job" at bounding box center [925, 92] width 78 height 19
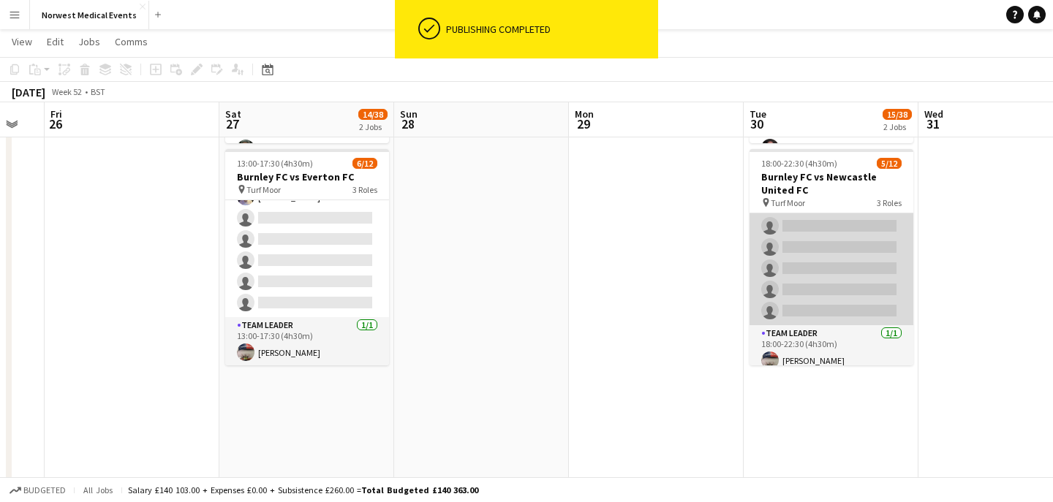
click at [836, 280] on app-card-role "Responder (First Aid) 1A [DATE] 18:00-22:30 (4h30m) [PERSON_NAME] [PERSON_NAME]…" at bounding box center [831, 205] width 164 height 241
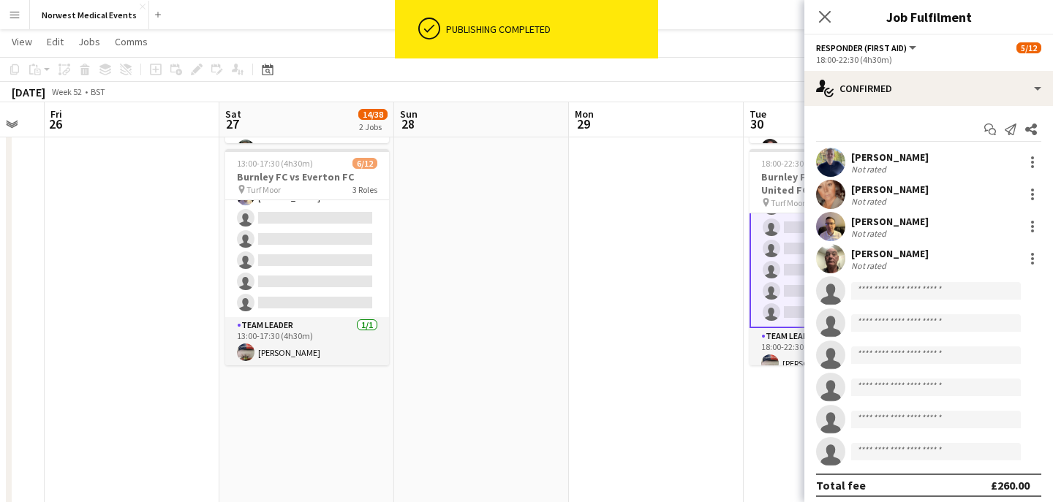
scroll to position [180, 0]
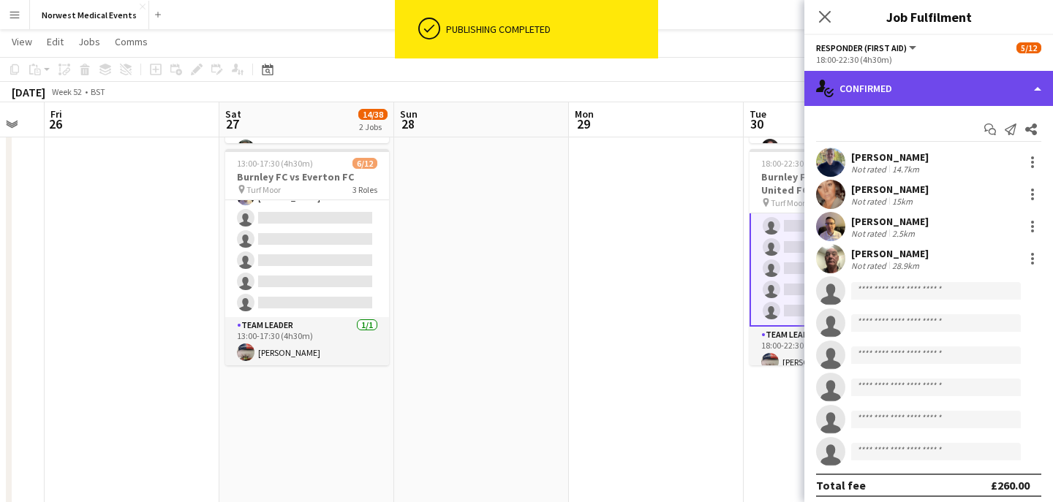
click at [922, 82] on div "single-neutral-actions-check-2 Confirmed" at bounding box center [928, 88] width 249 height 35
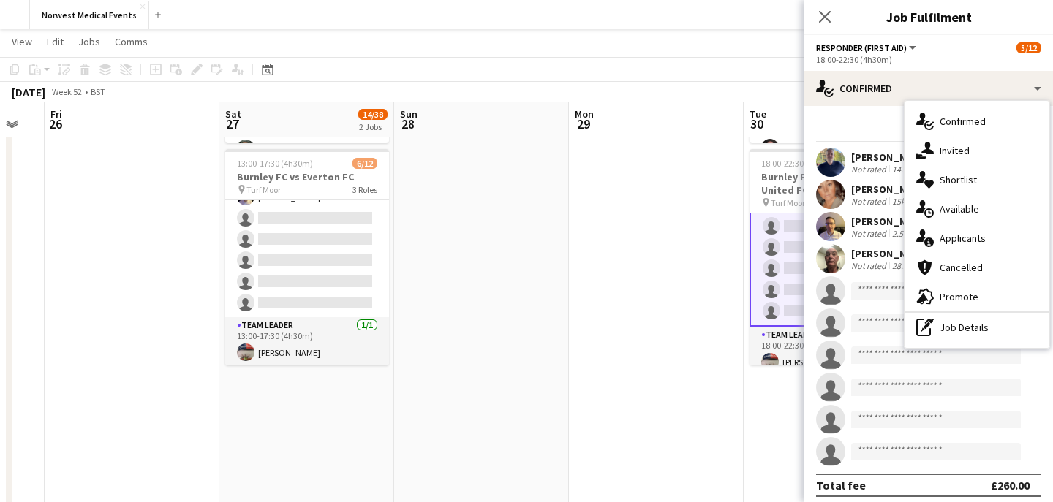
click at [956, 235] on span "Applicants" at bounding box center [963, 238] width 46 height 13
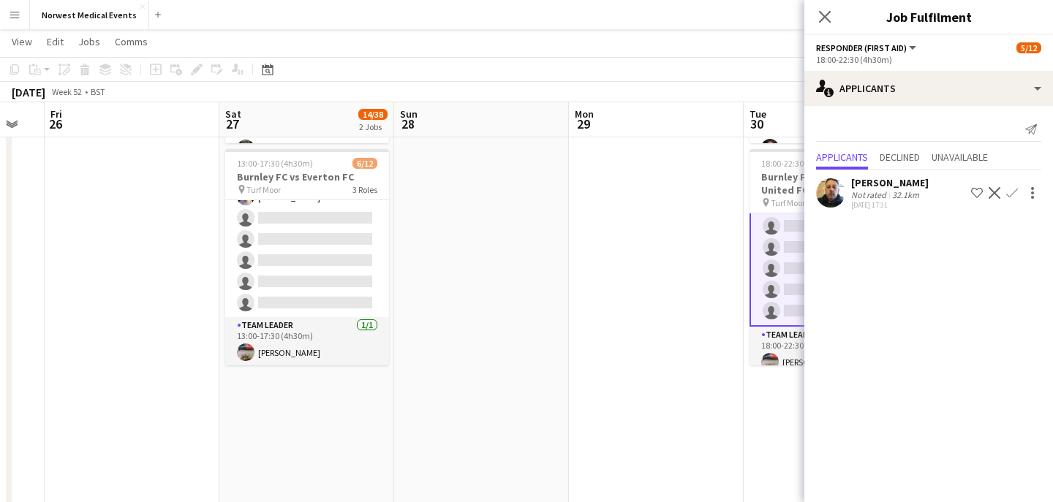
click at [1014, 194] on app-icon "Confirm" at bounding box center [1012, 193] width 12 height 12
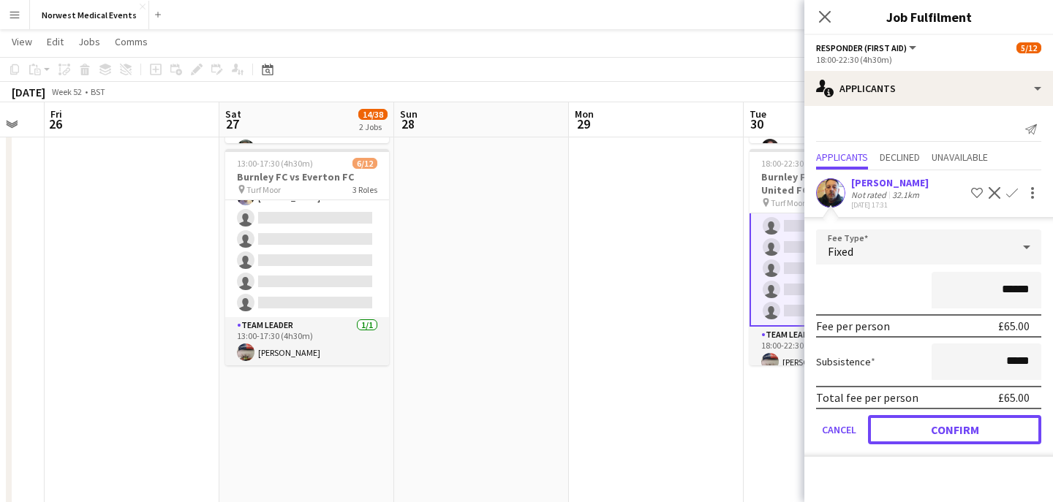
click at [948, 434] on button "Confirm" at bounding box center [954, 429] width 173 height 29
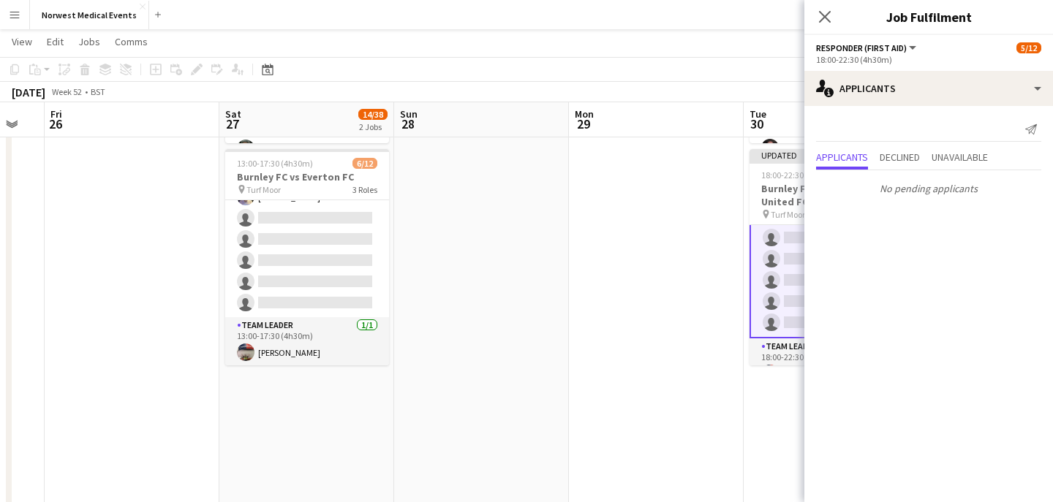
click at [826, 13] on icon "Close pop-in" at bounding box center [825, 17] width 12 height 12
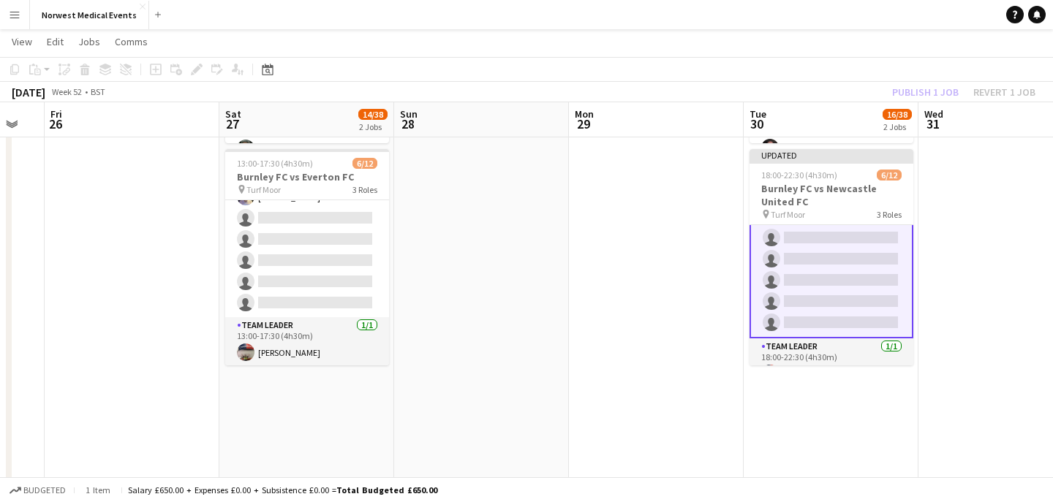
click at [934, 90] on div "Publish 1 job Revert 1 job" at bounding box center [963, 92] width 178 height 19
click at [934, 90] on button "Publish 1 job" at bounding box center [925, 92] width 78 height 19
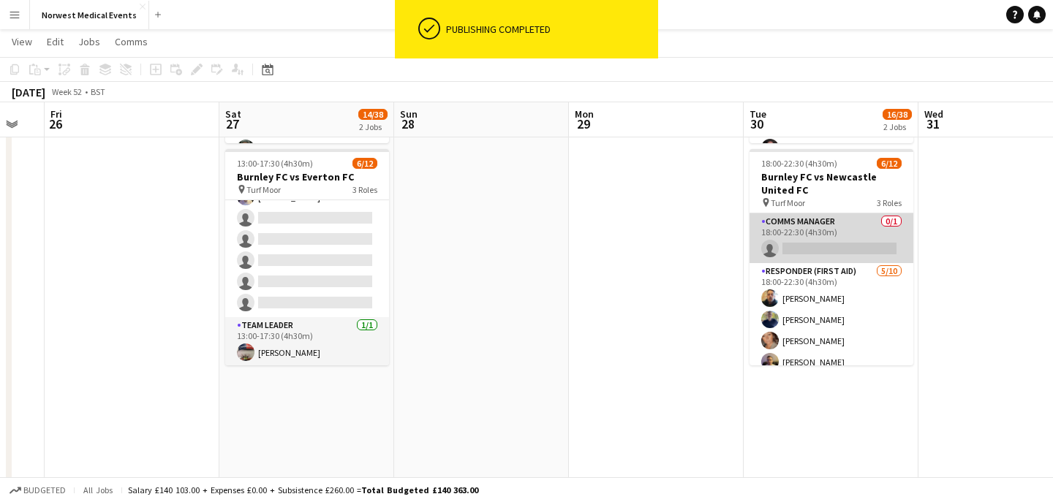
scroll to position [118, 0]
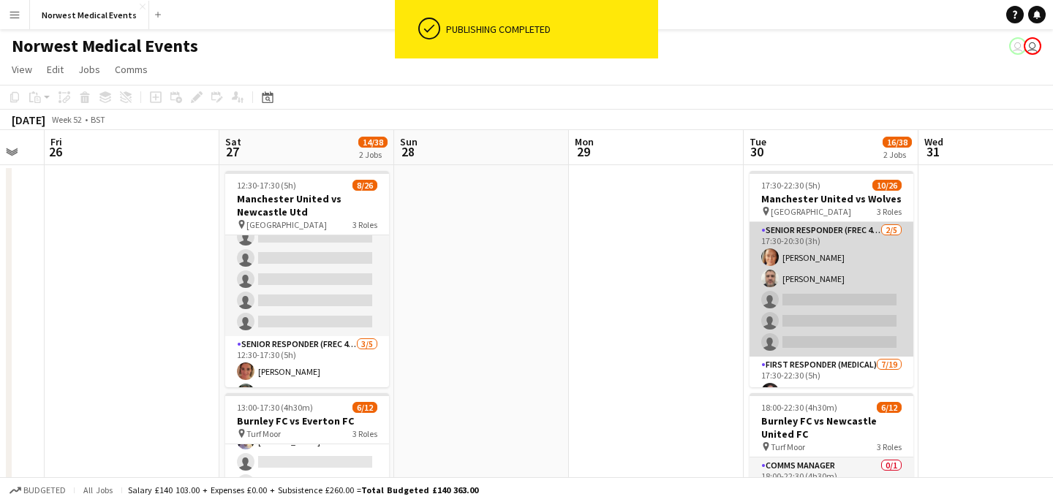
click at [830, 294] on app-card-role "Senior Responder (FREC 4 or Above) [DATE] 17:30-20:30 (3h) [PERSON_NAME] [PERSO…" at bounding box center [831, 289] width 164 height 135
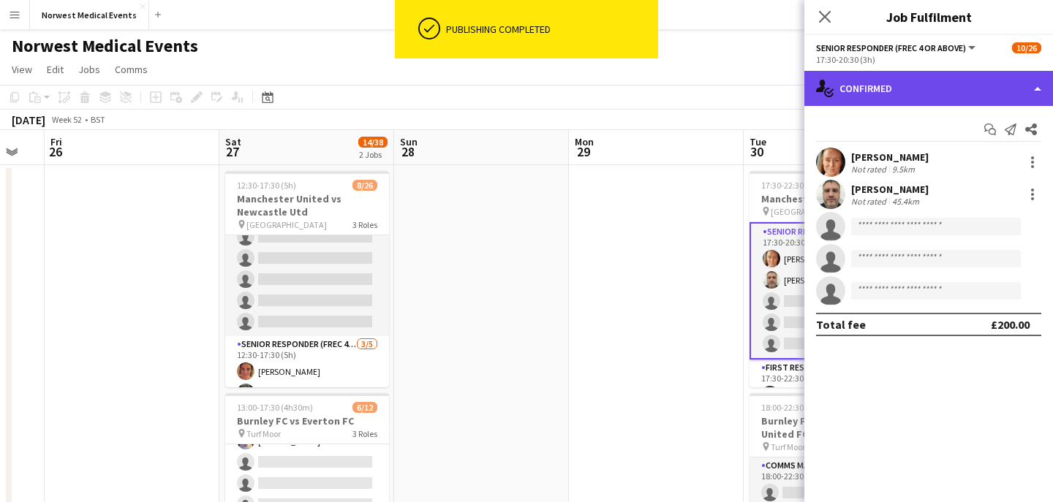
click at [917, 77] on div "single-neutral-actions-check-2 Confirmed" at bounding box center [928, 88] width 249 height 35
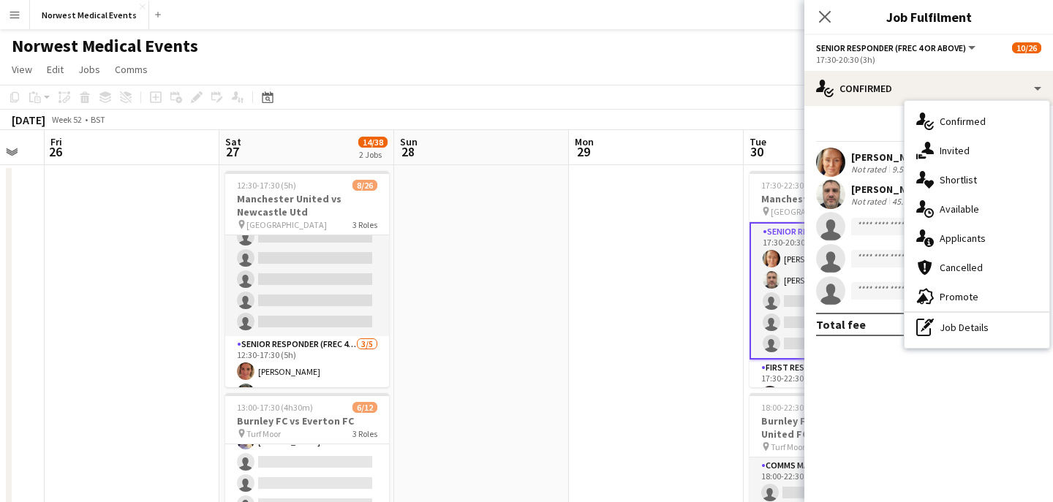
click at [952, 235] on span "Applicants" at bounding box center [963, 238] width 46 height 13
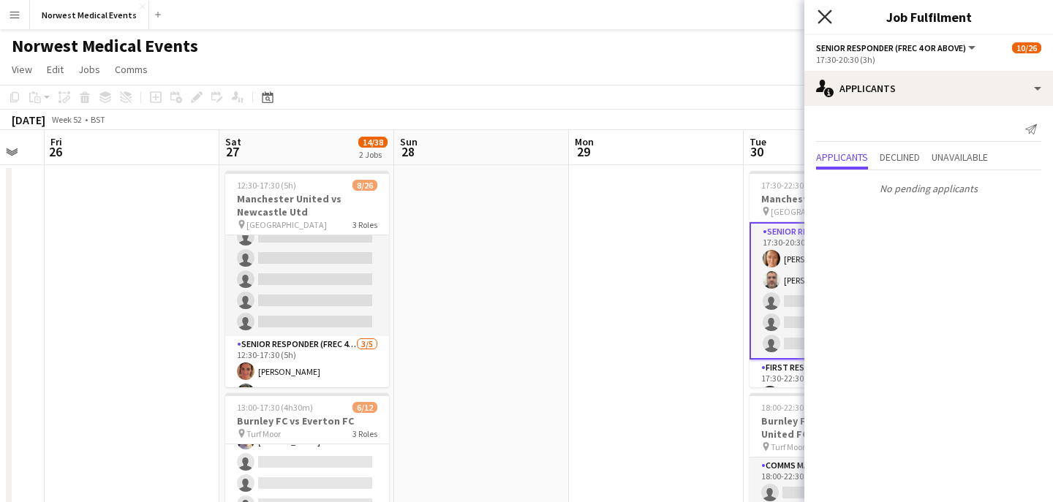
click at [825, 13] on icon "Close pop-in" at bounding box center [824, 17] width 14 height 14
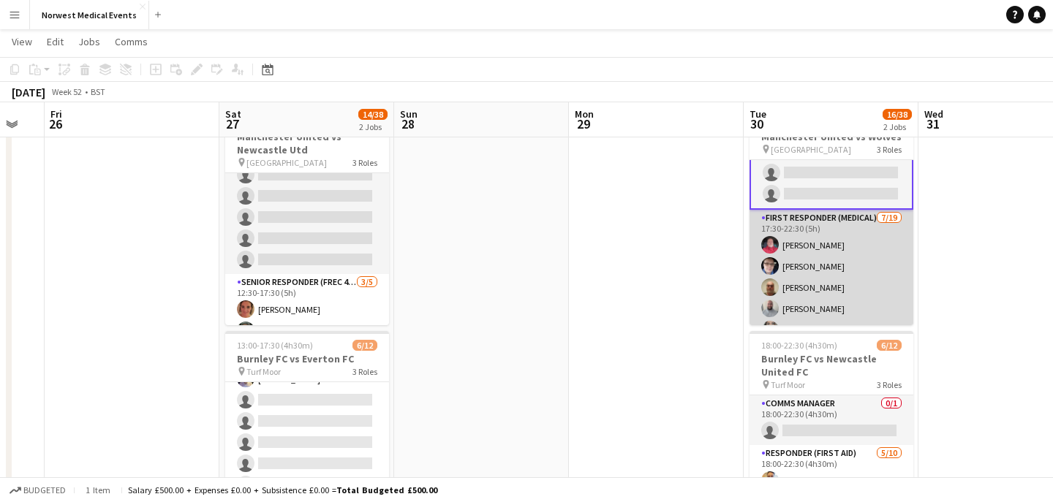
click at [834, 290] on app-card-role "First Responder (Medical) [DATE] 17:30-22:30 (5h) [PERSON_NAME] [PERSON_NAME] […" at bounding box center [831, 425] width 164 height 431
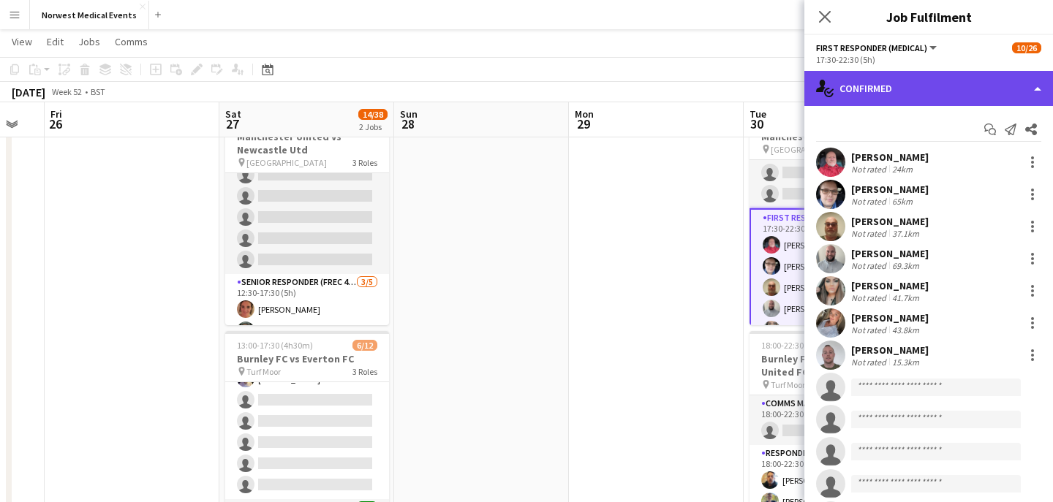
click at [931, 94] on div "single-neutral-actions-check-2 Confirmed" at bounding box center [928, 88] width 249 height 35
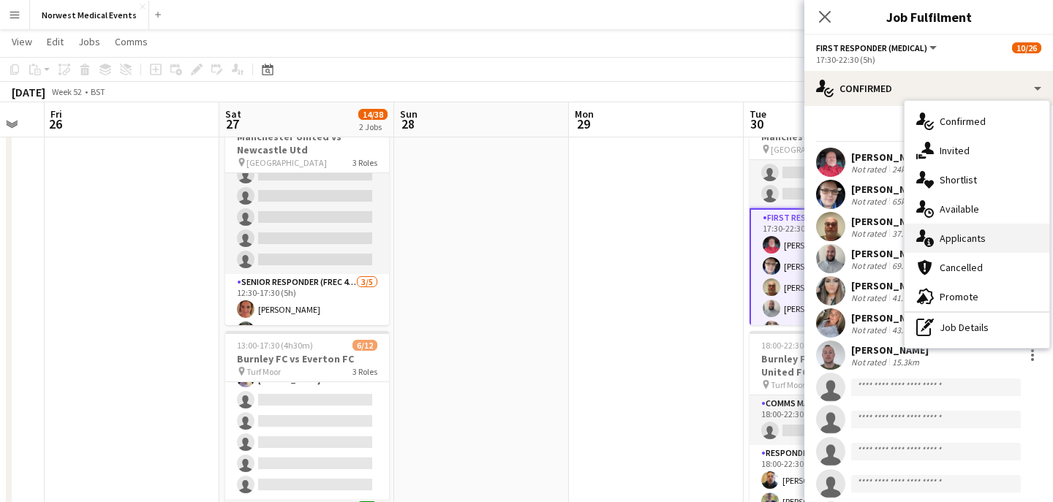
click at [981, 244] on span "Applicants" at bounding box center [963, 238] width 46 height 13
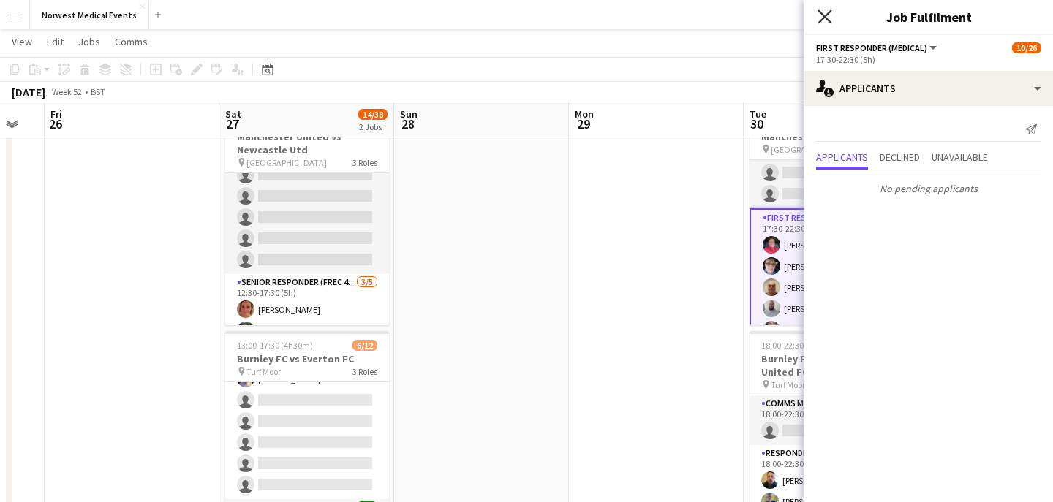
click at [825, 13] on icon "Close pop-in" at bounding box center [824, 17] width 14 height 14
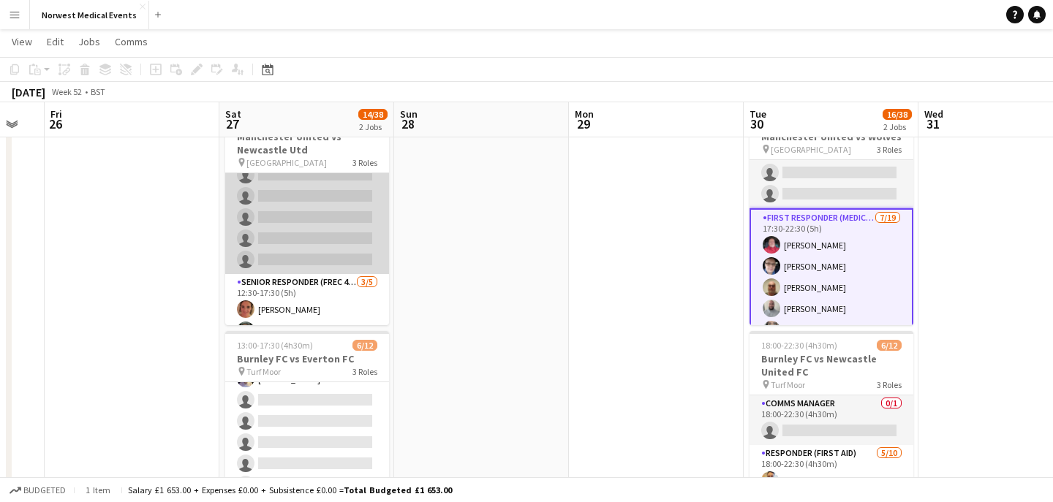
click at [332, 208] on app-card-role "First Responder (Medical) [DATE] 12:30-17:30 (5h) [PERSON_NAME] [PERSON_NAME] […" at bounding box center [307, 58] width 164 height 431
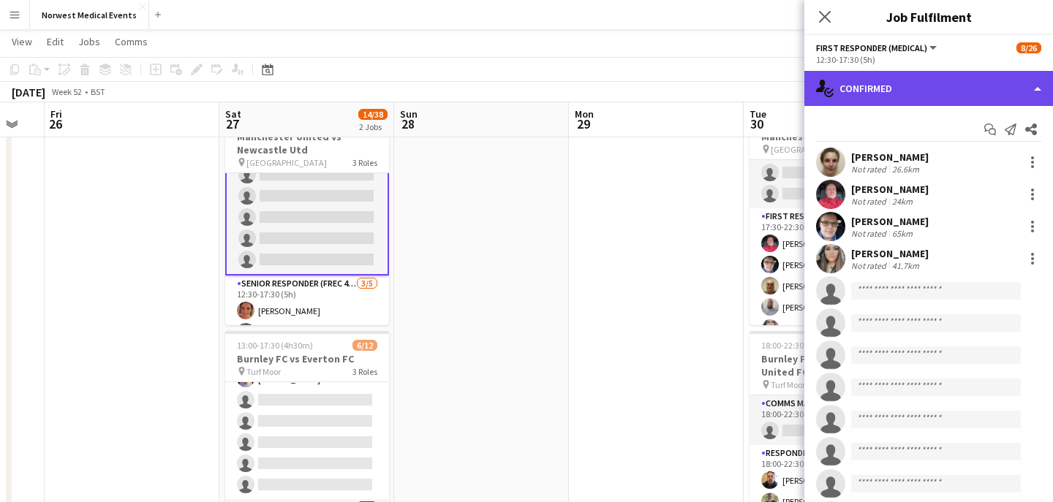
click at [879, 93] on div "single-neutral-actions-check-2 Confirmed" at bounding box center [928, 88] width 249 height 35
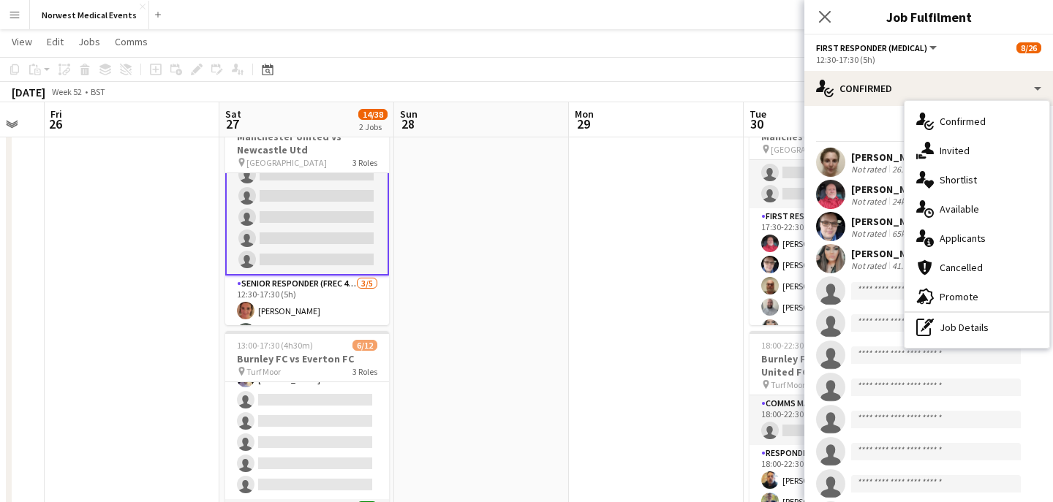
click at [980, 241] on span "Applicants" at bounding box center [963, 238] width 46 height 13
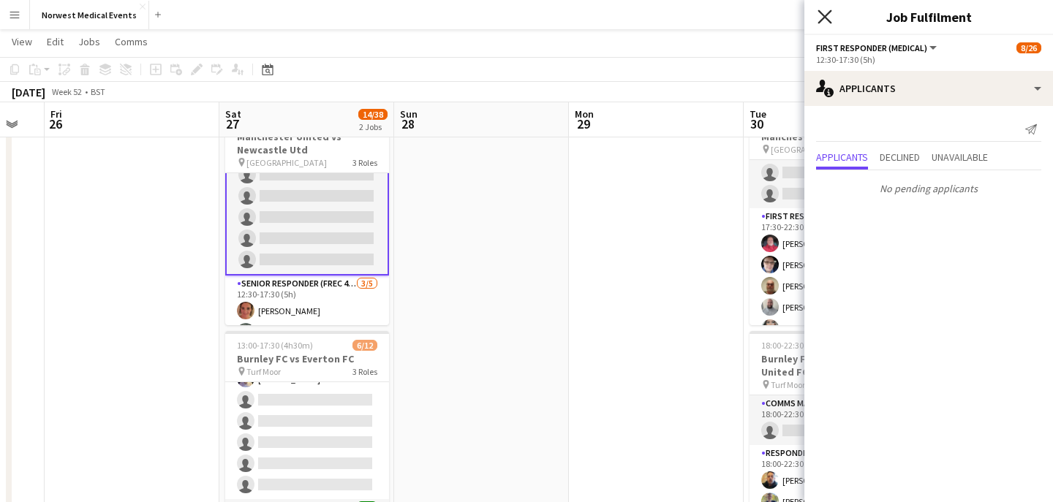
click at [821, 15] on icon "Close pop-in" at bounding box center [824, 17] width 14 height 14
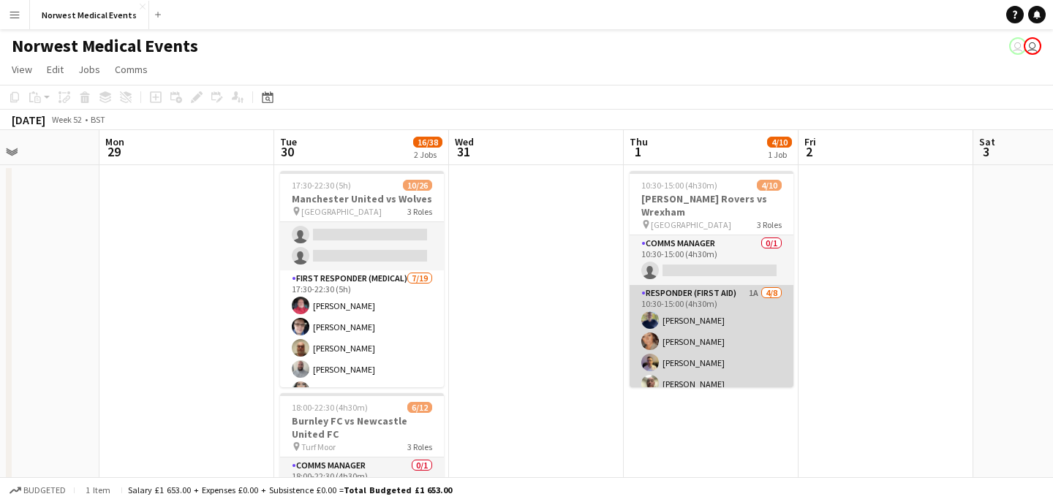
click at [723, 303] on app-card-role "Responder (First Aid) 1A [DATE] 10:30-15:00 (4h30m) [PERSON_NAME] [PERSON_NAME]…" at bounding box center [712, 384] width 164 height 198
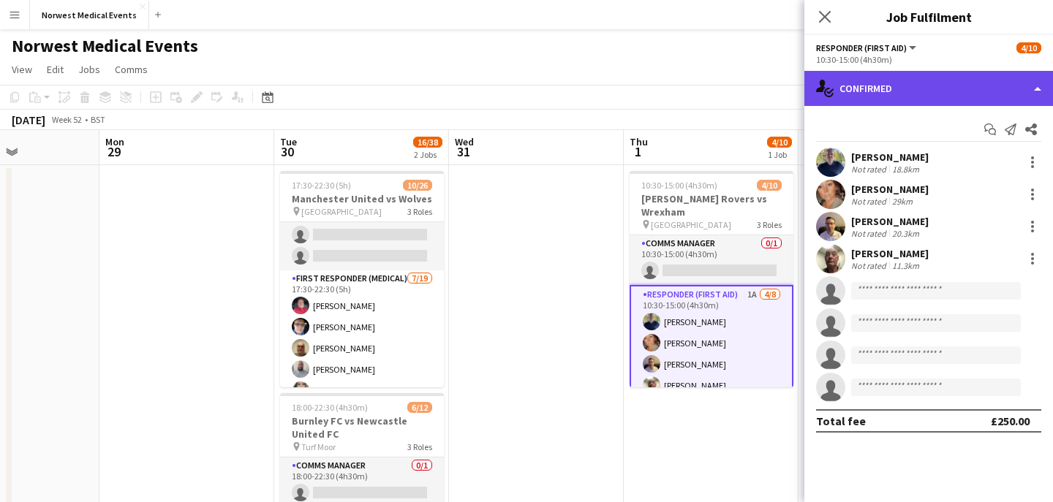
click at [935, 91] on div "single-neutral-actions-check-2 Confirmed" at bounding box center [928, 88] width 249 height 35
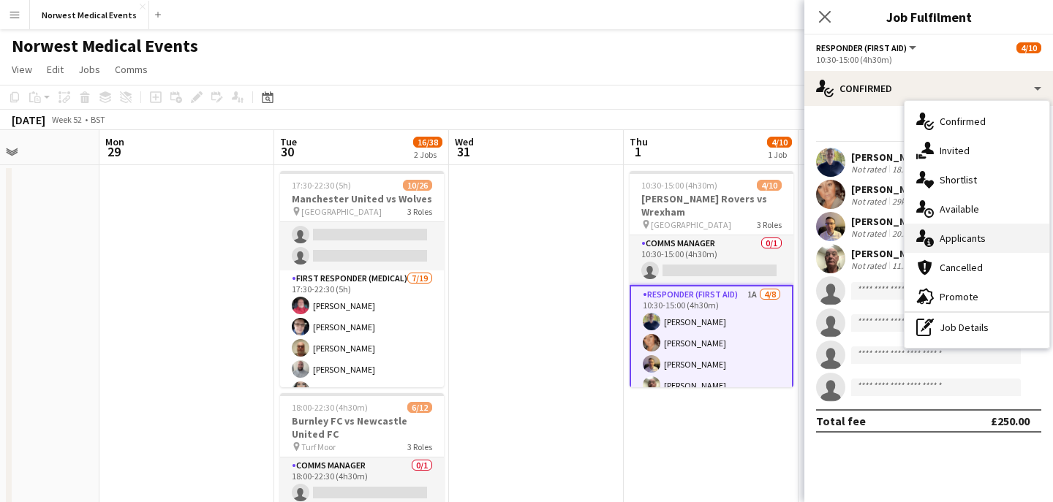
click at [984, 233] on span "Applicants" at bounding box center [963, 238] width 46 height 13
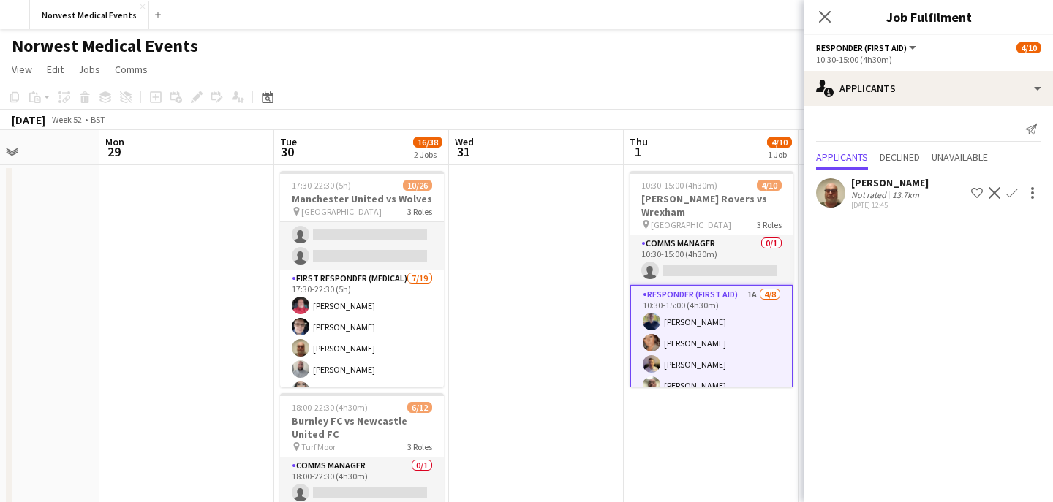
click at [1016, 193] on app-icon "Confirm" at bounding box center [1012, 193] width 12 height 12
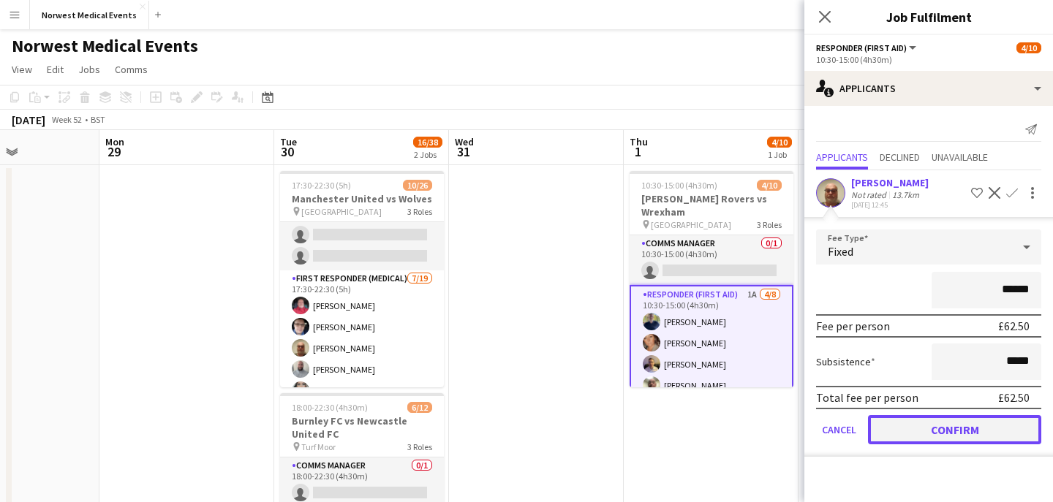
click at [967, 432] on button "Confirm" at bounding box center [954, 429] width 173 height 29
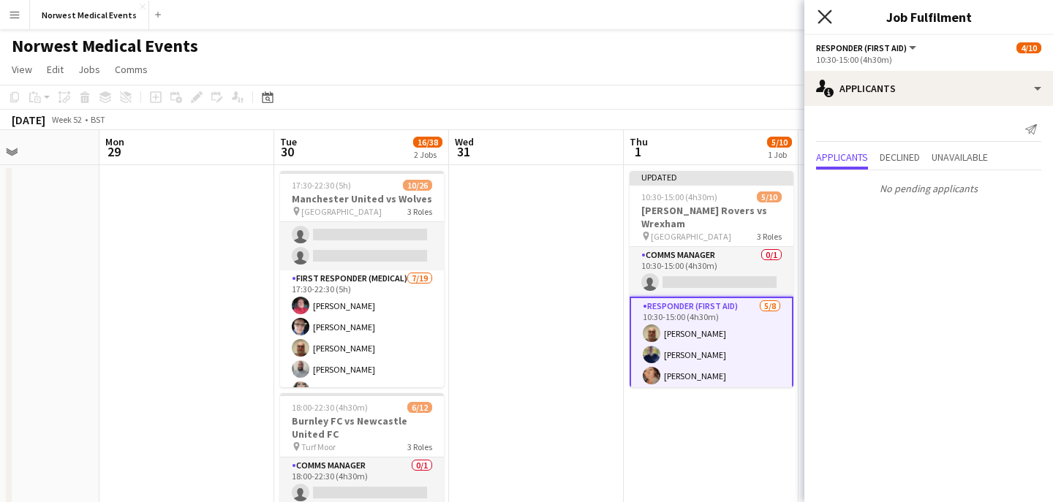
click at [826, 13] on icon "Close pop-in" at bounding box center [824, 17] width 14 height 14
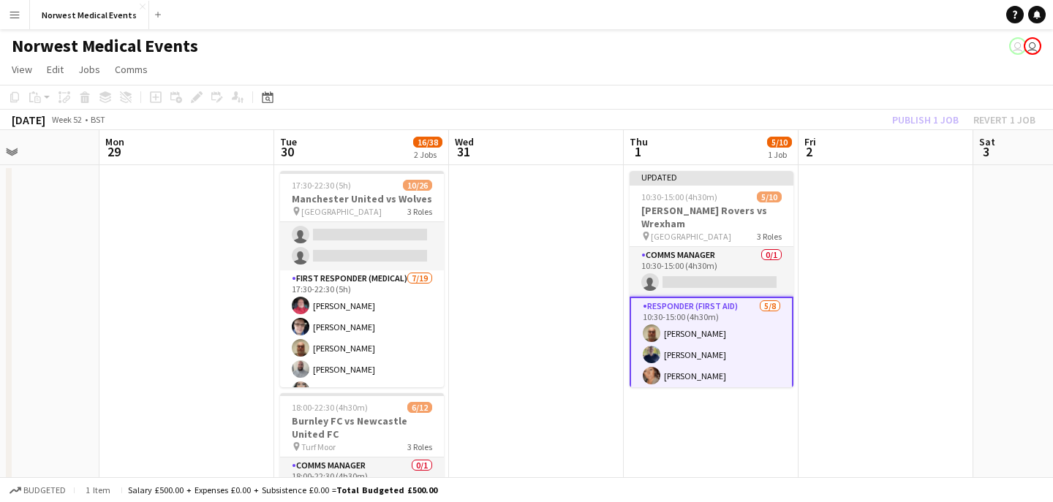
click at [916, 118] on div "Publish 1 job Revert 1 job" at bounding box center [963, 119] width 178 height 19
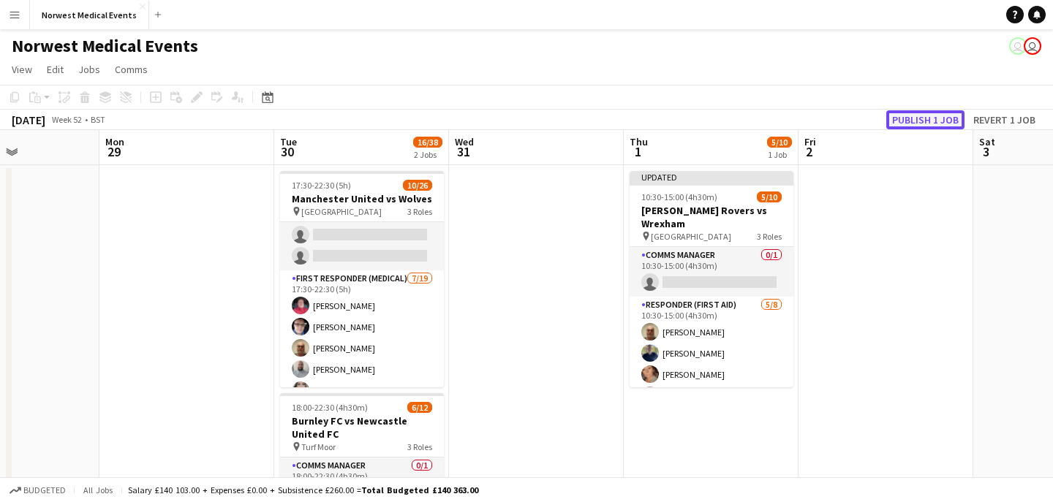
click at [916, 119] on button "Publish 1 job" at bounding box center [925, 119] width 78 height 19
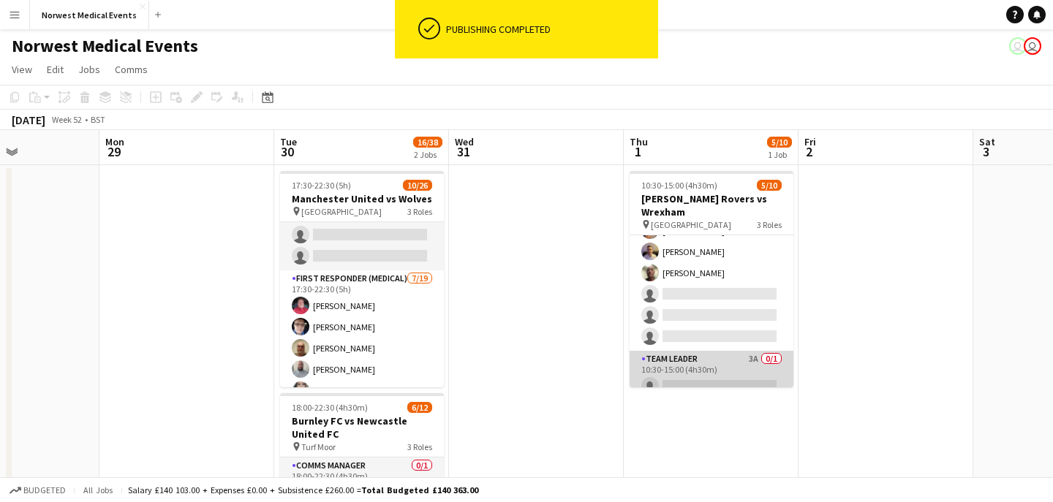
click at [719, 354] on app-card-role "Team Leader 3A 0/1 10:30-15:00 (4h30m) single-neutral-actions" at bounding box center [712, 376] width 164 height 50
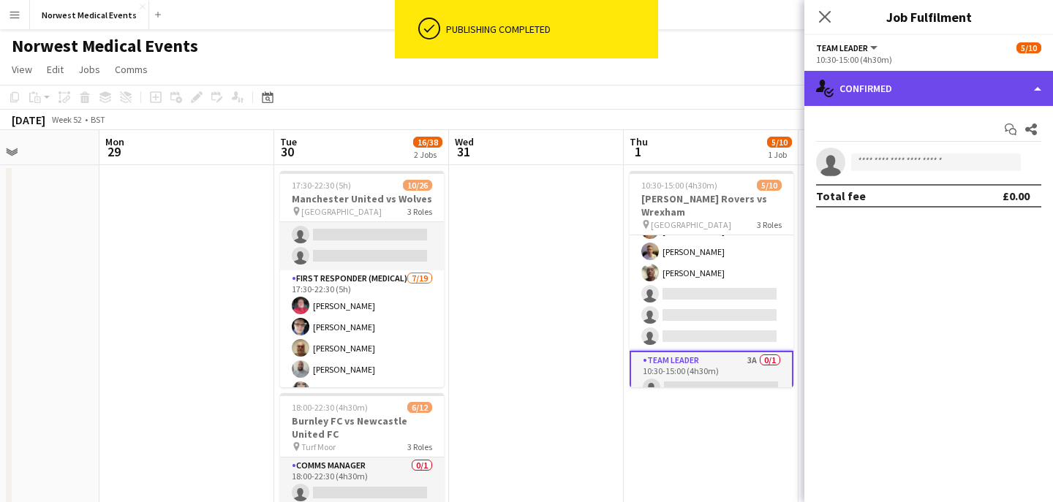
click at [903, 99] on div "single-neutral-actions-check-2 Confirmed" at bounding box center [928, 88] width 249 height 35
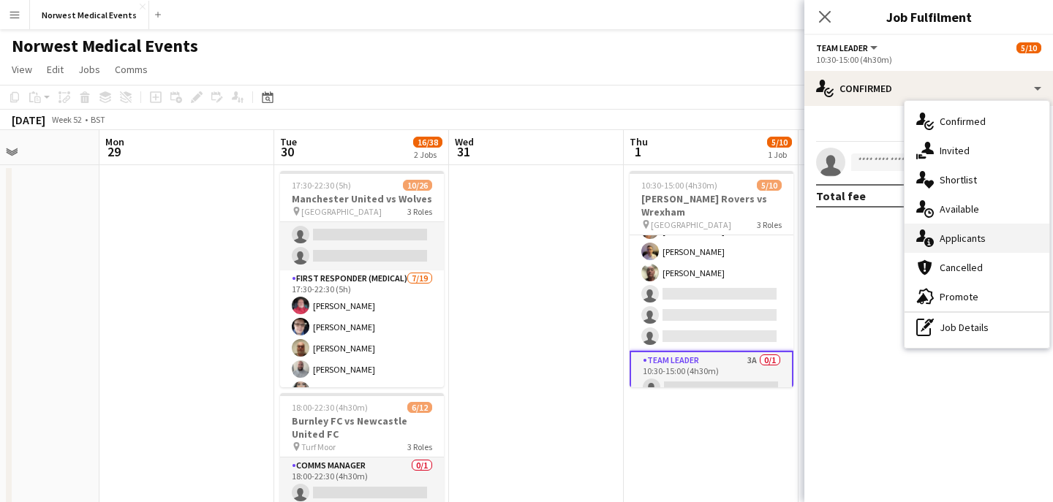
click at [964, 227] on div "single-neutral-actions-information Applicants" at bounding box center [976, 238] width 145 height 29
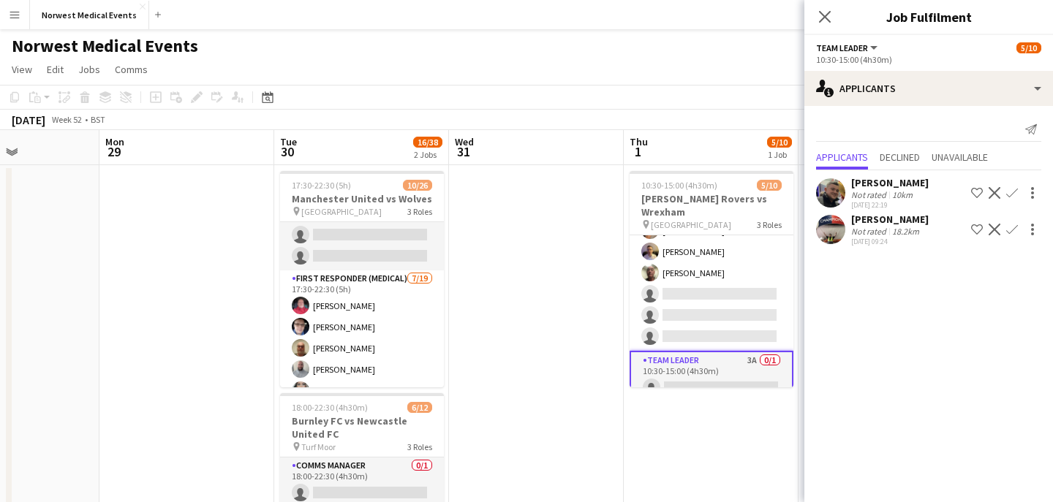
click at [820, 11] on icon at bounding box center [825, 17] width 12 height 12
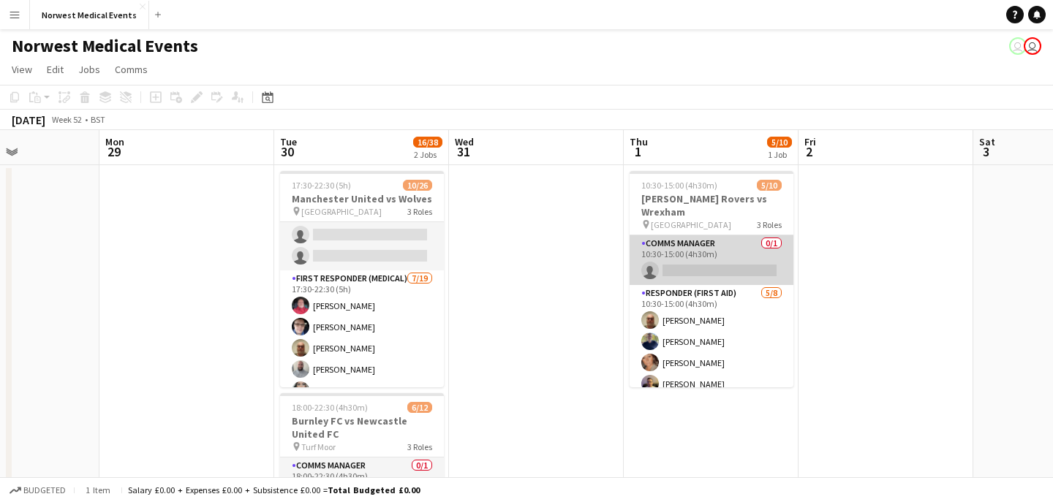
click at [726, 243] on app-card-role "Comms Manager 0/1 10:30-15:00 (4h30m) single-neutral-actions" at bounding box center [712, 260] width 164 height 50
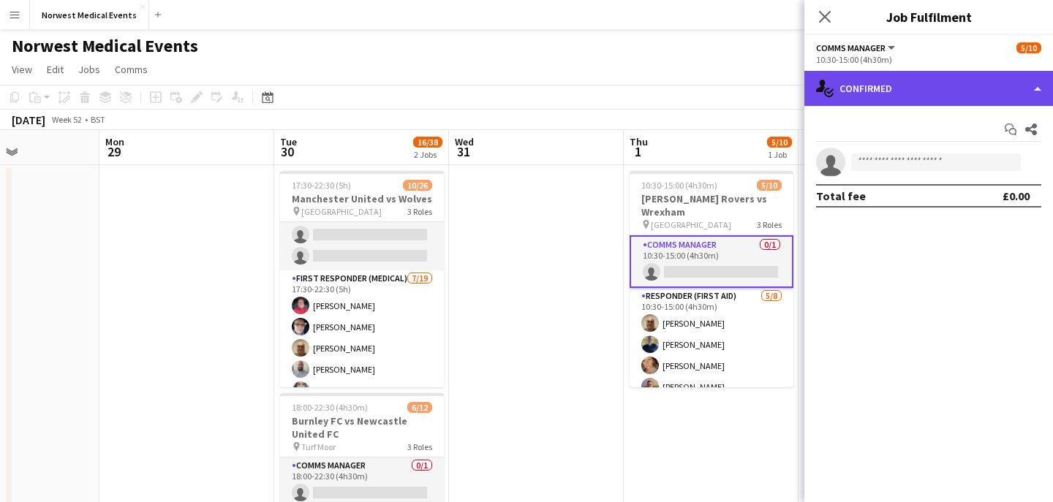
click at [887, 94] on div "single-neutral-actions-check-2 Confirmed" at bounding box center [928, 88] width 249 height 35
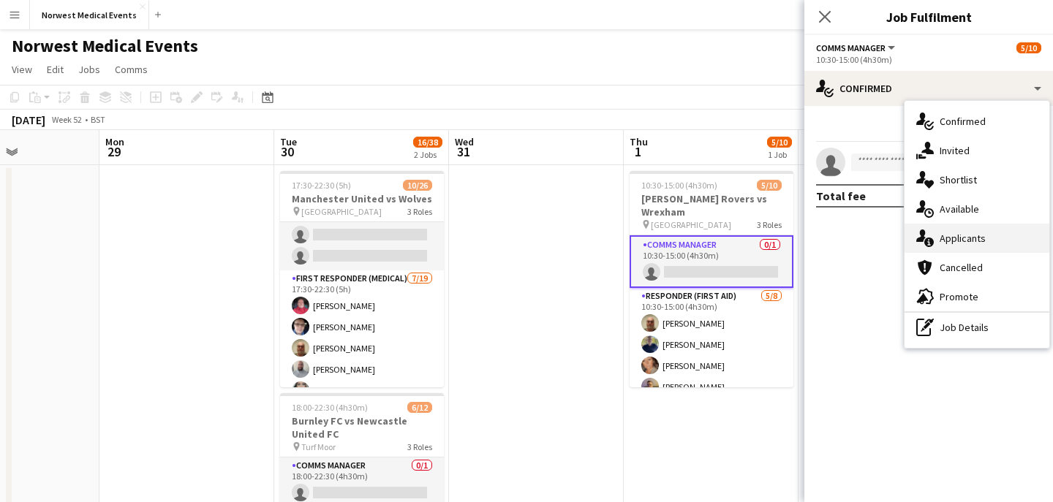
click at [986, 233] on div "single-neutral-actions-information Applicants" at bounding box center [976, 238] width 145 height 29
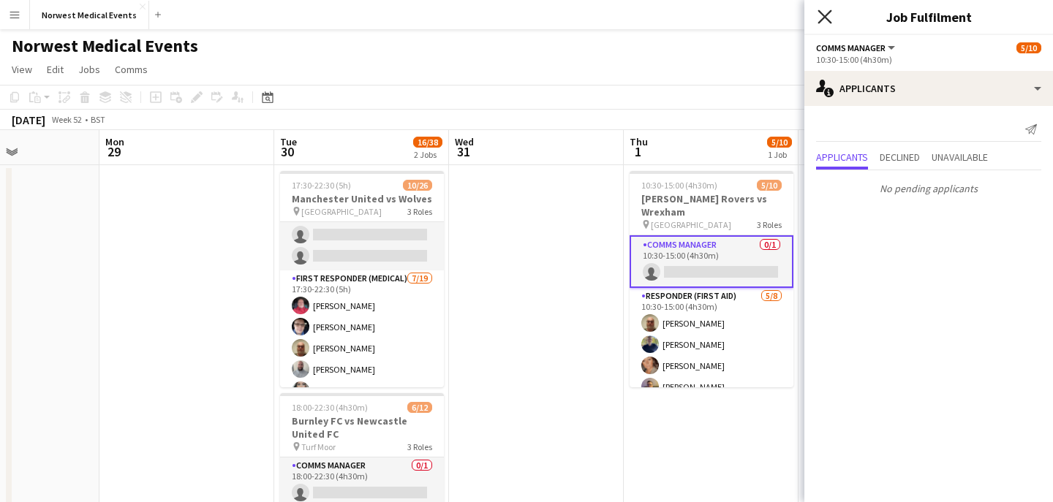
click at [825, 15] on icon at bounding box center [824, 17] width 14 height 14
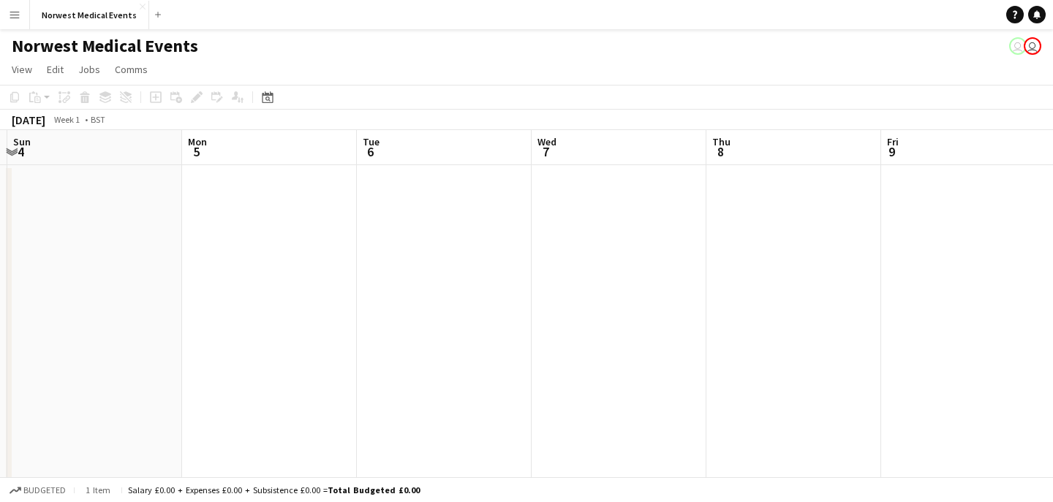
scroll to position [0, 619]
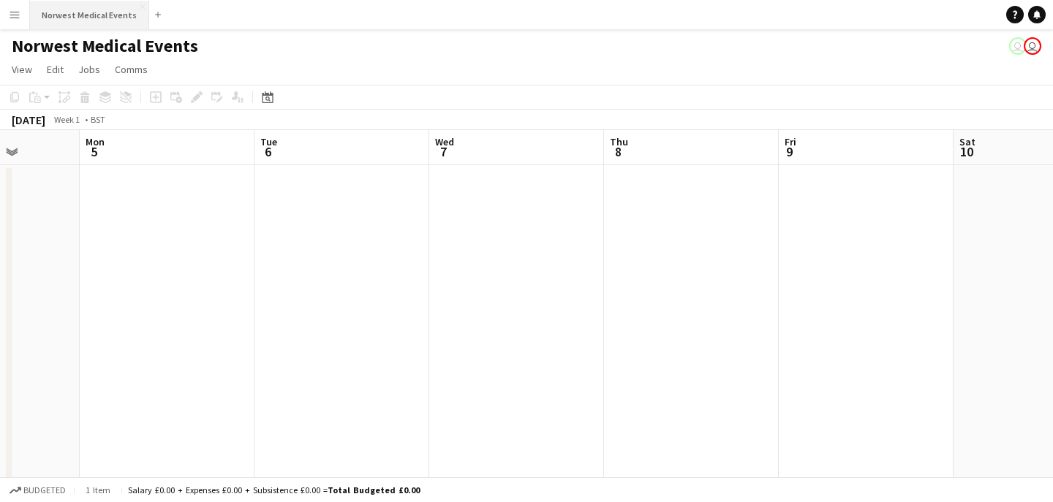
click at [90, 16] on button "Norwest Medical Events Close" at bounding box center [89, 15] width 119 height 29
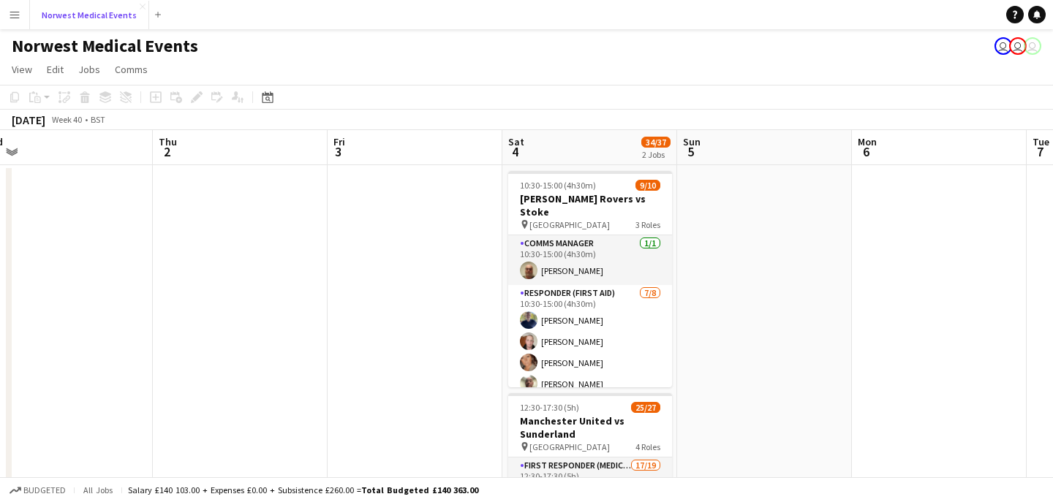
scroll to position [0, 662]
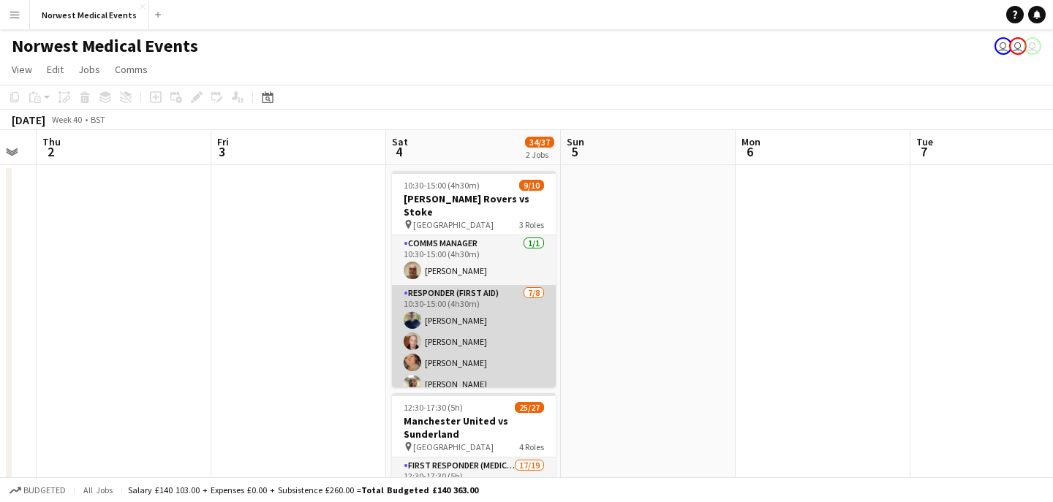
click at [483, 322] on app-card-role "Responder (First Aid) [DATE] 10:30-15:00 (4h30m) [PERSON_NAME] [PERSON_NAME] [P…" at bounding box center [474, 384] width 164 height 198
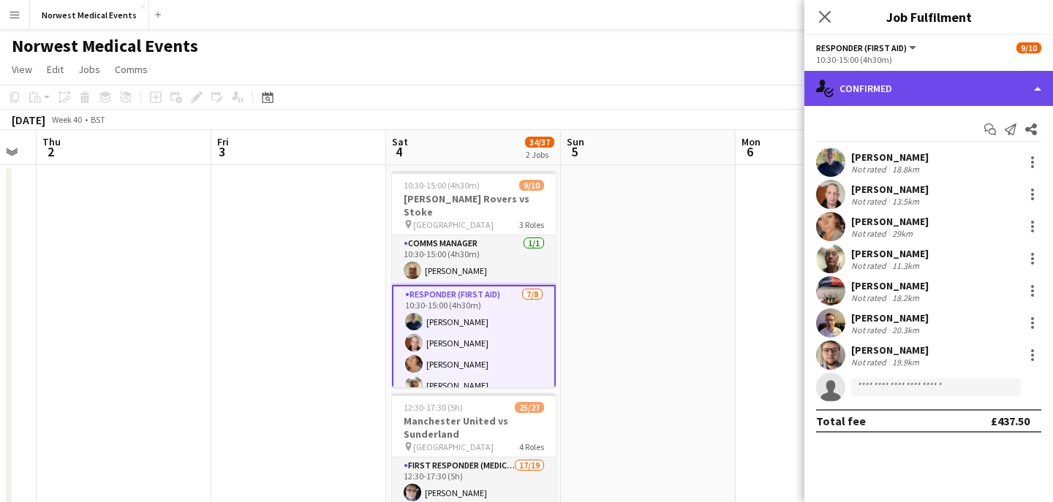
click at [886, 94] on div "single-neutral-actions-check-2 Confirmed" at bounding box center [928, 88] width 249 height 35
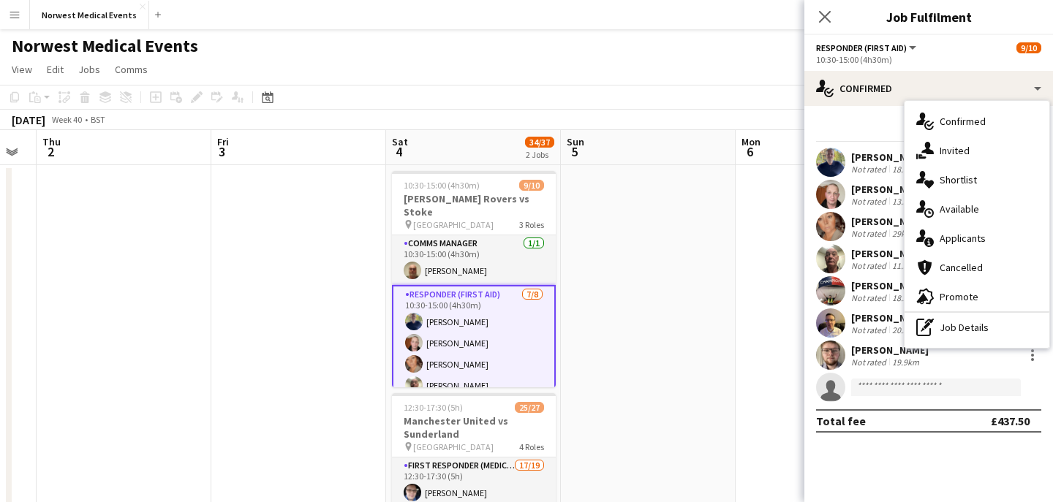
click at [984, 247] on div "single-neutral-actions-information Applicants" at bounding box center [976, 238] width 145 height 29
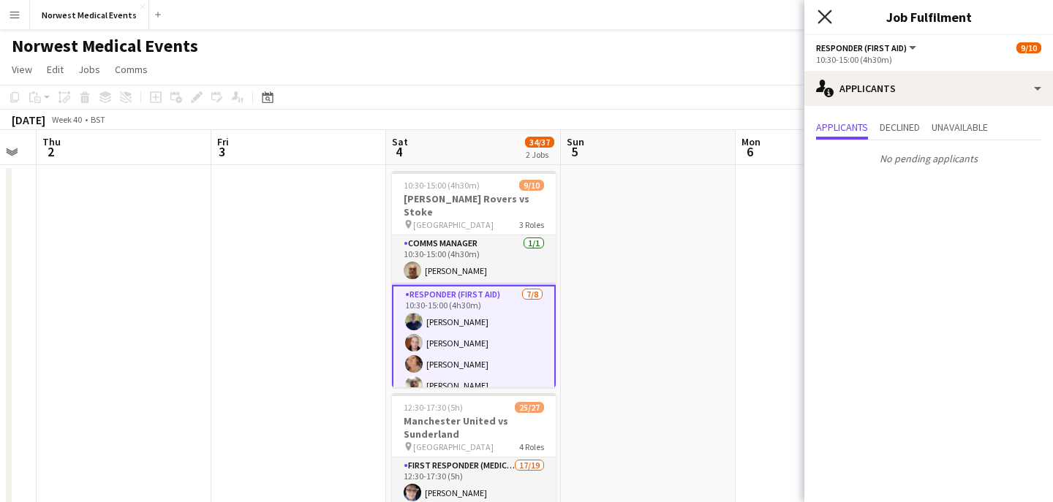
click at [821, 15] on icon "Close pop-in" at bounding box center [824, 17] width 14 height 14
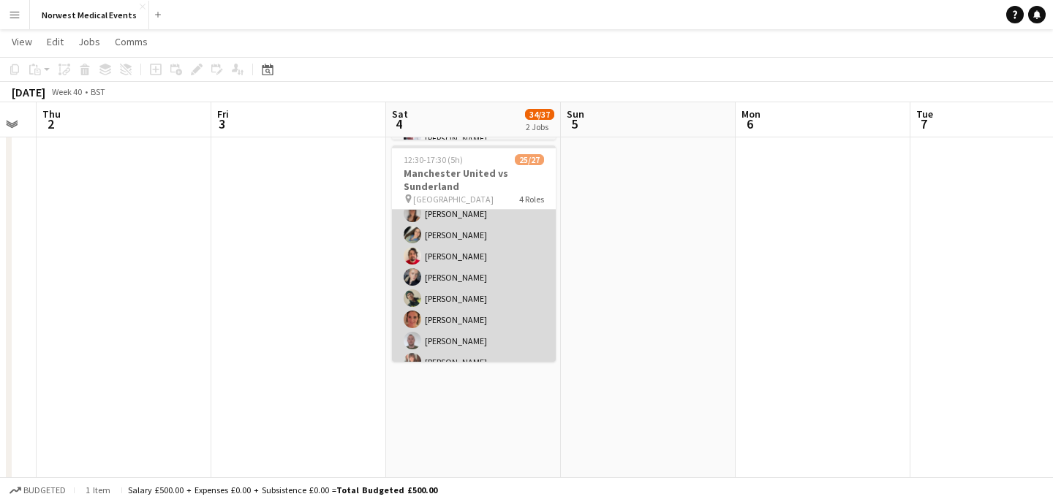
scroll to position [396, 0]
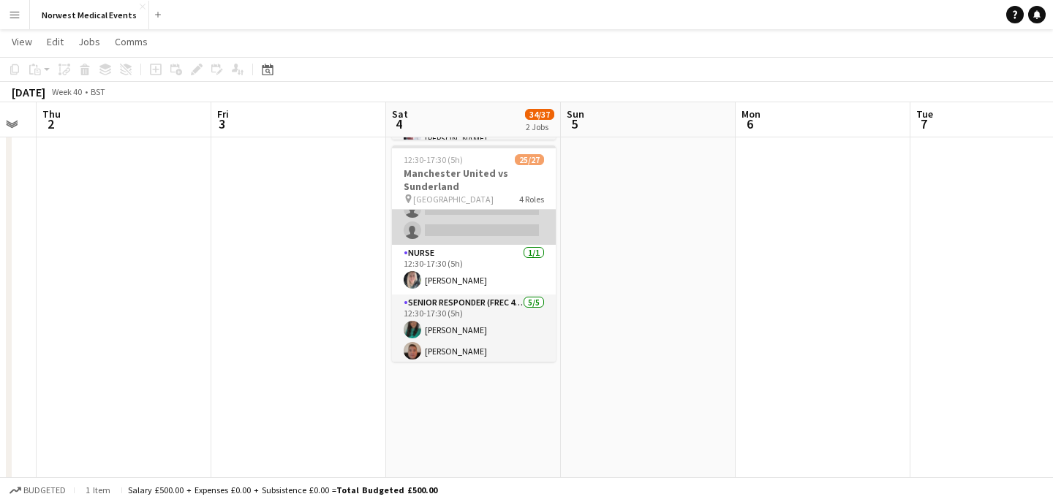
click at [496, 226] on app-card-role "First Responder (Medical) 17/19 12:30-17:30 (5h) [PERSON_NAME] [PERSON_NAME] [P…" at bounding box center [474, 29] width 164 height 431
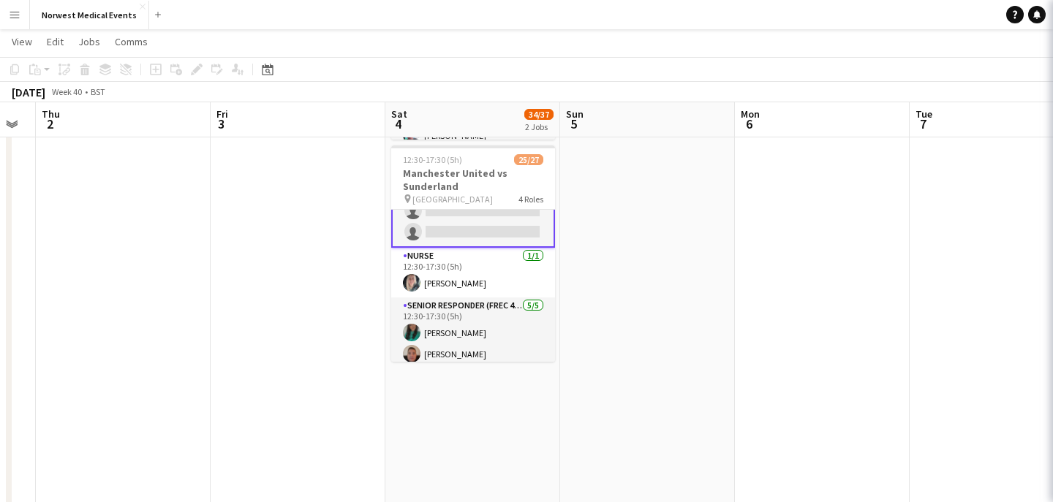
scroll to position [398, 0]
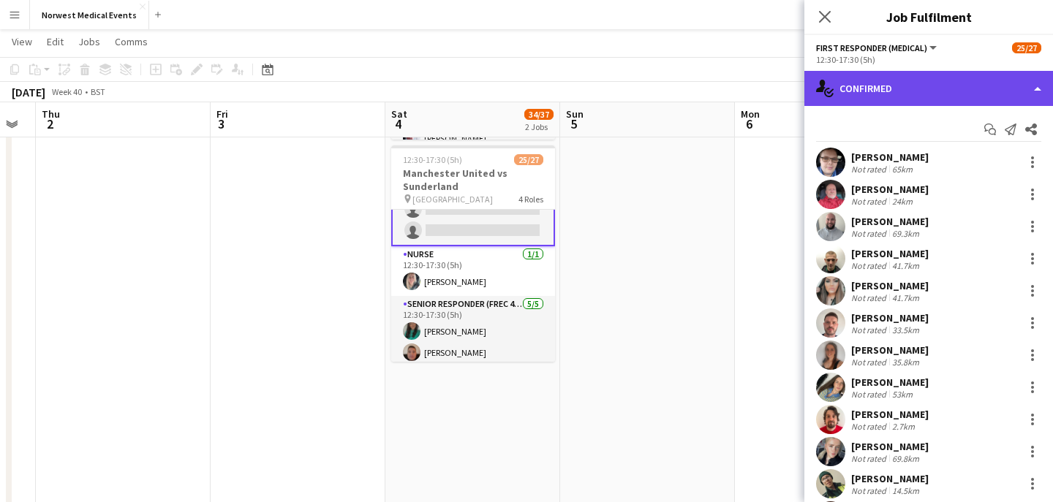
click at [916, 75] on div "single-neutral-actions-check-2 Confirmed" at bounding box center [928, 88] width 249 height 35
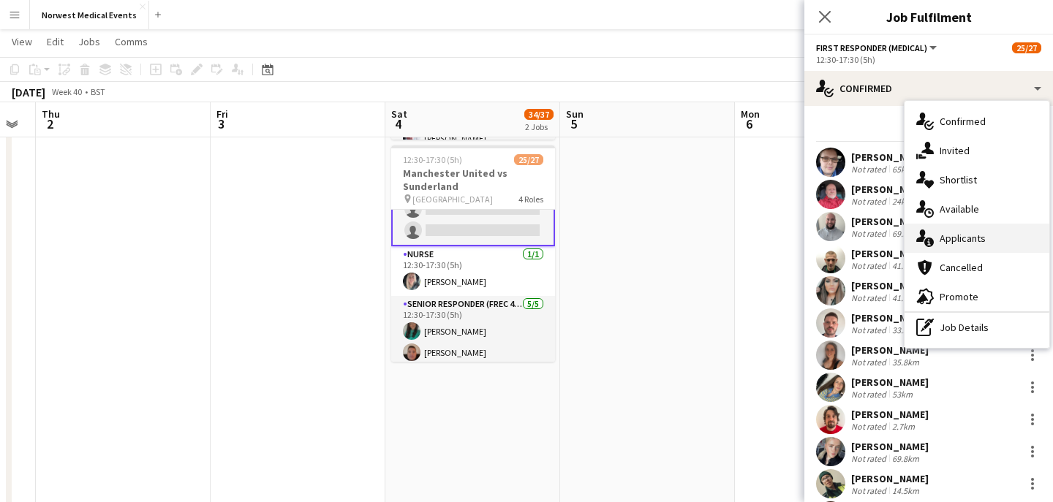
click at [982, 243] on span "Applicants" at bounding box center [963, 238] width 46 height 13
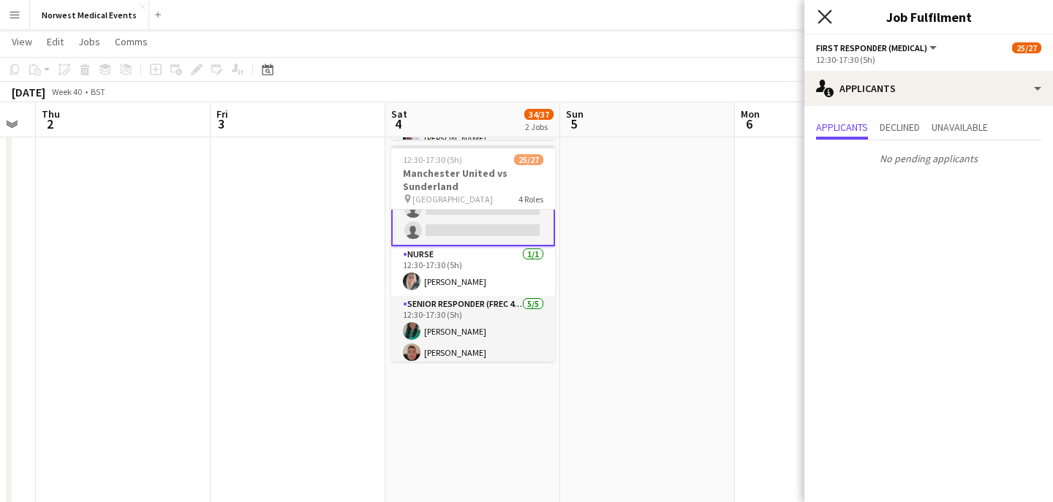
click at [826, 14] on icon at bounding box center [824, 17] width 14 height 14
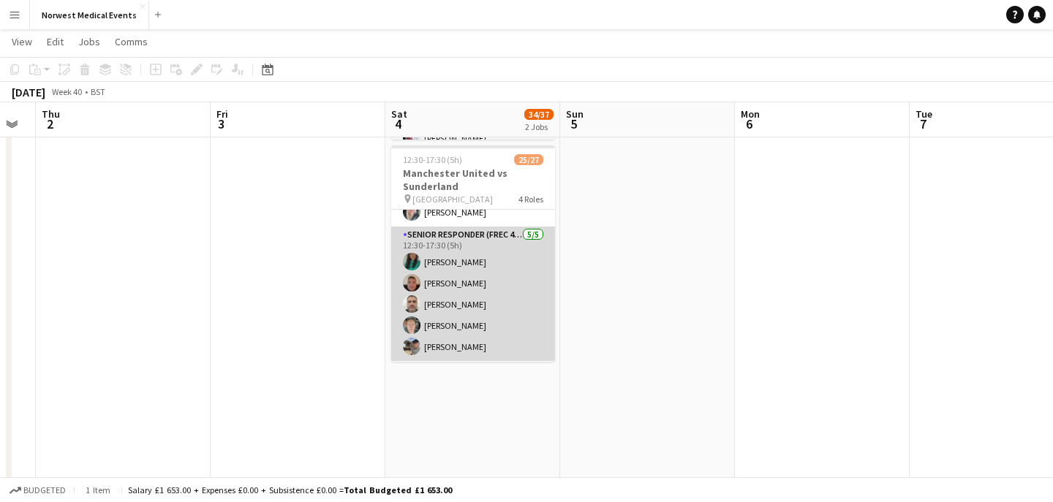
scroll to position [537, 0]
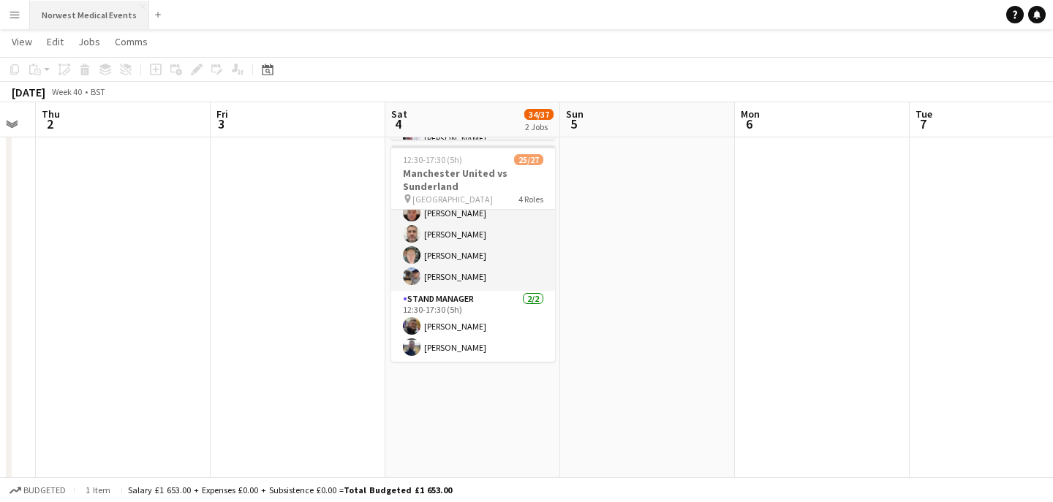
click at [88, 10] on button "Norwest Medical Events Close" at bounding box center [89, 15] width 119 height 29
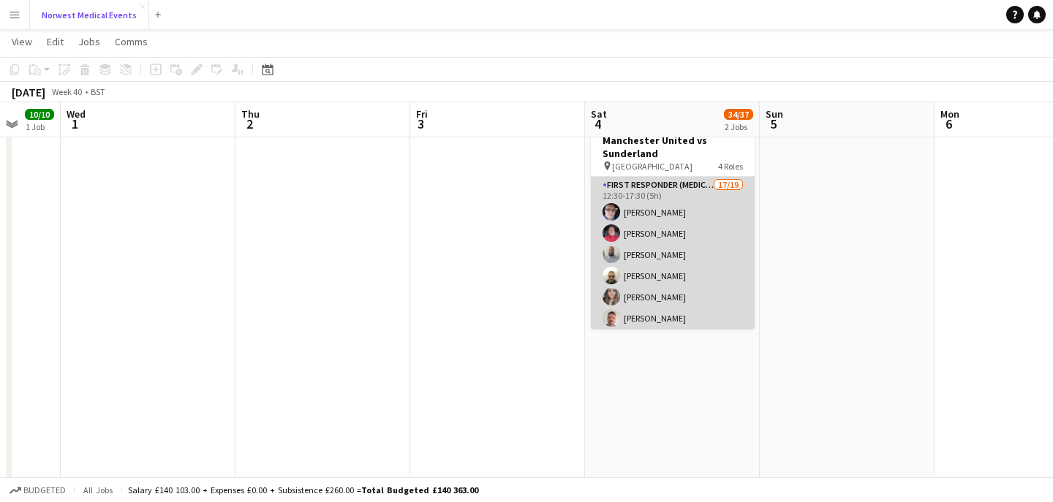
scroll to position [352, 0]
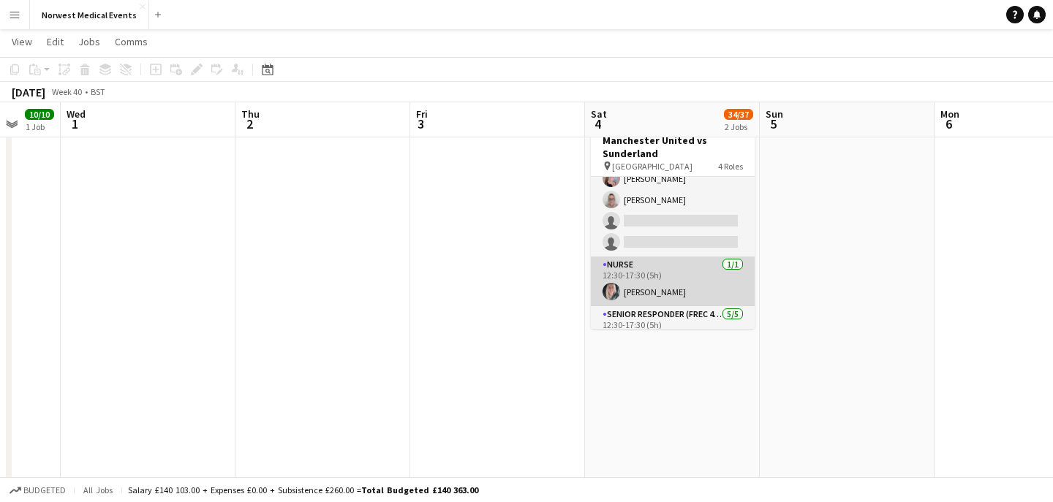
click at [690, 278] on app-card-role "Nurse [DATE] 12:30-17:30 (5h) [PERSON_NAME]" at bounding box center [673, 282] width 164 height 50
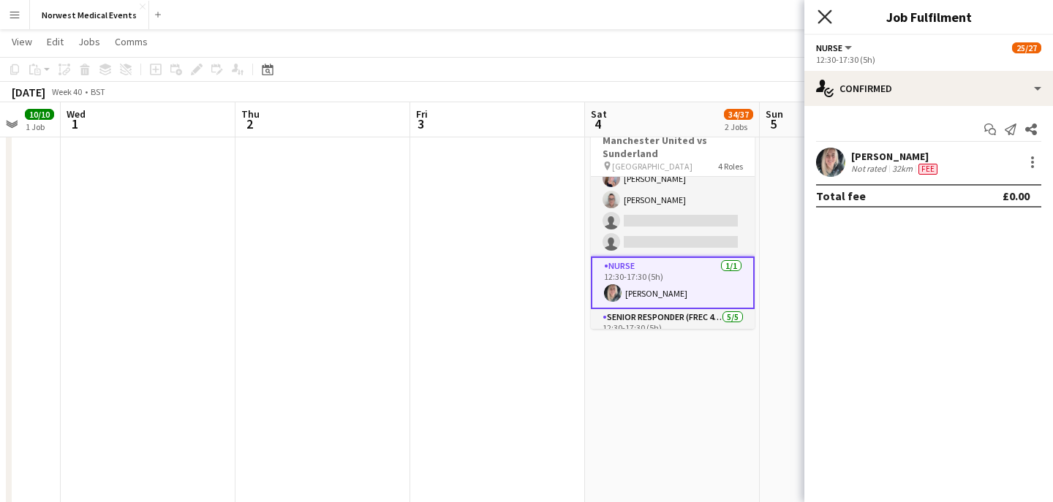
click at [825, 20] on icon "Close pop-in" at bounding box center [824, 17] width 14 height 14
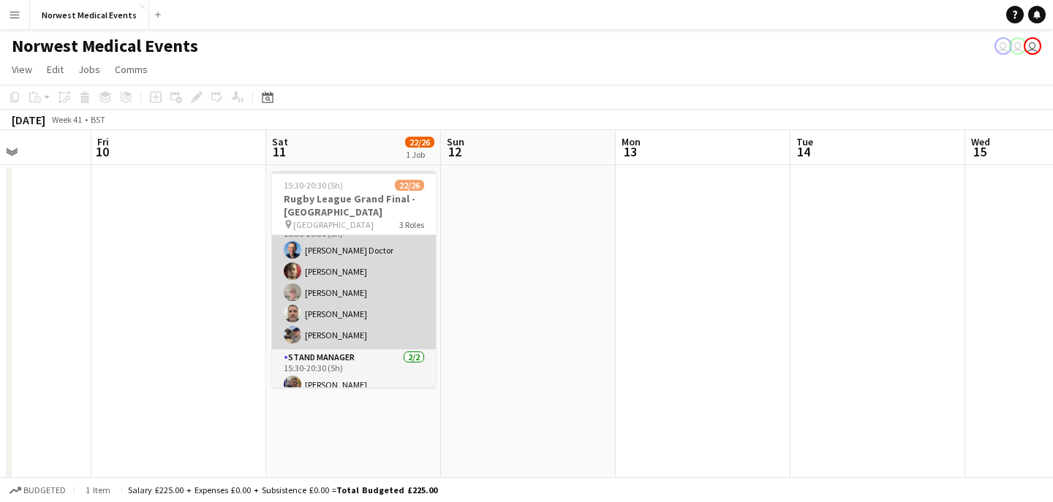
scroll to position [485, 0]
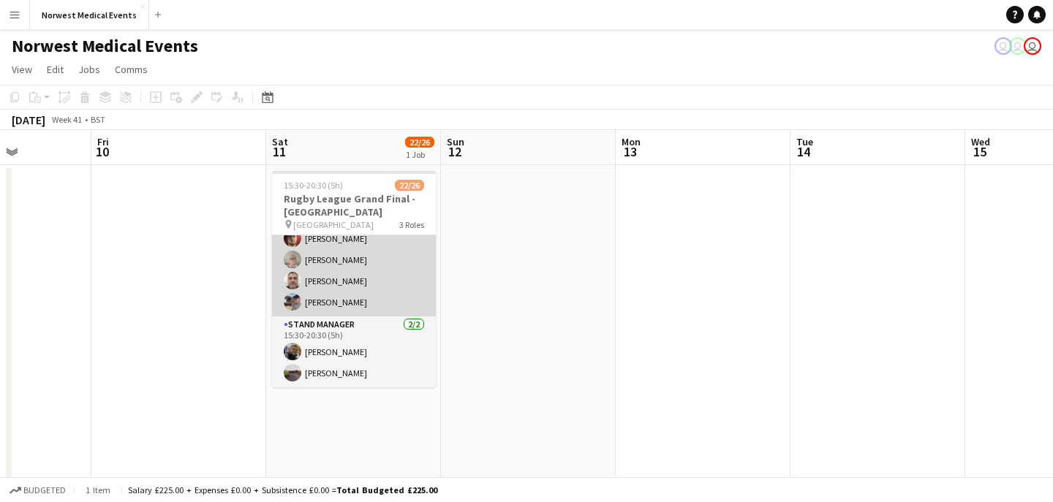
click at [349, 278] on app-card-role "Senior Responder (FREC 4 or Above) [DATE] 15:30-20:30 (5h) [PERSON_NAME] Doctor…" at bounding box center [354, 249] width 164 height 135
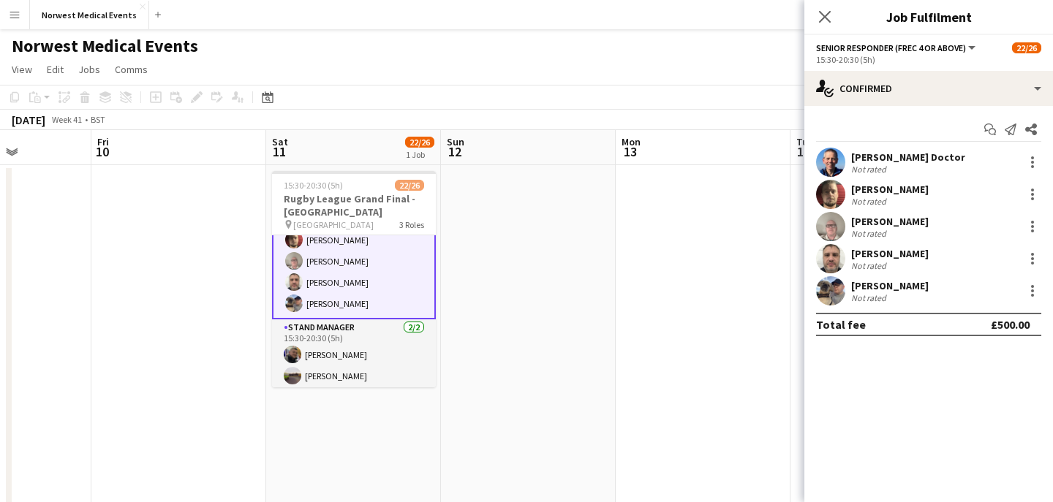
scroll to position [486, 0]
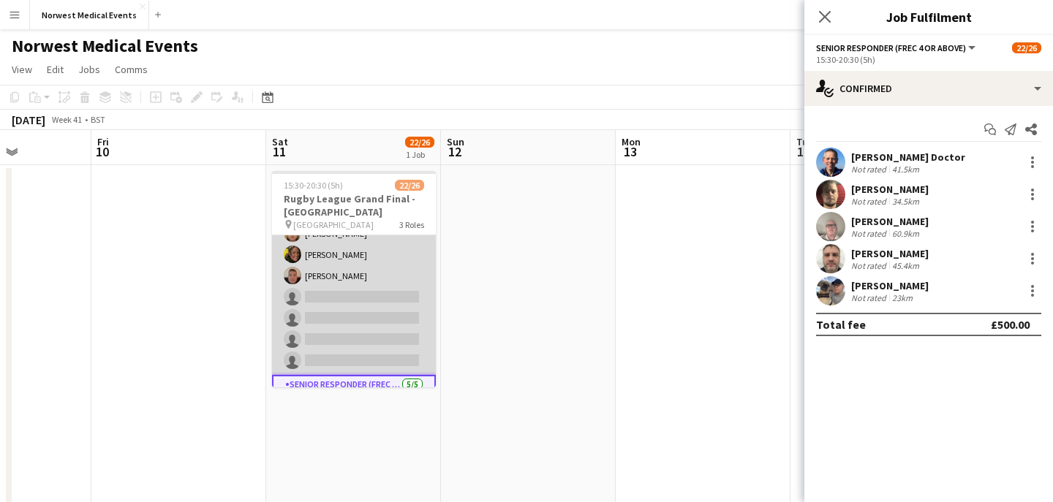
click at [367, 292] on app-card-role "First Responder (Medical) 15/19 15:30-20:30 (5h) [PERSON_NAME] [PERSON_NAME] [P…" at bounding box center [354, 159] width 164 height 431
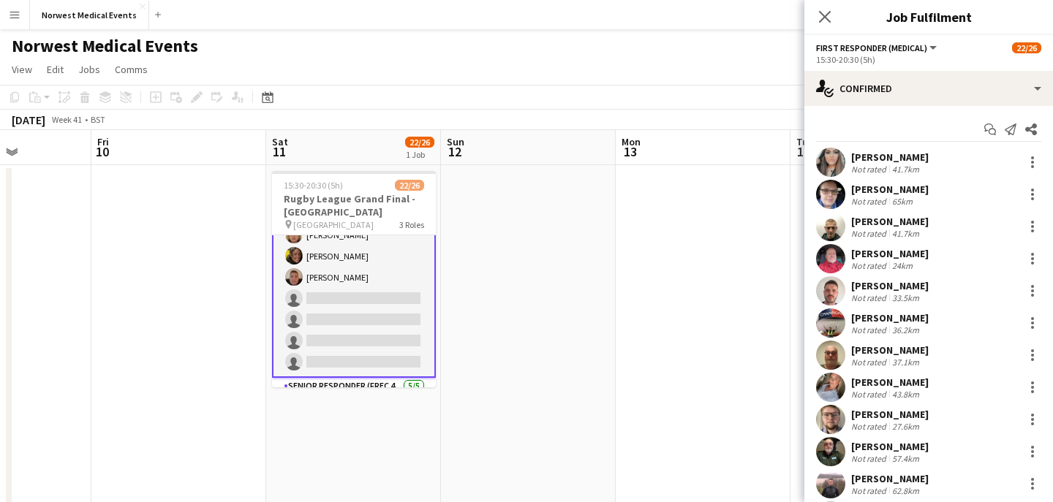
scroll to position [293, 0]
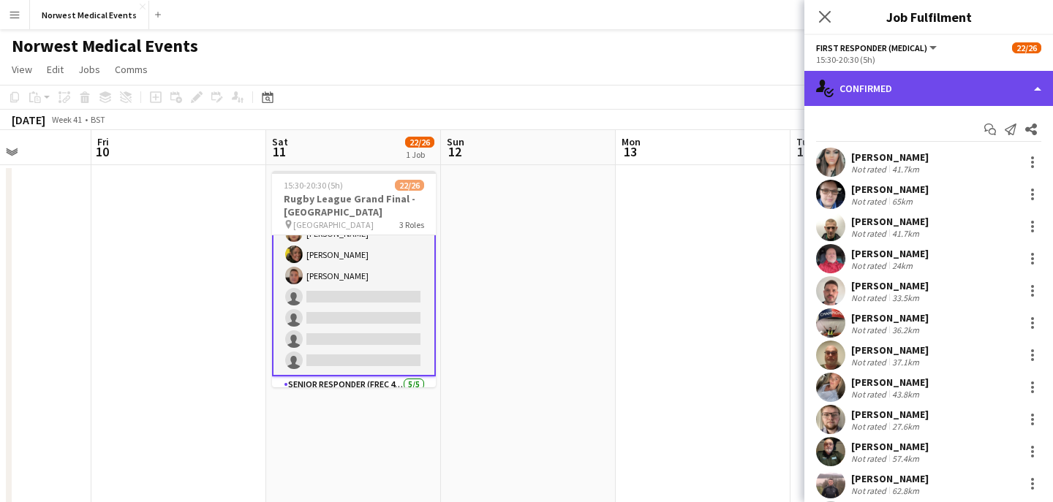
click at [962, 95] on div "single-neutral-actions-check-2 Confirmed" at bounding box center [928, 88] width 249 height 35
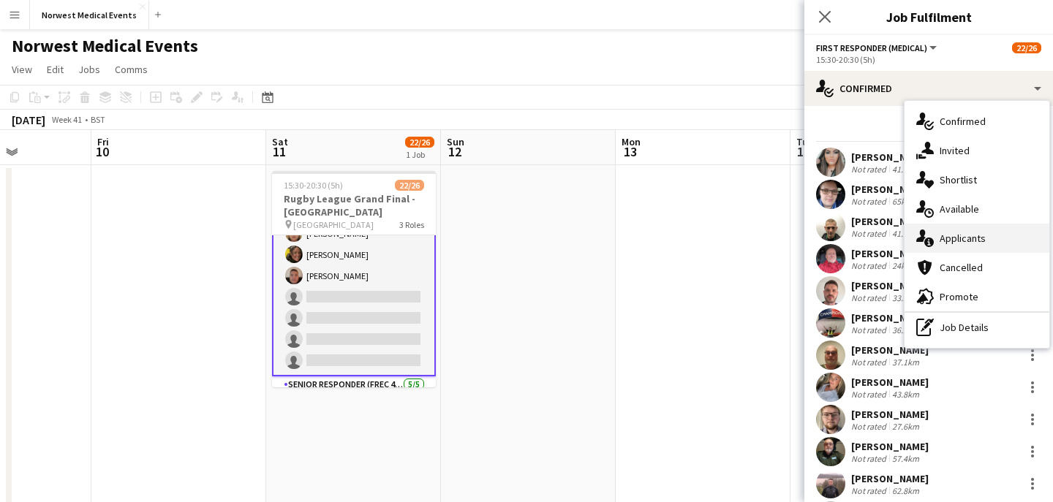
click at [979, 233] on span "Applicants" at bounding box center [963, 238] width 46 height 13
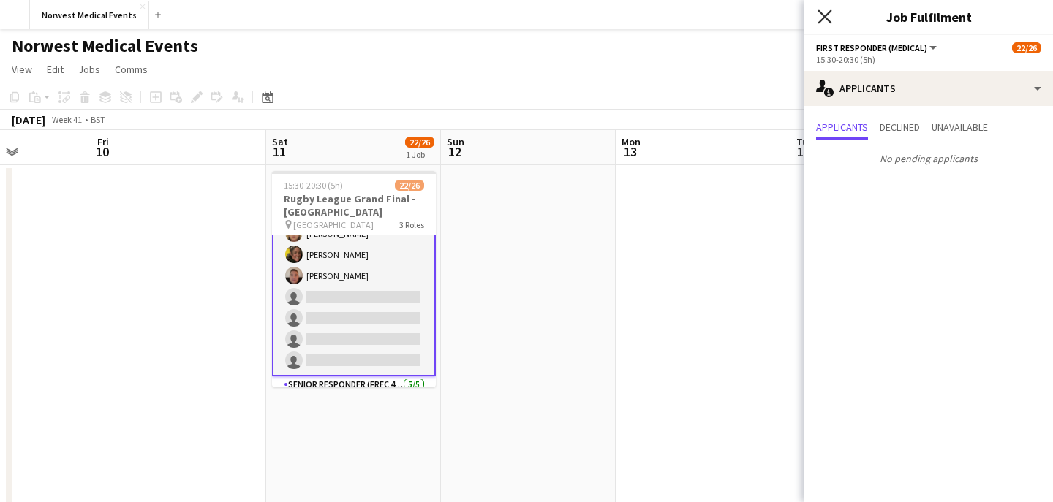
click at [827, 20] on icon "Close pop-in" at bounding box center [824, 17] width 14 height 14
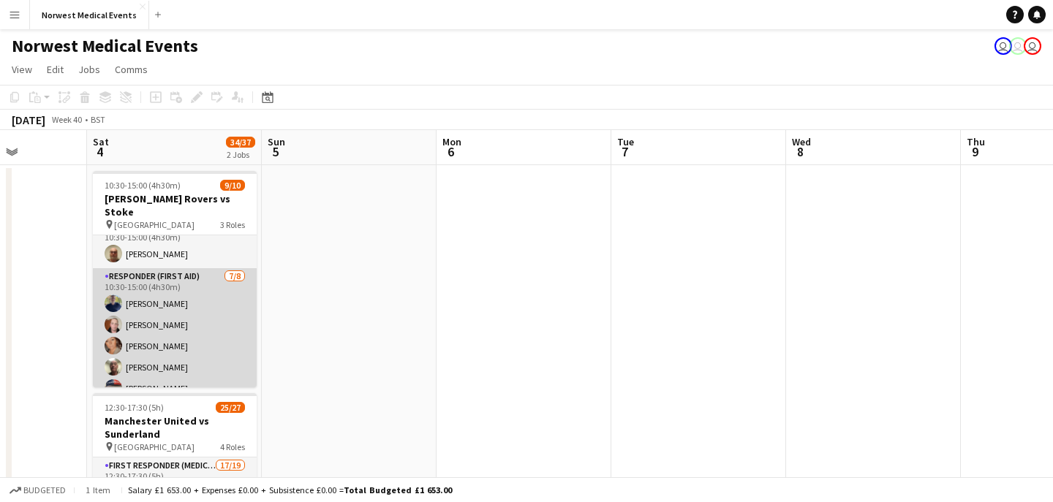
scroll to position [20, 0]
click at [193, 319] on app-card-role "Responder (First Aid) [DATE] 10:30-15:00 (4h30m) [PERSON_NAME] [PERSON_NAME] [P…" at bounding box center [175, 364] width 164 height 198
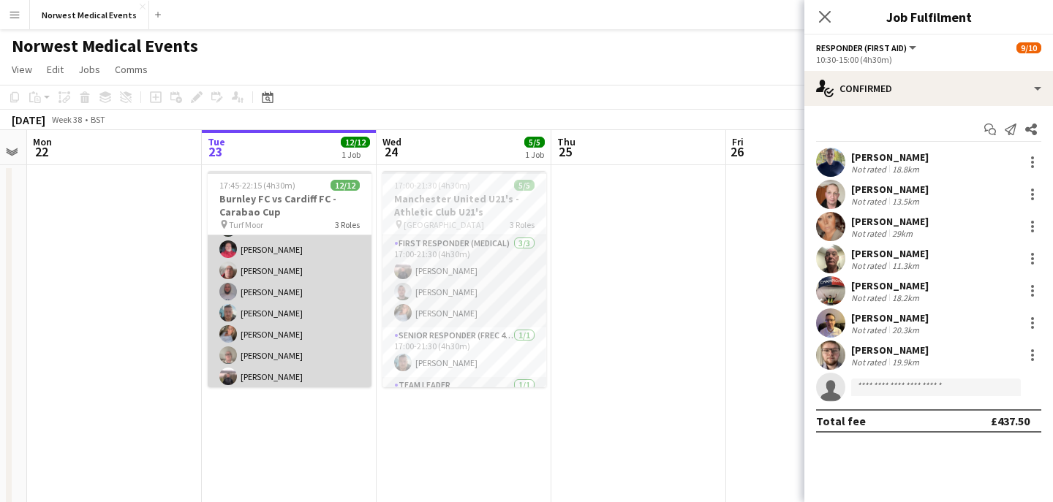
scroll to position [136, 0]
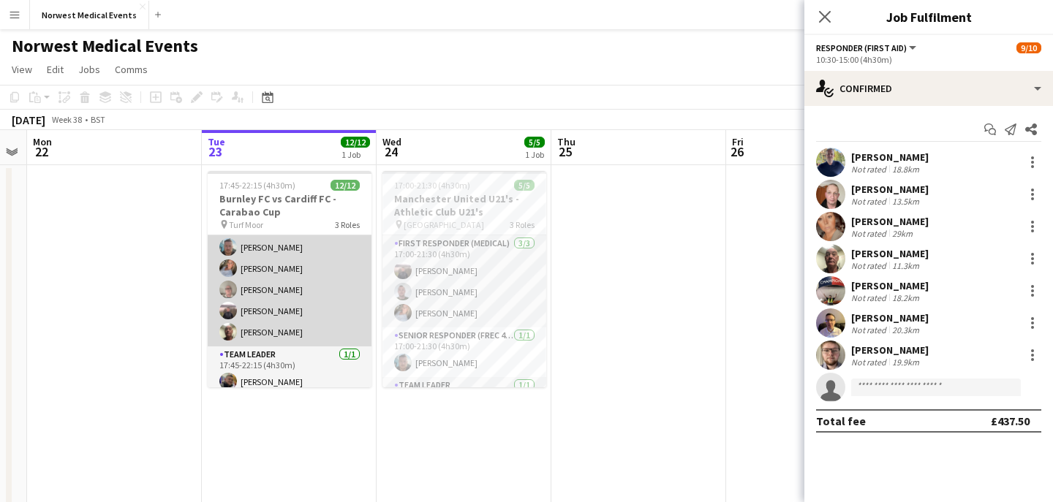
click at [309, 308] on app-card-role "Responder (First Aid) [DATE] 17:45-22:15 (4h30m) [PERSON_NAME] [PERSON_NAME] [P…" at bounding box center [290, 226] width 164 height 241
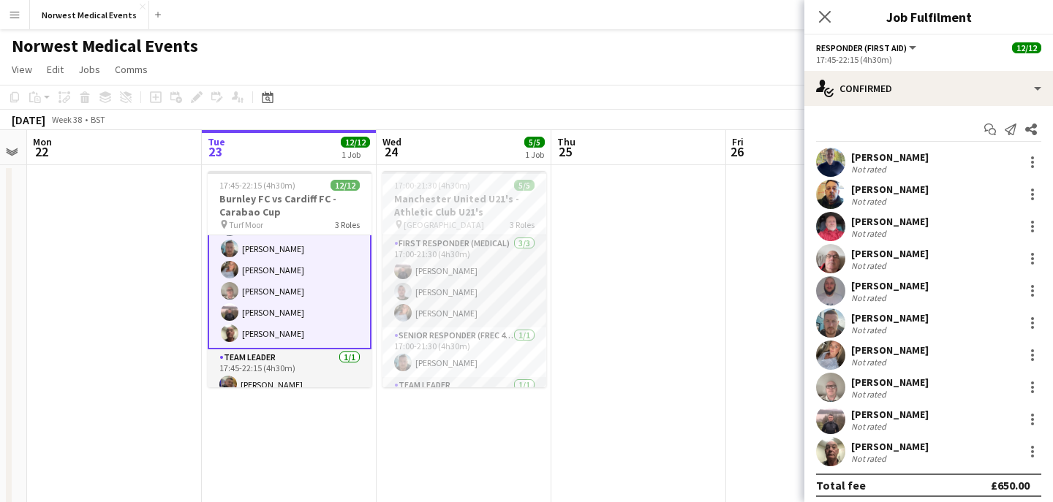
scroll to position [181, 0]
click at [836, 415] on app-user-avatar at bounding box center [830, 419] width 29 height 29
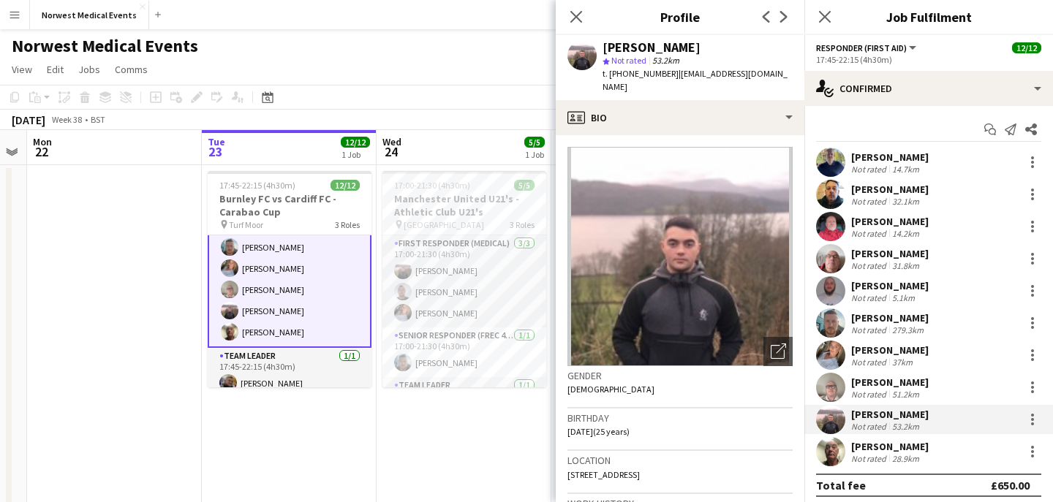
click at [716, 246] on img at bounding box center [679, 256] width 225 height 219
click at [577, 14] on icon "Close pop-in" at bounding box center [576, 17] width 14 height 14
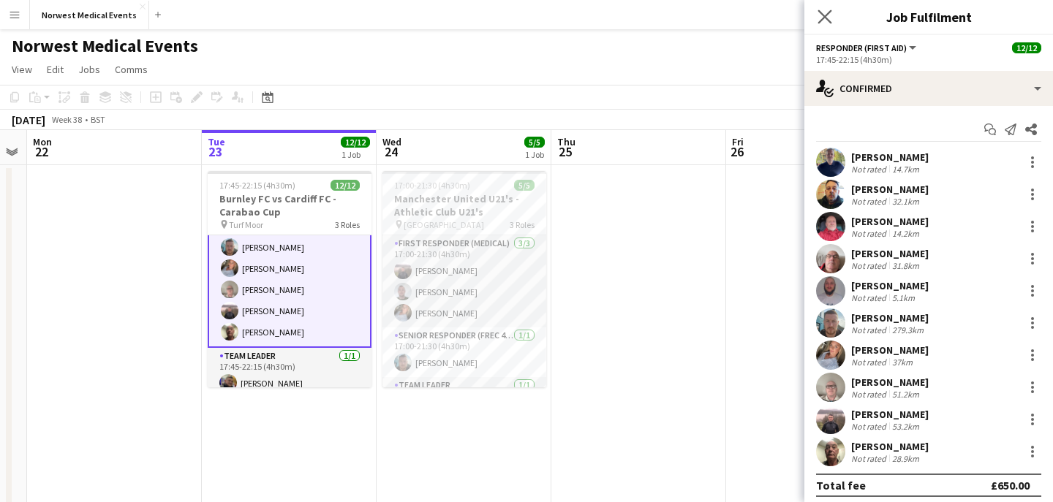
click at [823, 8] on app-icon "Close pop-in" at bounding box center [824, 17] width 21 height 21
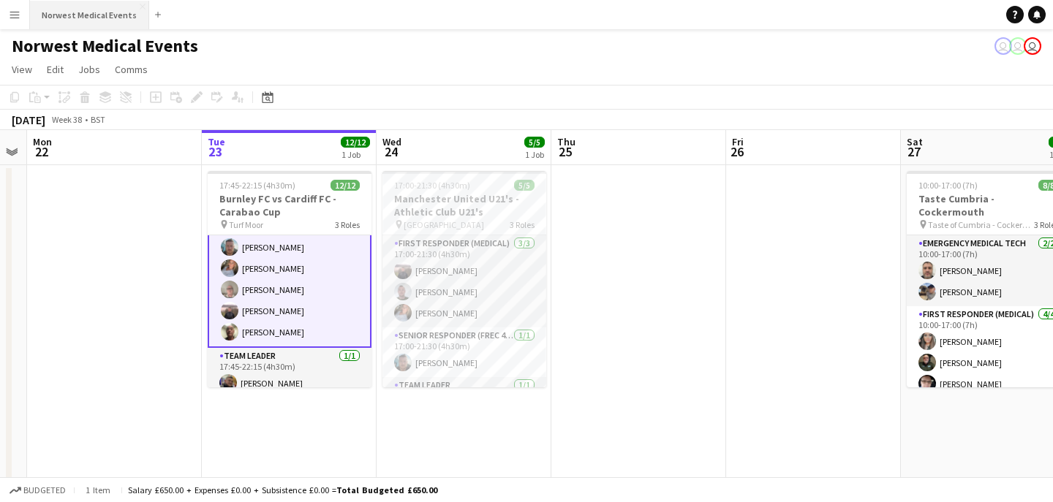
click at [97, 15] on button "Norwest Medical Events Close" at bounding box center [89, 15] width 119 height 29
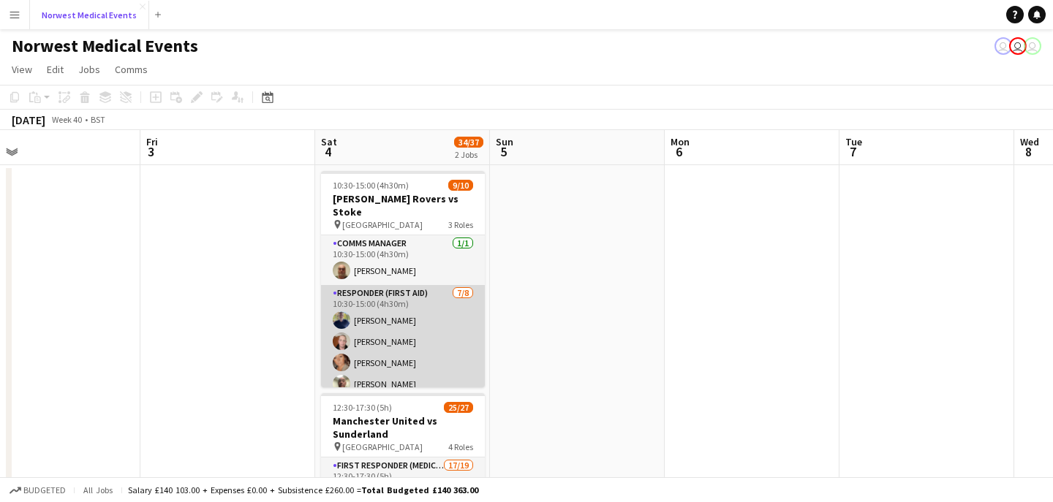
scroll to position [132, 0]
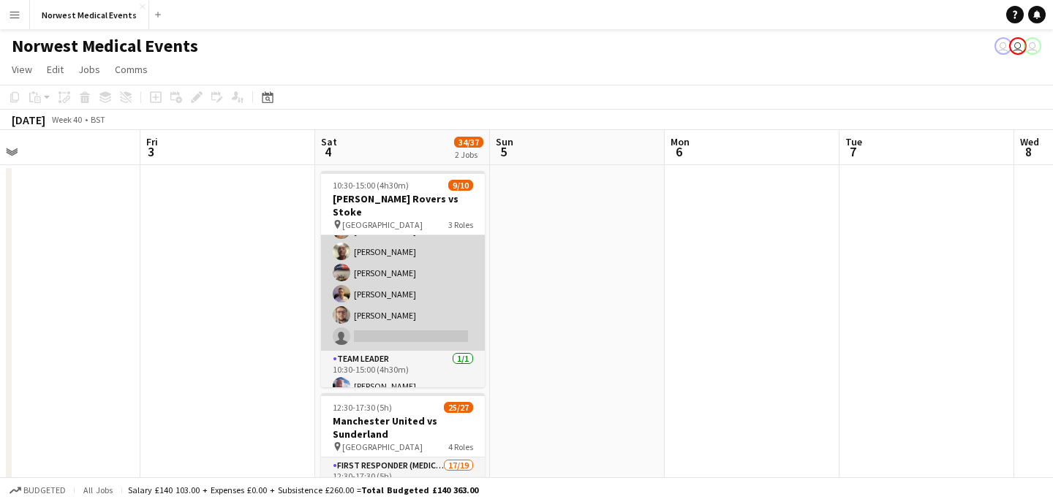
click at [415, 319] on app-card-role "Responder (First Aid) [DATE] 10:30-15:00 (4h30m) [PERSON_NAME] [PERSON_NAME] [P…" at bounding box center [403, 252] width 164 height 198
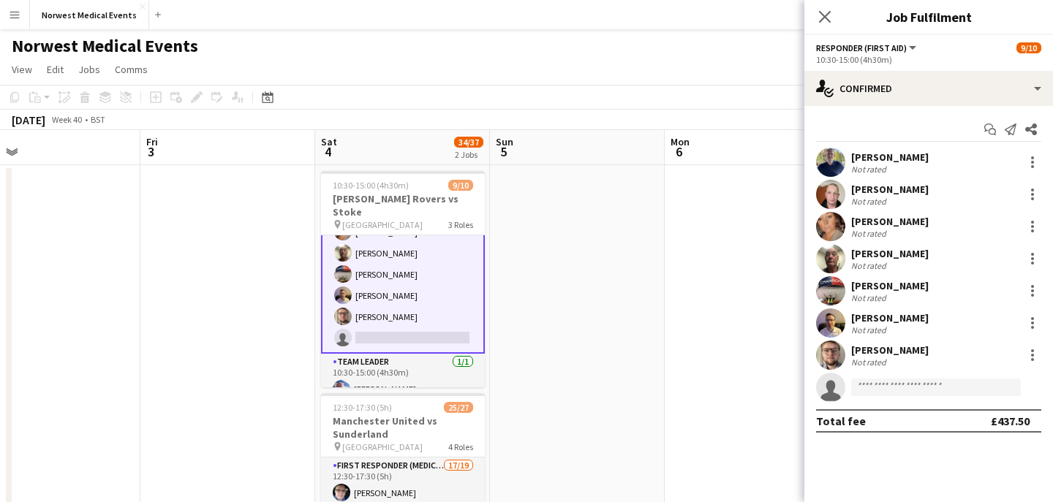
scroll to position [134, 0]
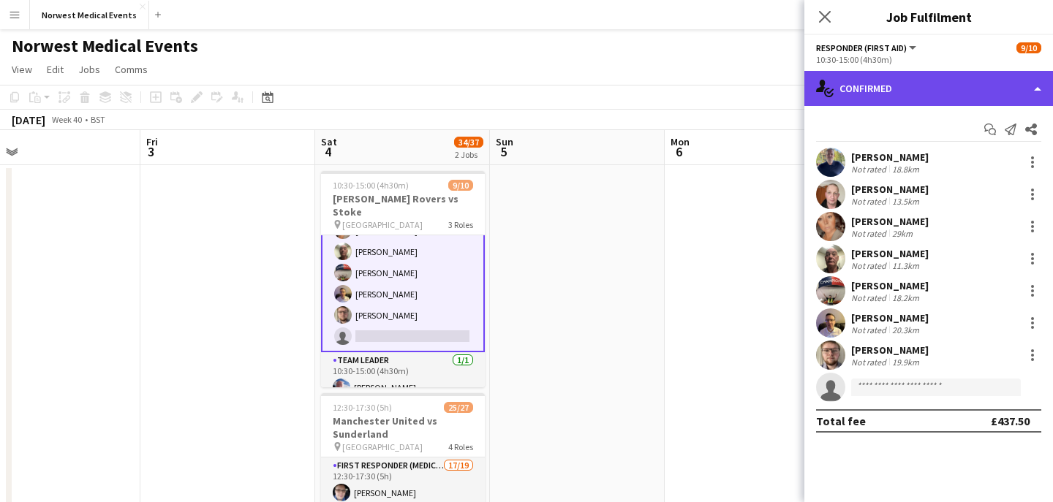
click at [913, 92] on div "single-neutral-actions-check-2 Confirmed" at bounding box center [928, 88] width 249 height 35
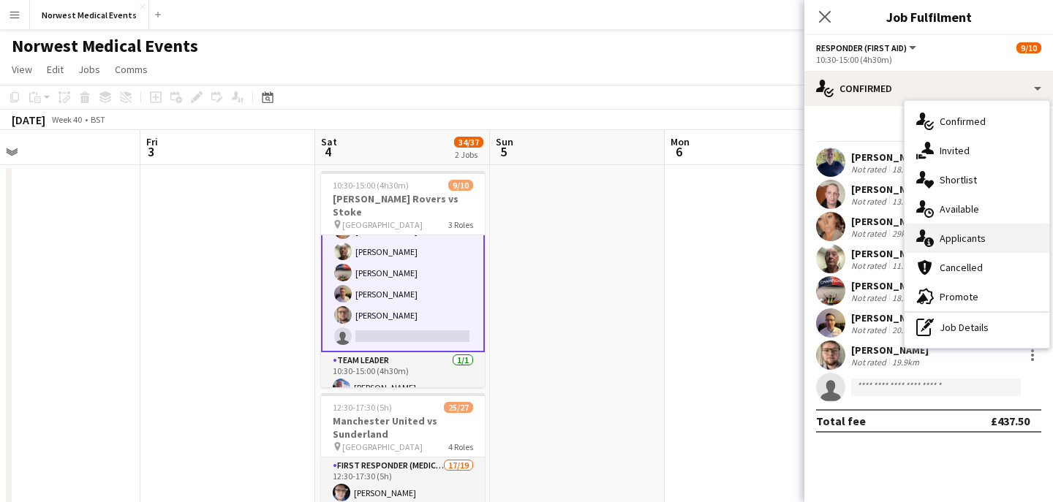
click at [976, 233] on span "Applicants" at bounding box center [963, 238] width 46 height 13
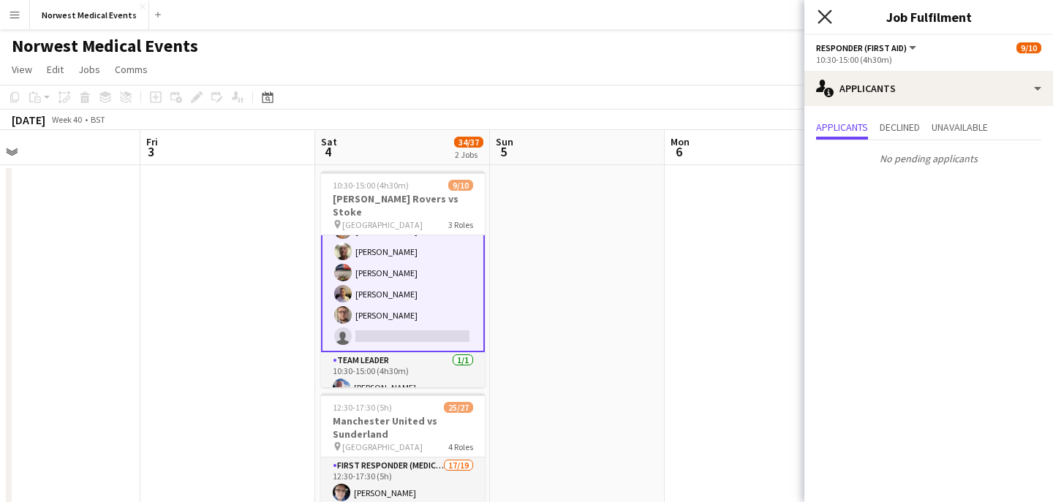
click at [825, 18] on icon at bounding box center [824, 17] width 14 height 14
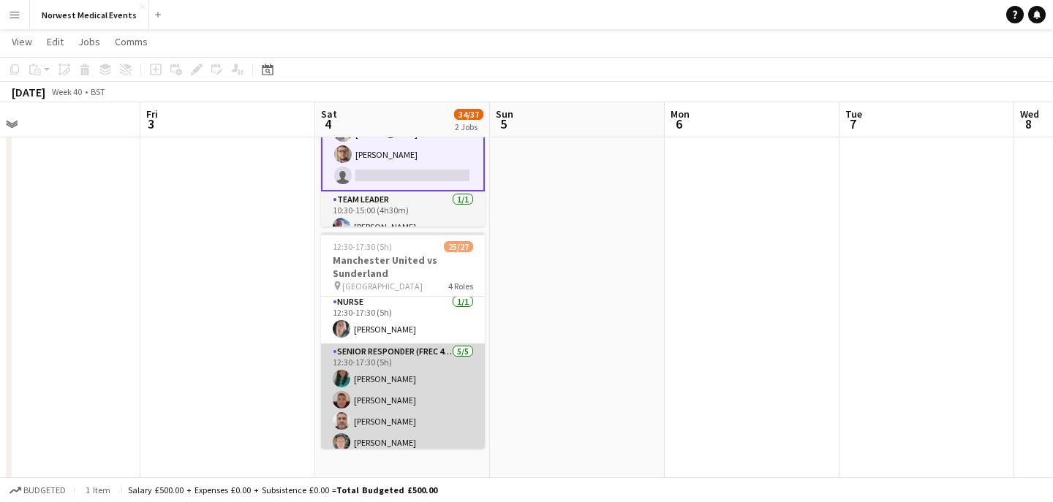
scroll to position [306, 0]
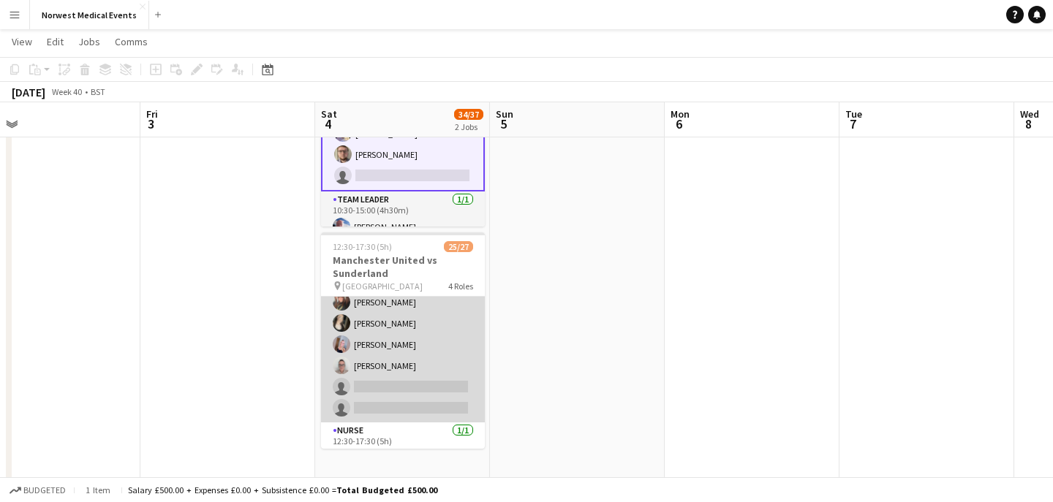
click at [423, 349] on app-card-role "First Responder (Medical) 17/19 12:30-17:30 (5h) [PERSON_NAME] [PERSON_NAME] [P…" at bounding box center [403, 206] width 164 height 431
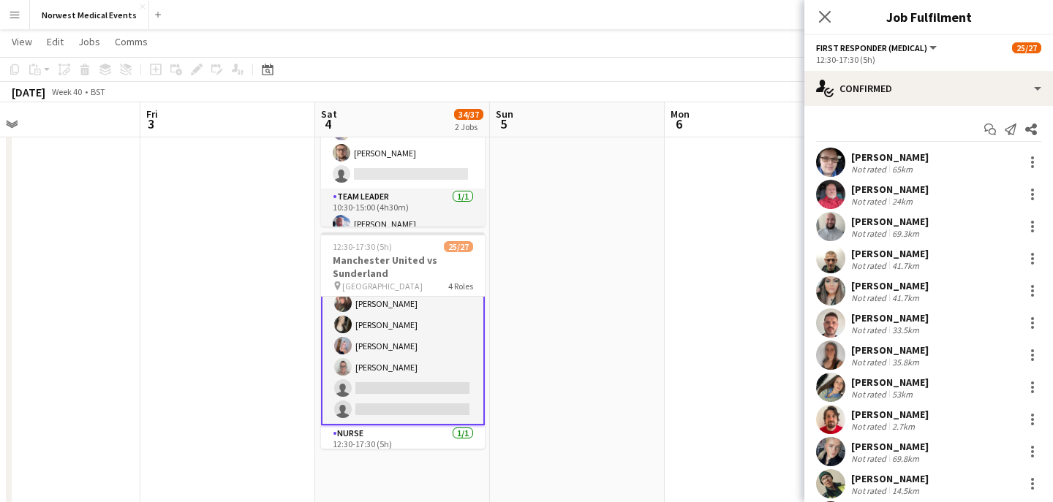
scroll to position [307, 0]
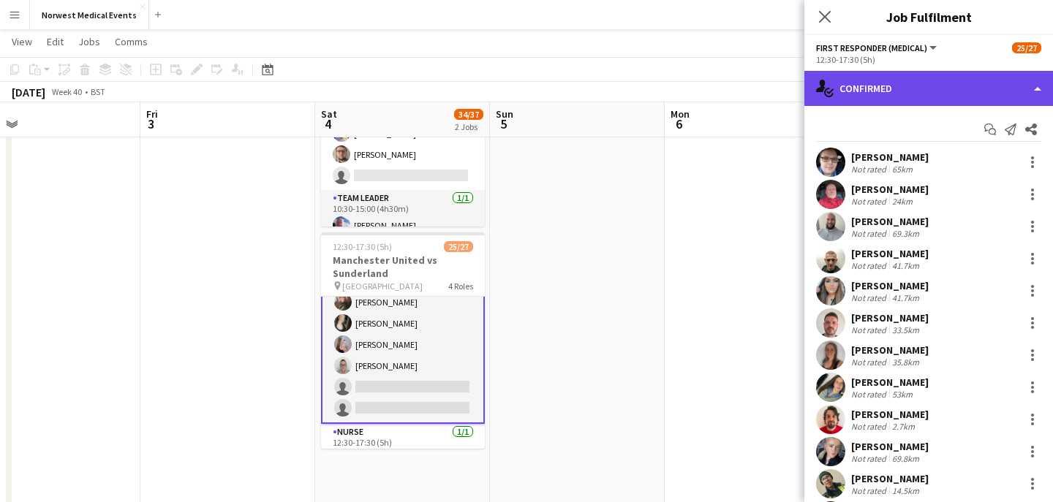
click at [943, 101] on div "single-neutral-actions-check-2 Confirmed" at bounding box center [928, 88] width 249 height 35
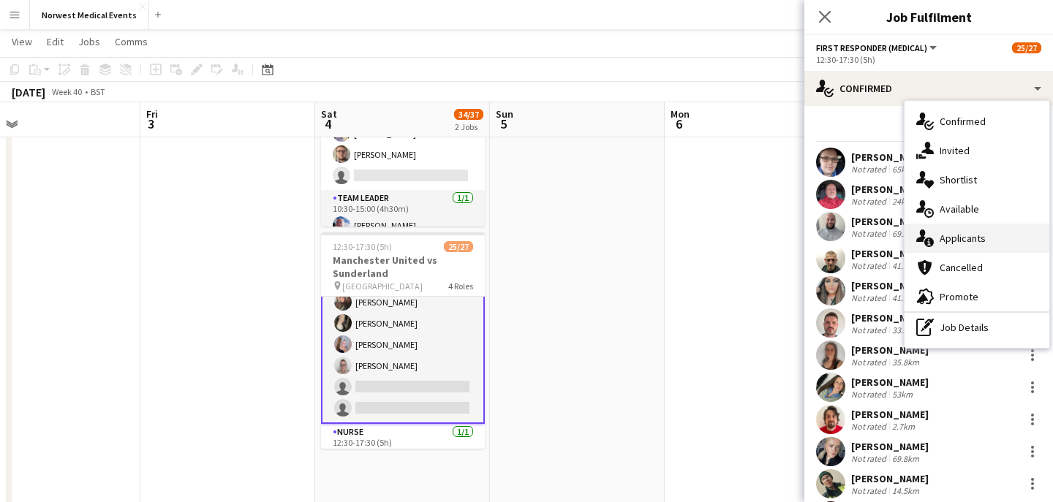
click at [972, 241] on span "Applicants" at bounding box center [963, 238] width 46 height 13
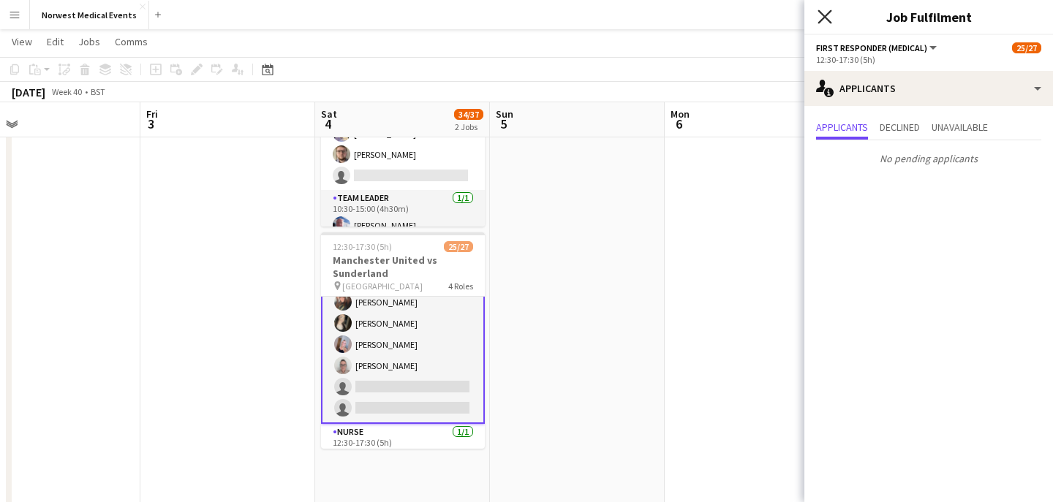
click at [830, 23] on icon at bounding box center [824, 17] width 14 height 14
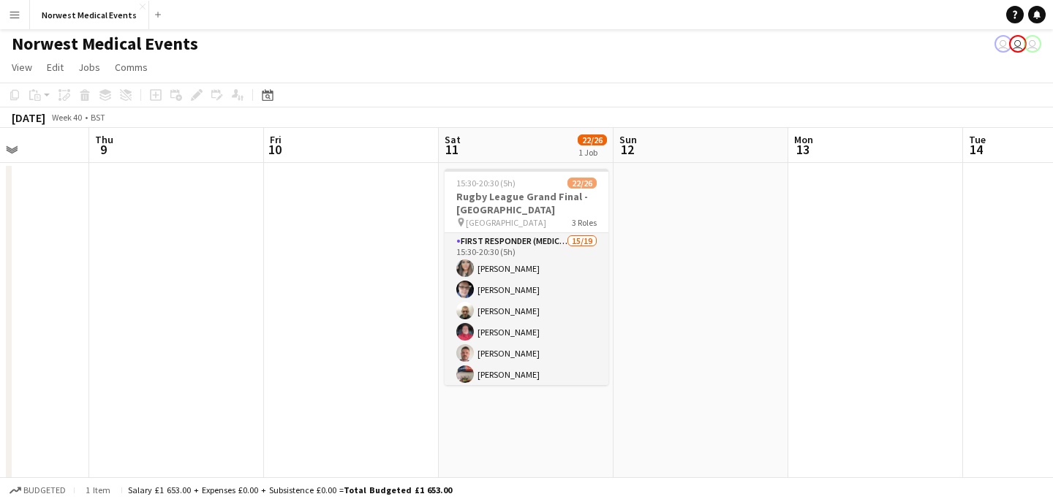
scroll to position [0, 493]
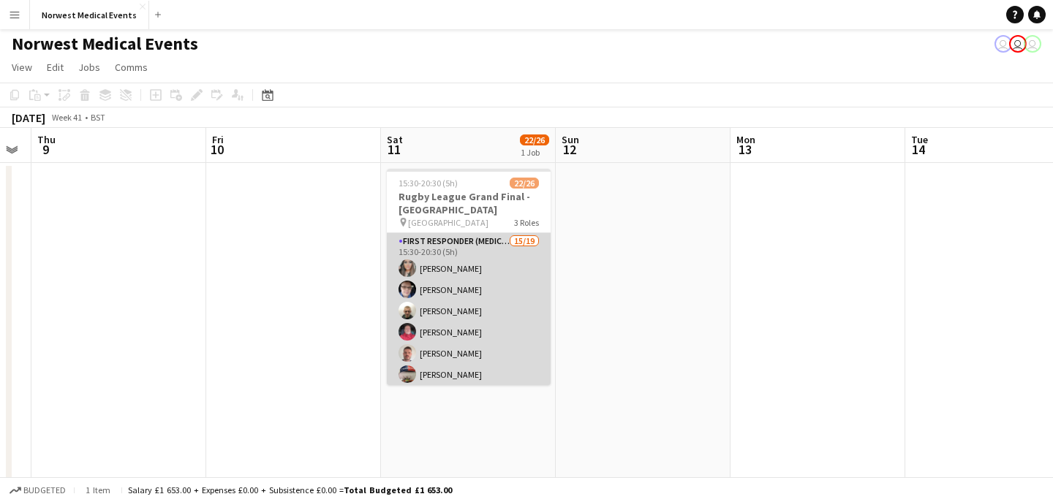
click at [498, 302] on app-card-role "First Responder (Medical) 15/19 15:30-20:30 (5h) [PERSON_NAME] [PERSON_NAME] [P…" at bounding box center [469, 448] width 164 height 431
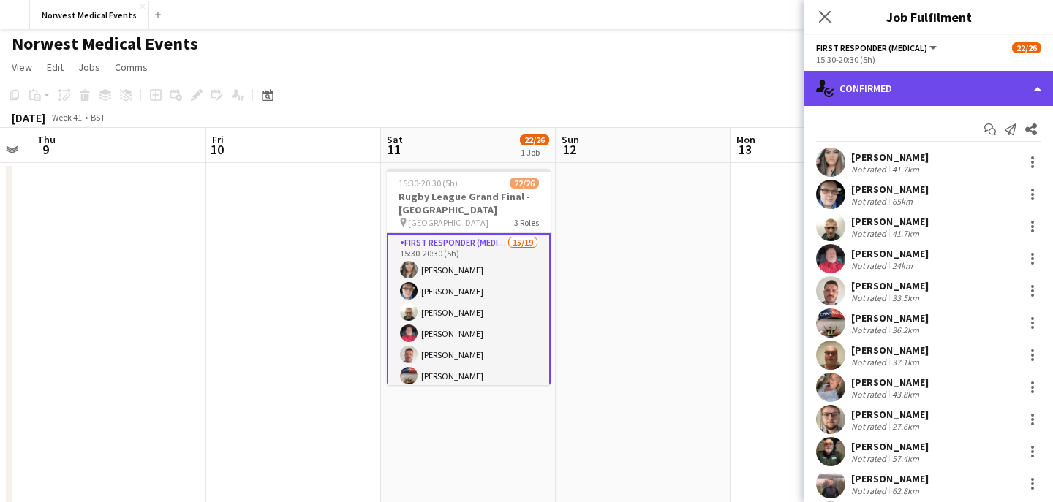
click at [882, 85] on div "single-neutral-actions-check-2 Confirmed" at bounding box center [928, 88] width 249 height 35
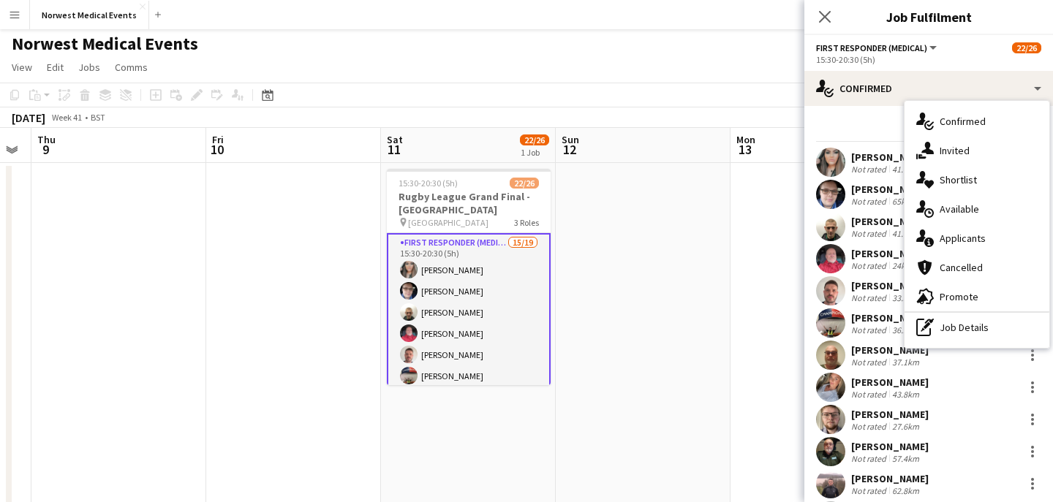
click at [972, 235] on span "Applicants" at bounding box center [963, 238] width 46 height 13
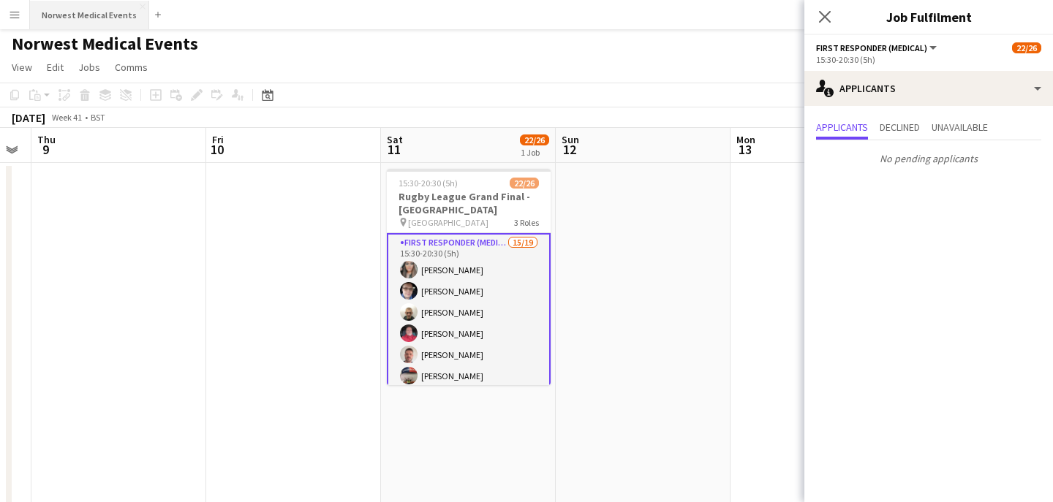
click at [95, 20] on button "Norwest Medical Events Close" at bounding box center [89, 15] width 119 height 29
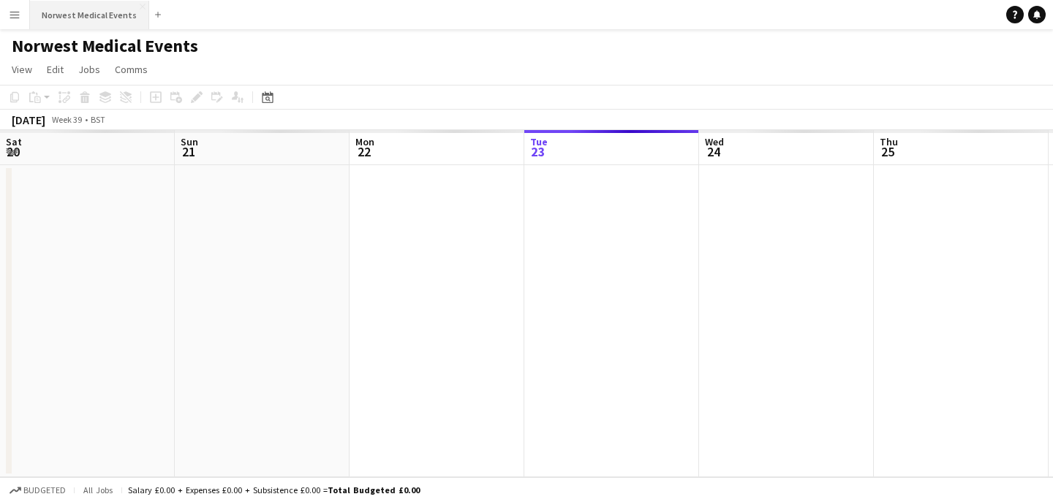
scroll to position [0, 349]
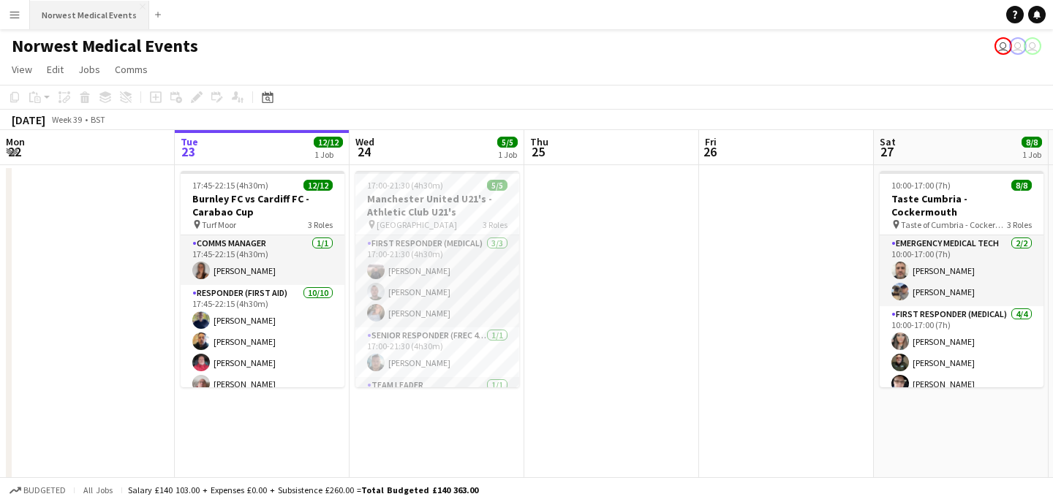
click at [93, 10] on button "Norwest Medical Events Close" at bounding box center [89, 15] width 119 height 29
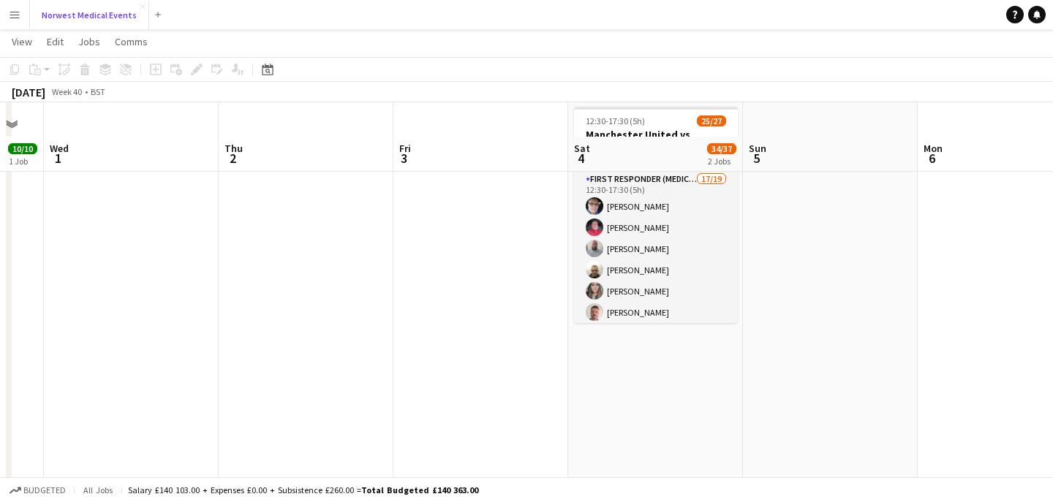
scroll to position [436, 0]
